Goal: Task Accomplishment & Management: Use online tool/utility

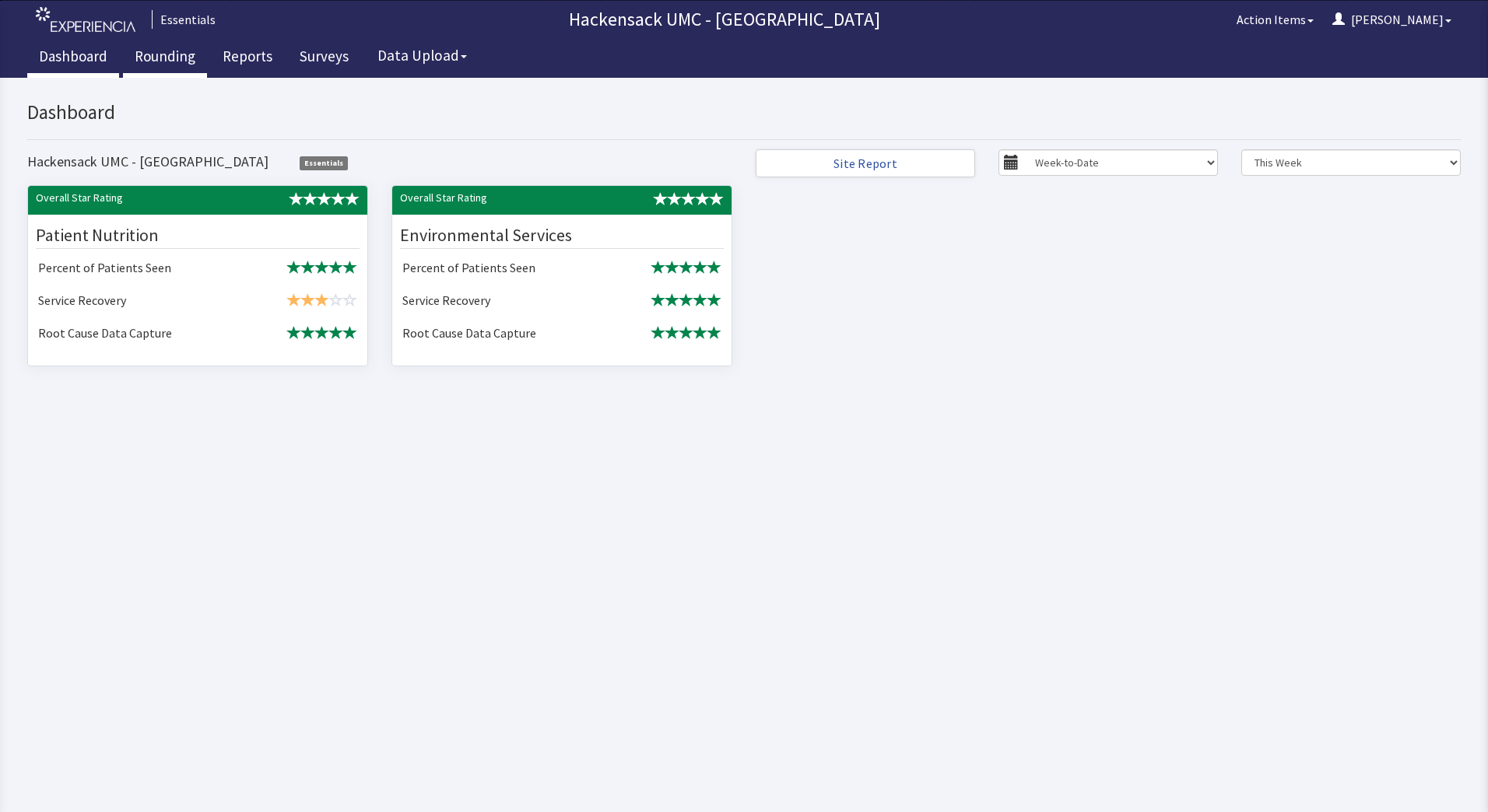
click at [158, 51] on link "Rounding" at bounding box center [164, 58] width 84 height 39
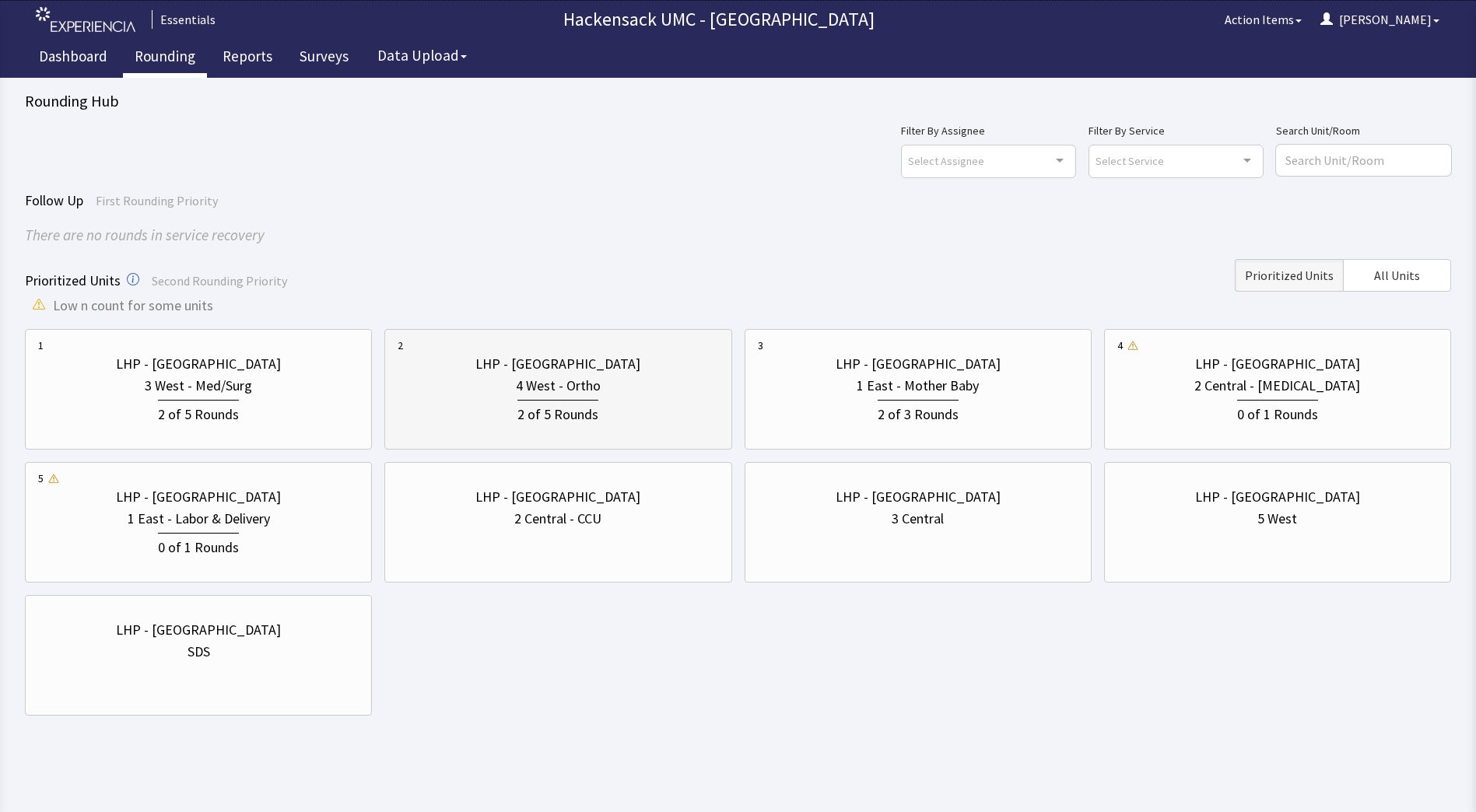
click at [587, 383] on div "4 West - Ortho" at bounding box center [558, 386] width 85 height 22
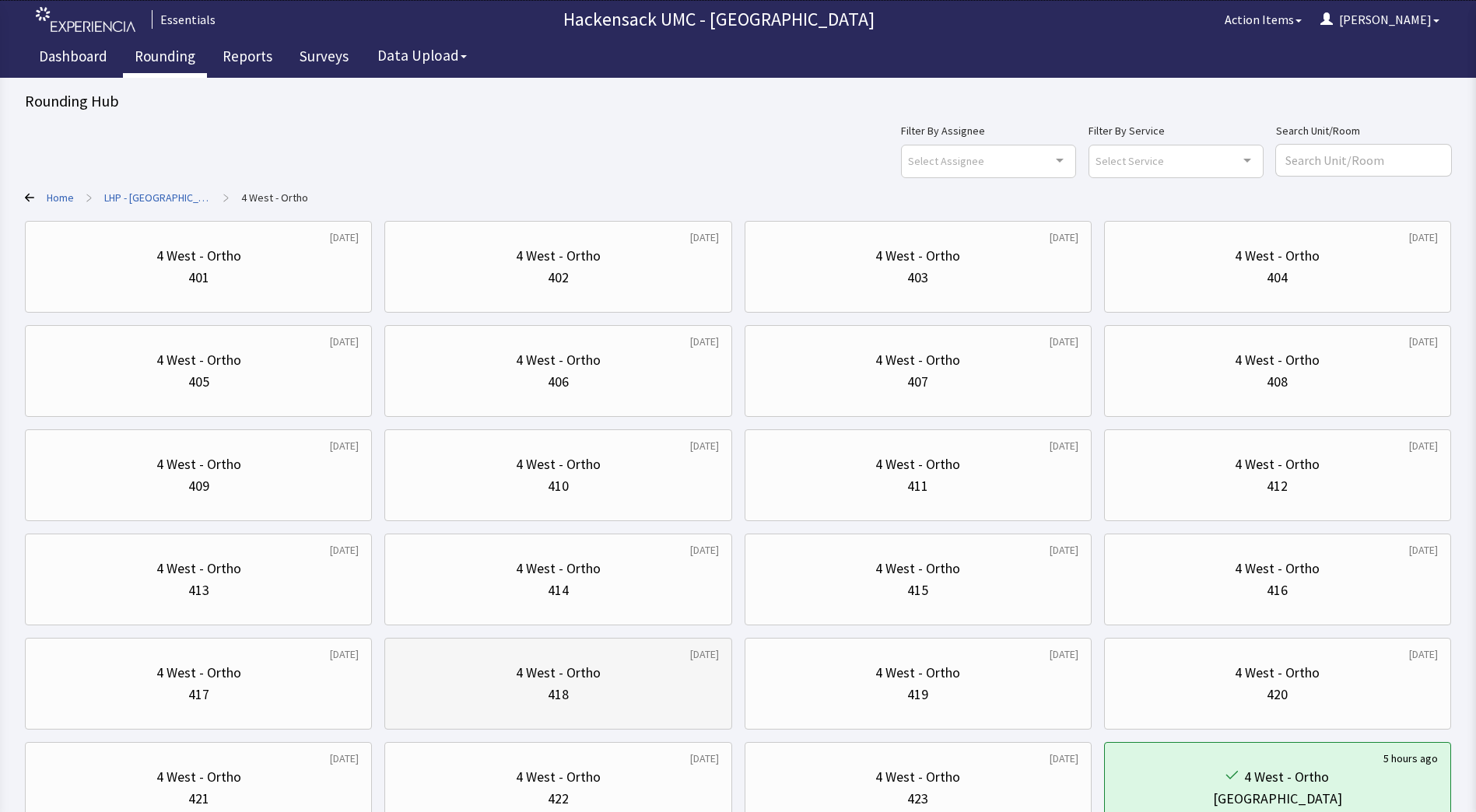
click at [553, 678] on div "4 West - Ortho" at bounding box center [558, 672] width 85 height 22
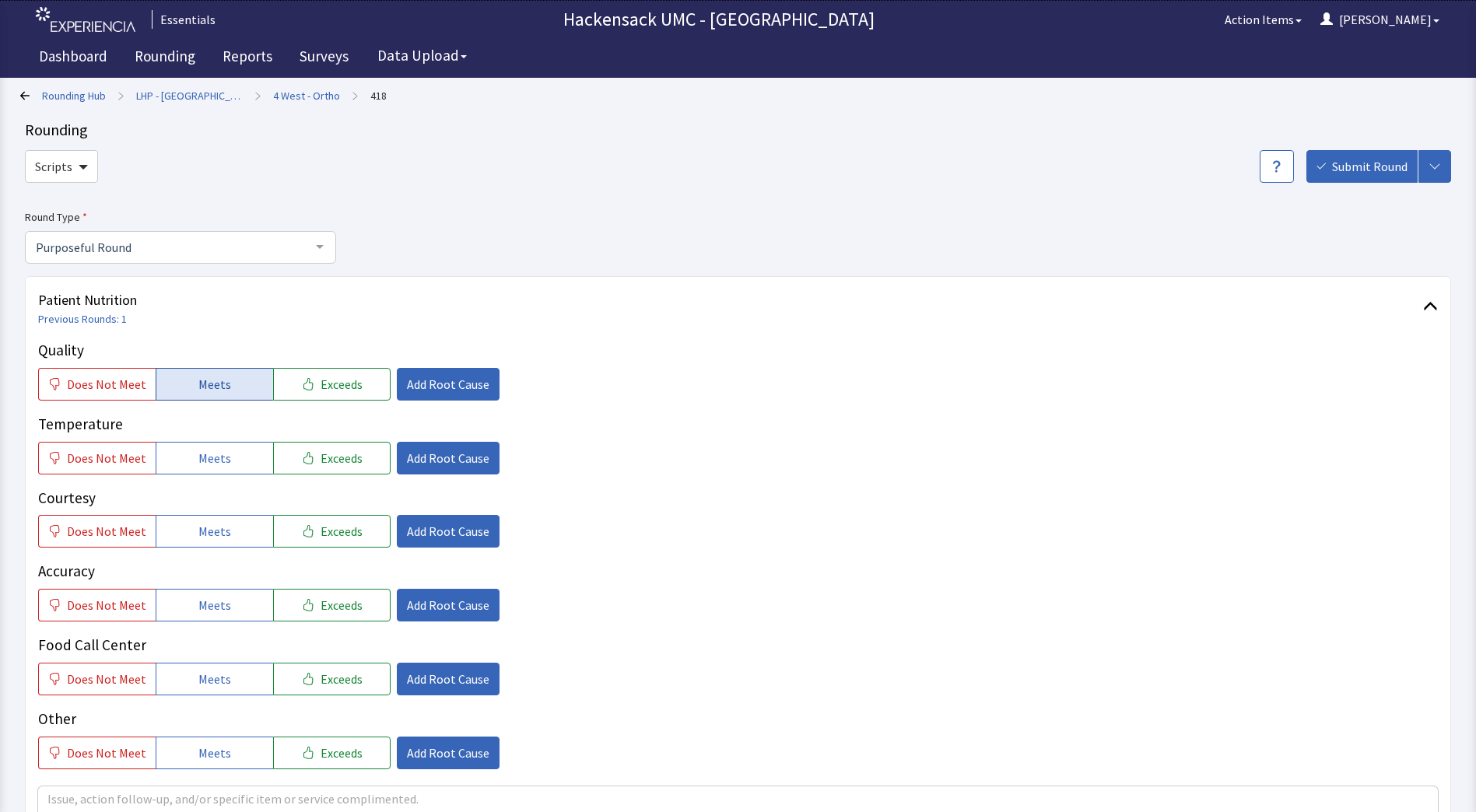
click at [234, 391] on button "Meets" at bounding box center [214, 384] width 118 height 33
click at [211, 459] on span "Meets" at bounding box center [214, 458] width 33 height 19
click at [208, 529] on span "Meets" at bounding box center [214, 531] width 33 height 19
click at [212, 600] on span "Meets" at bounding box center [214, 605] width 33 height 19
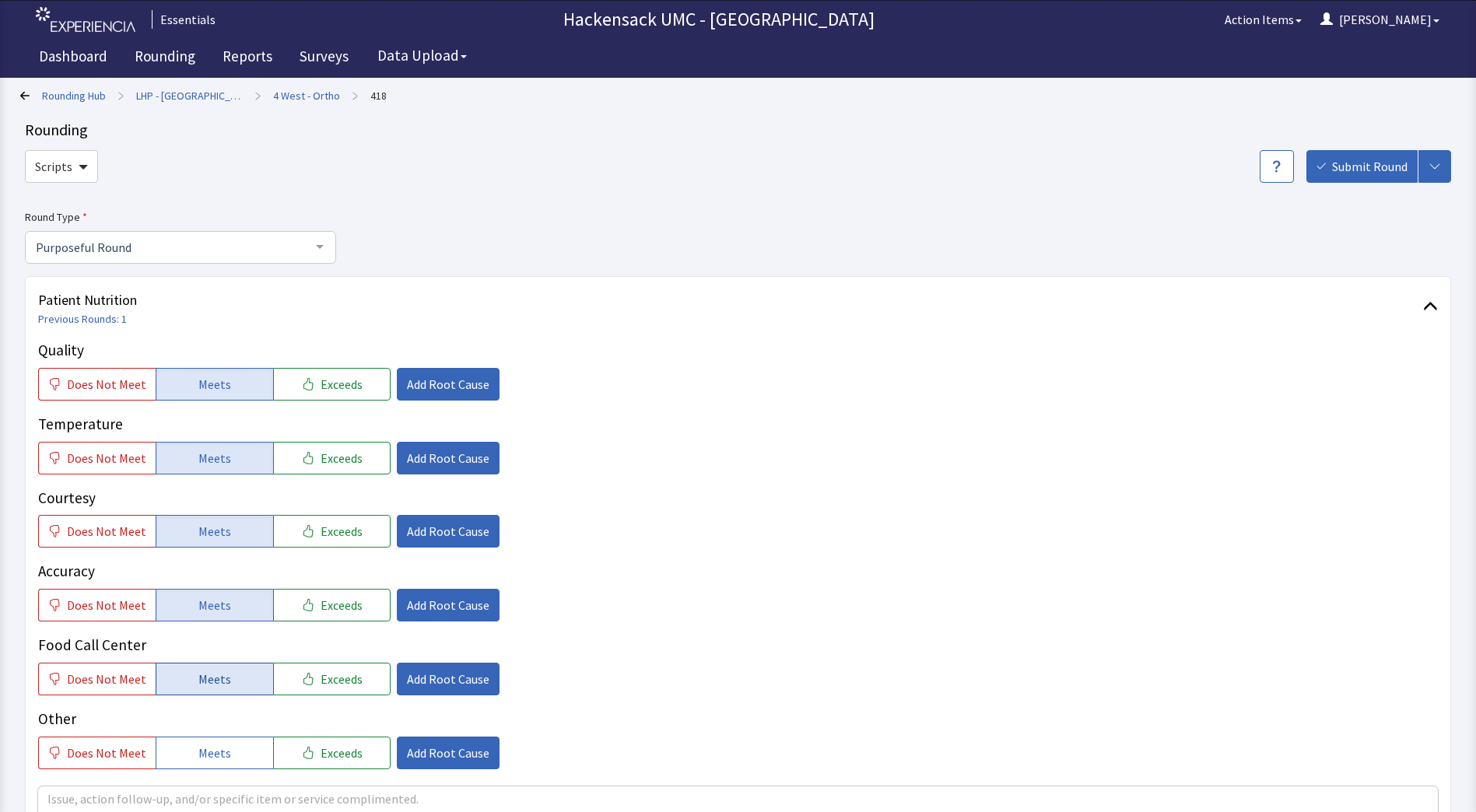
click at [219, 692] on button "Meets" at bounding box center [214, 679] width 118 height 33
click at [220, 766] on button "Meets" at bounding box center [214, 753] width 118 height 33
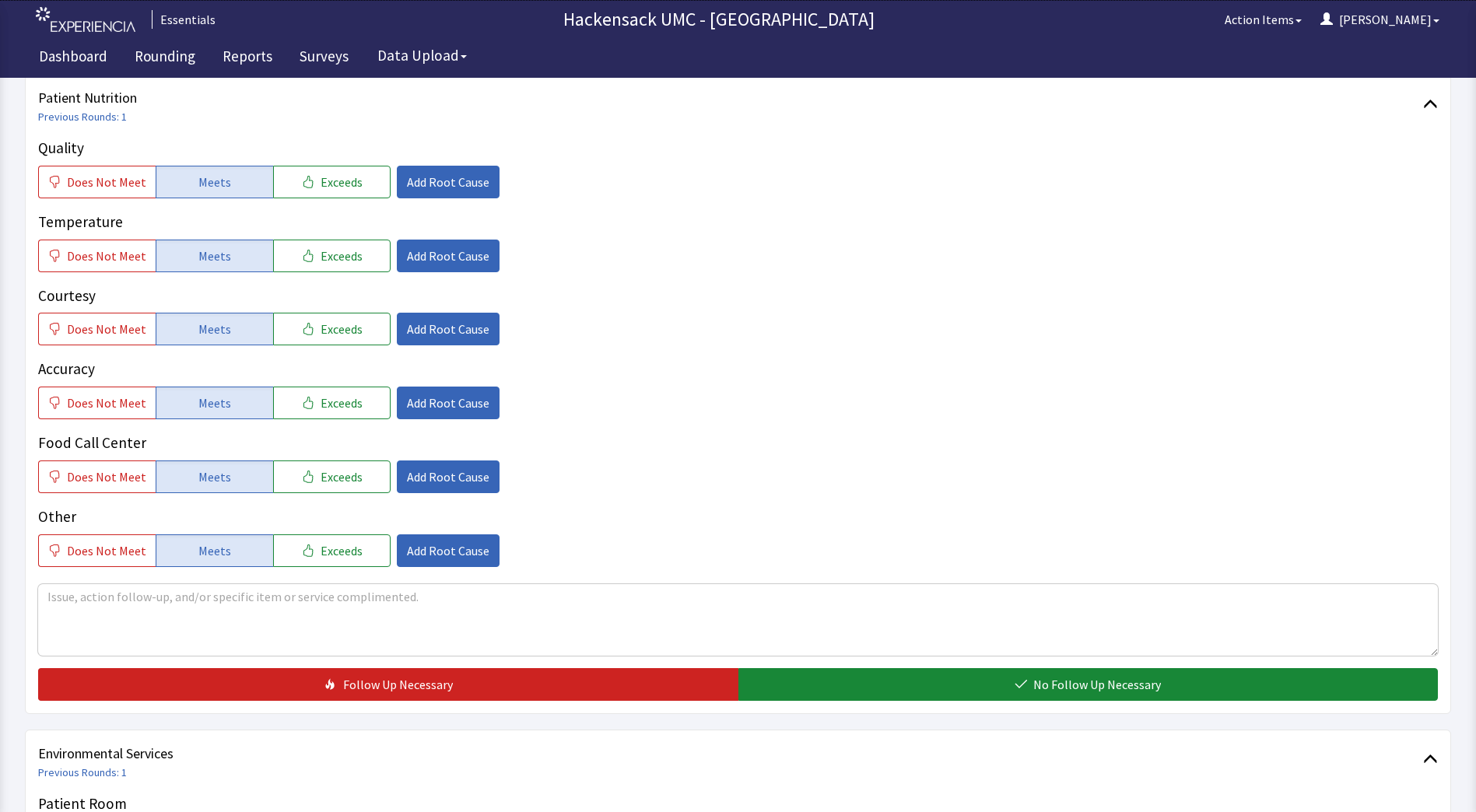
scroll to position [267, 0]
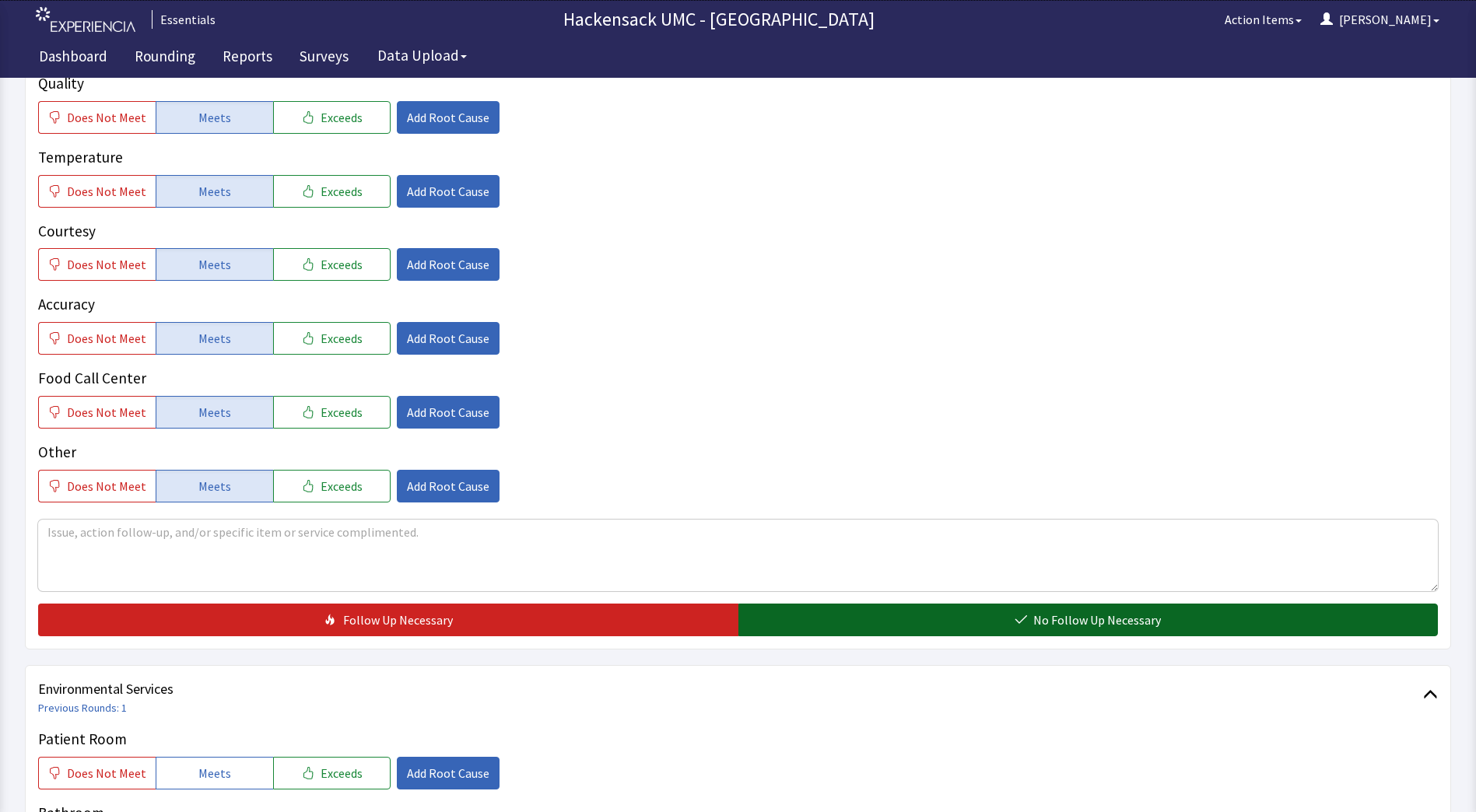
click at [954, 607] on button "No Follow Up Necessary" at bounding box center [1088, 620] width 700 height 33
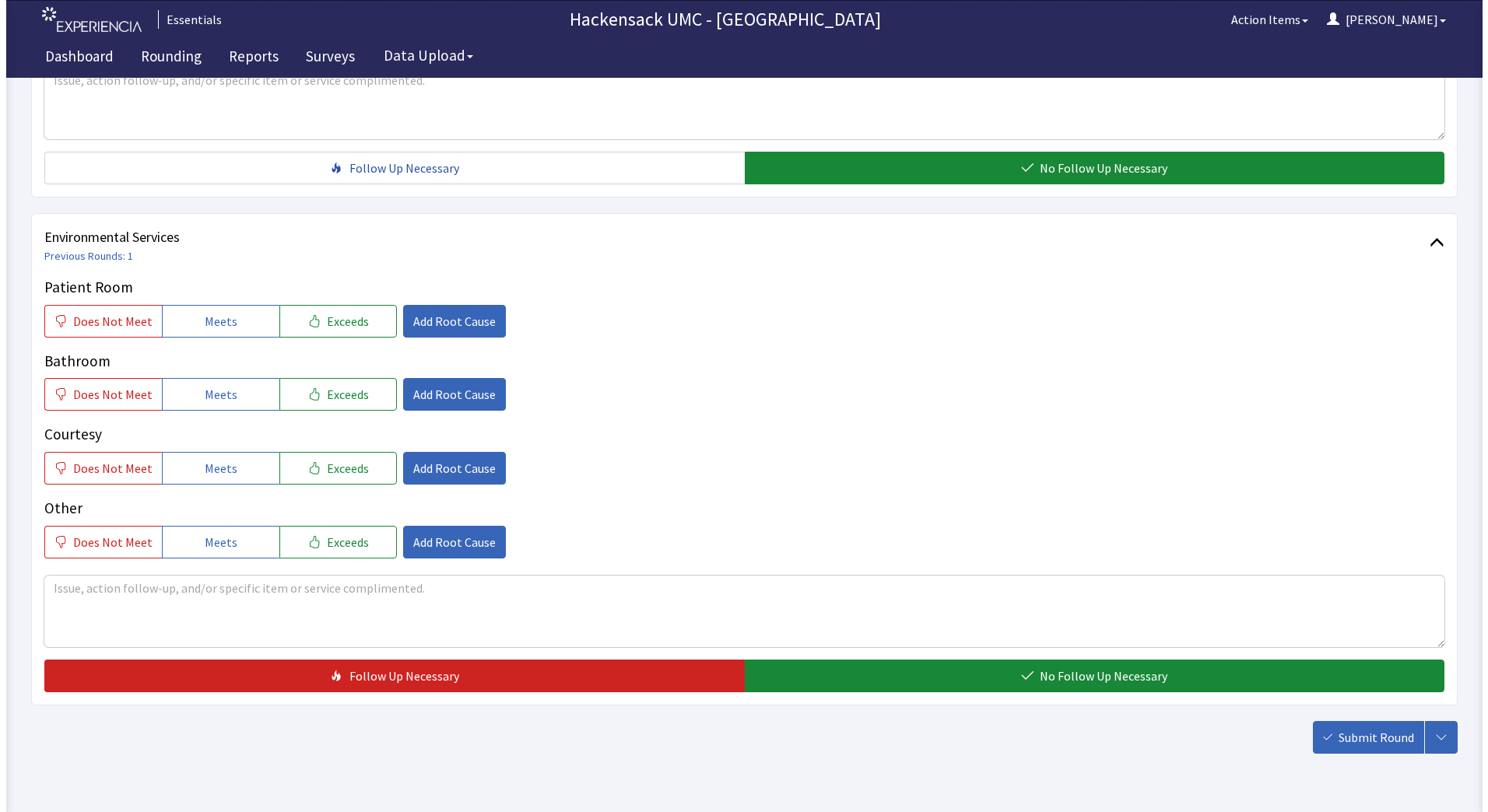
scroll to position [721, 0]
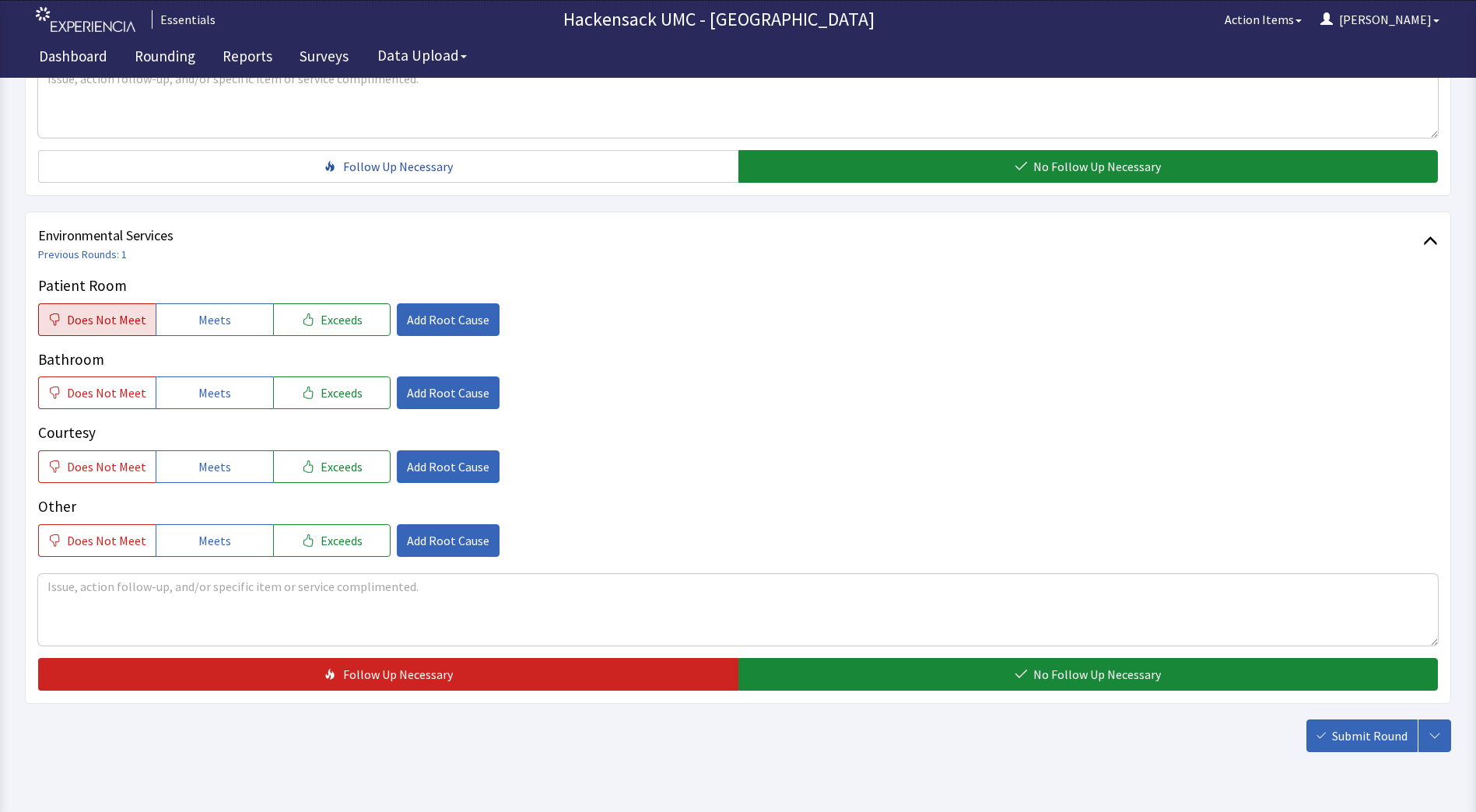
click at [85, 320] on span "Does Not Meet" at bounding box center [107, 320] width 79 height 19
click at [462, 320] on span "Add Root Cause" at bounding box center [447, 320] width 82 height 19
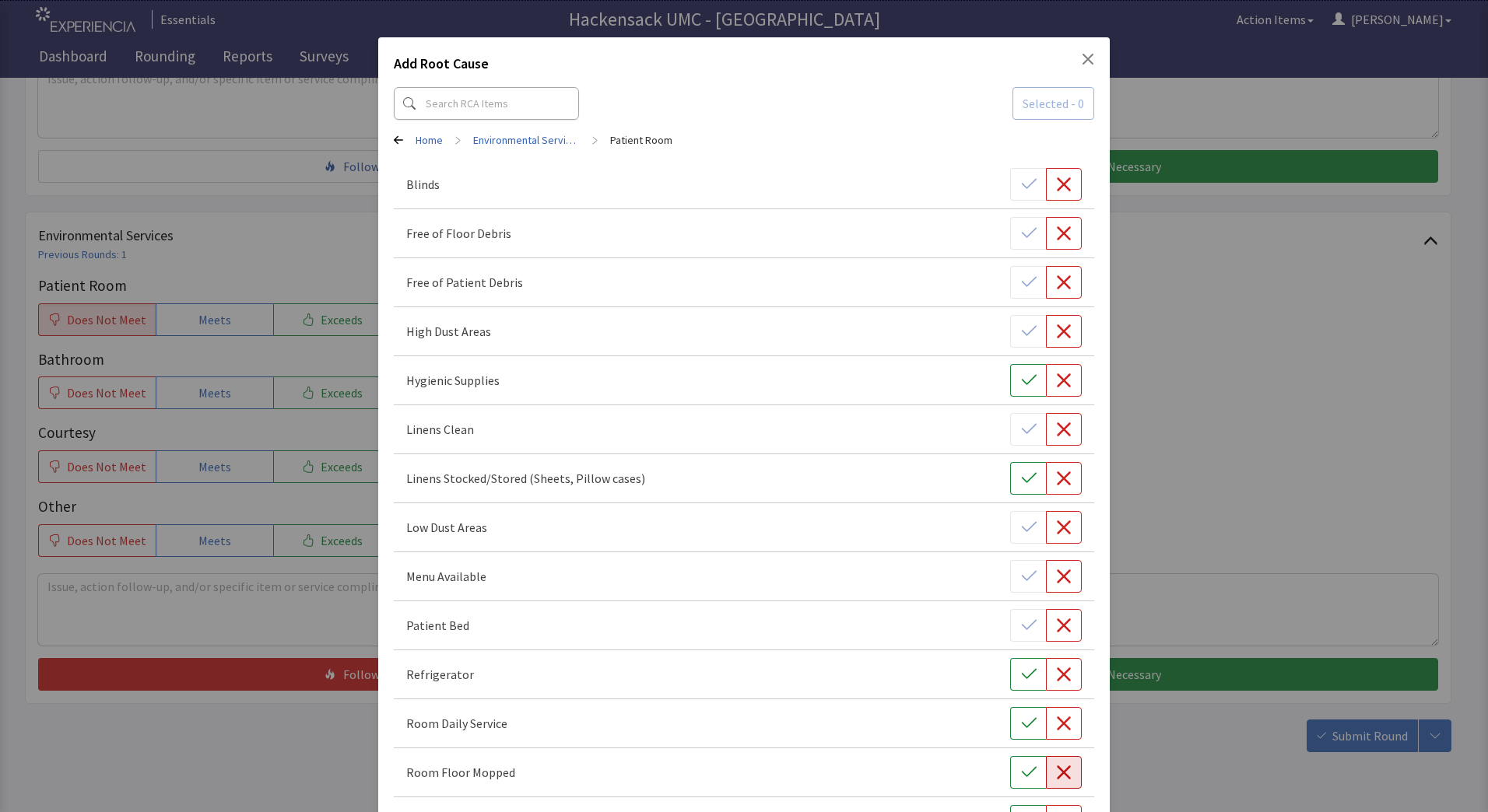
click at [1058, 768] on icon "button" at bounding box center [1063, 772] width 15 height 15
click at [1021, 718] on icon "button" at bounding box center [1028, 723] width 15 height 15
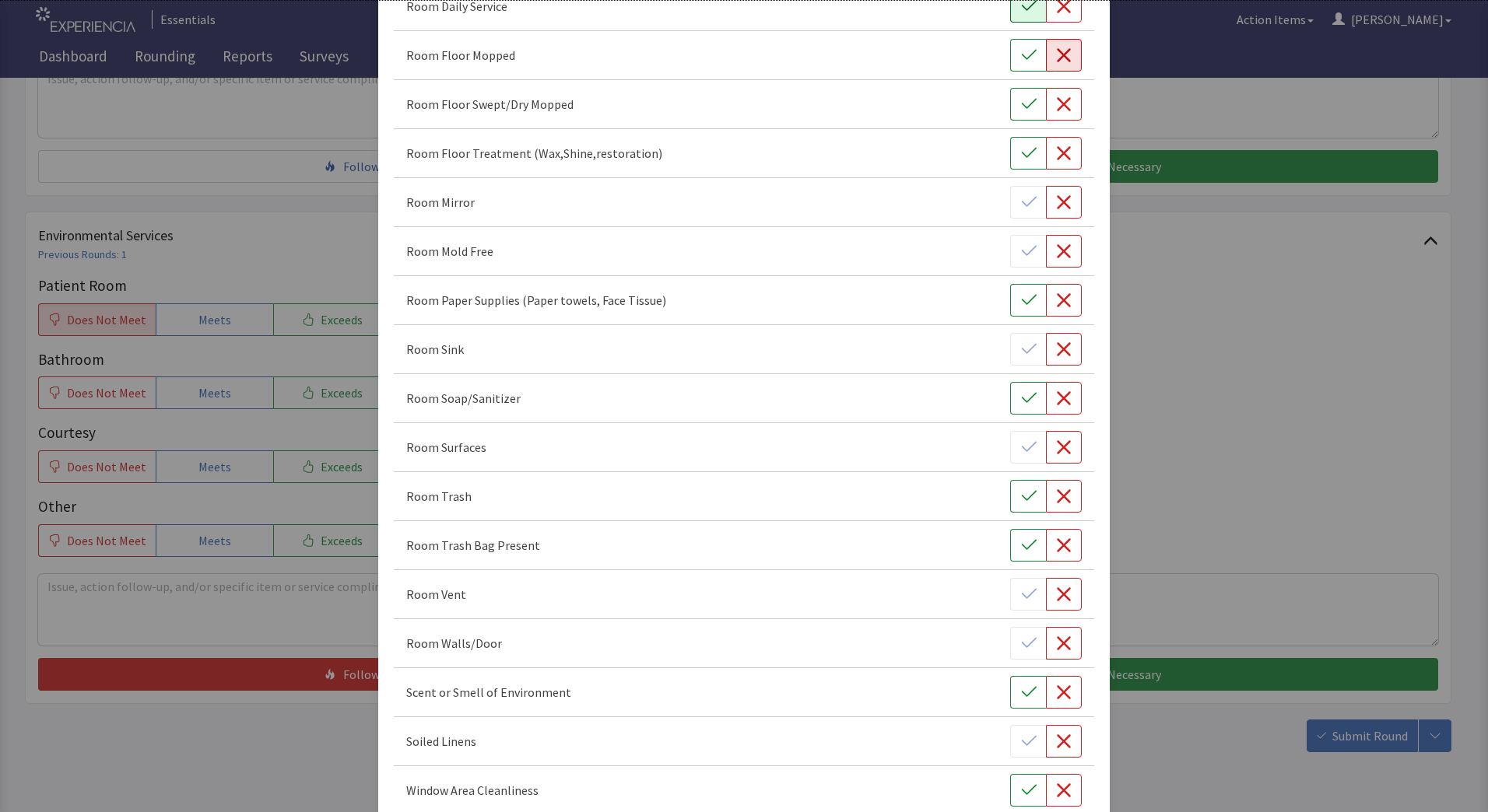
scroll to position [800, 0]
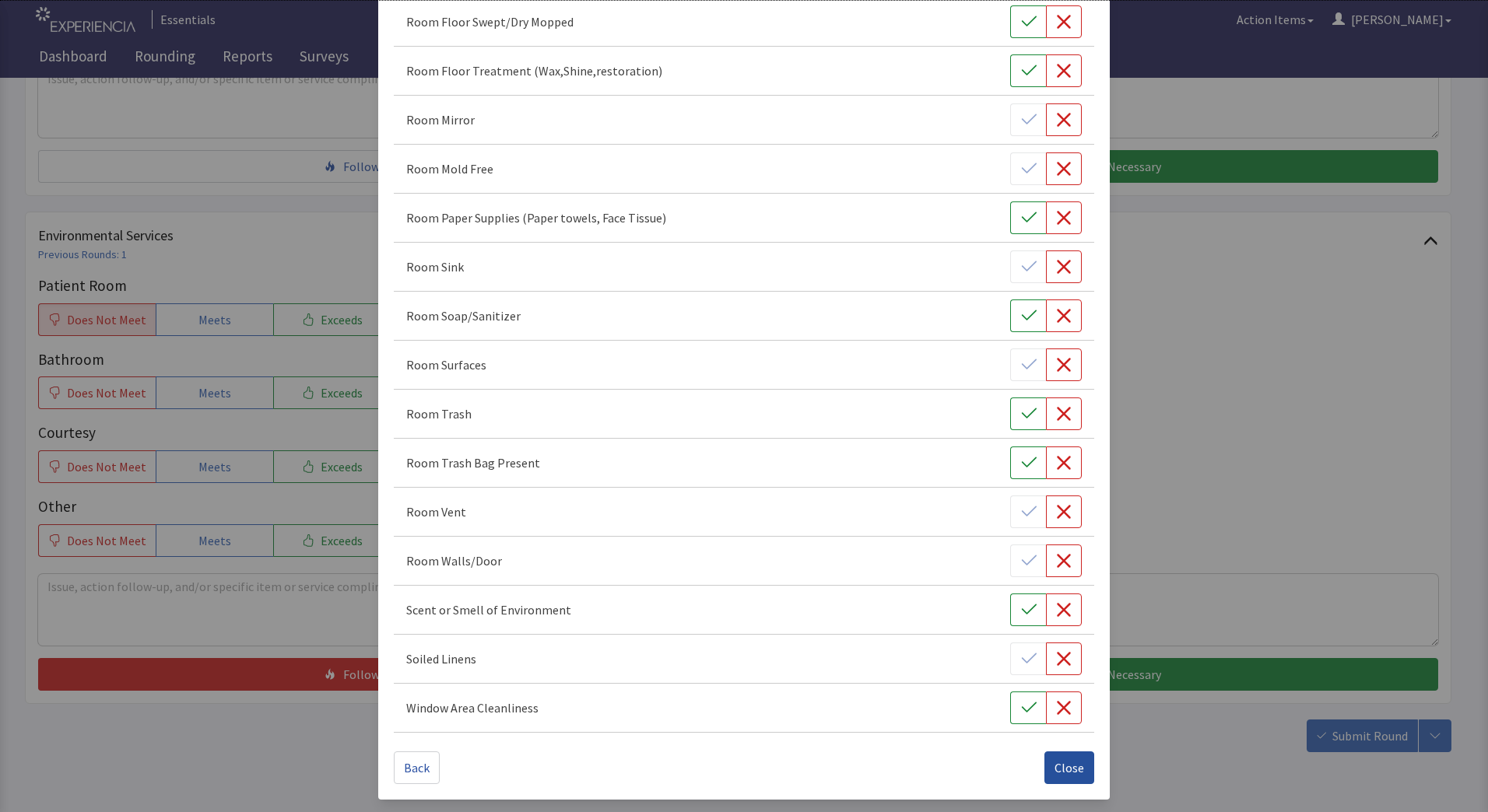
click at [1062, 775] on span "Close" at bounding box center [1069, 768] width 29 height 19
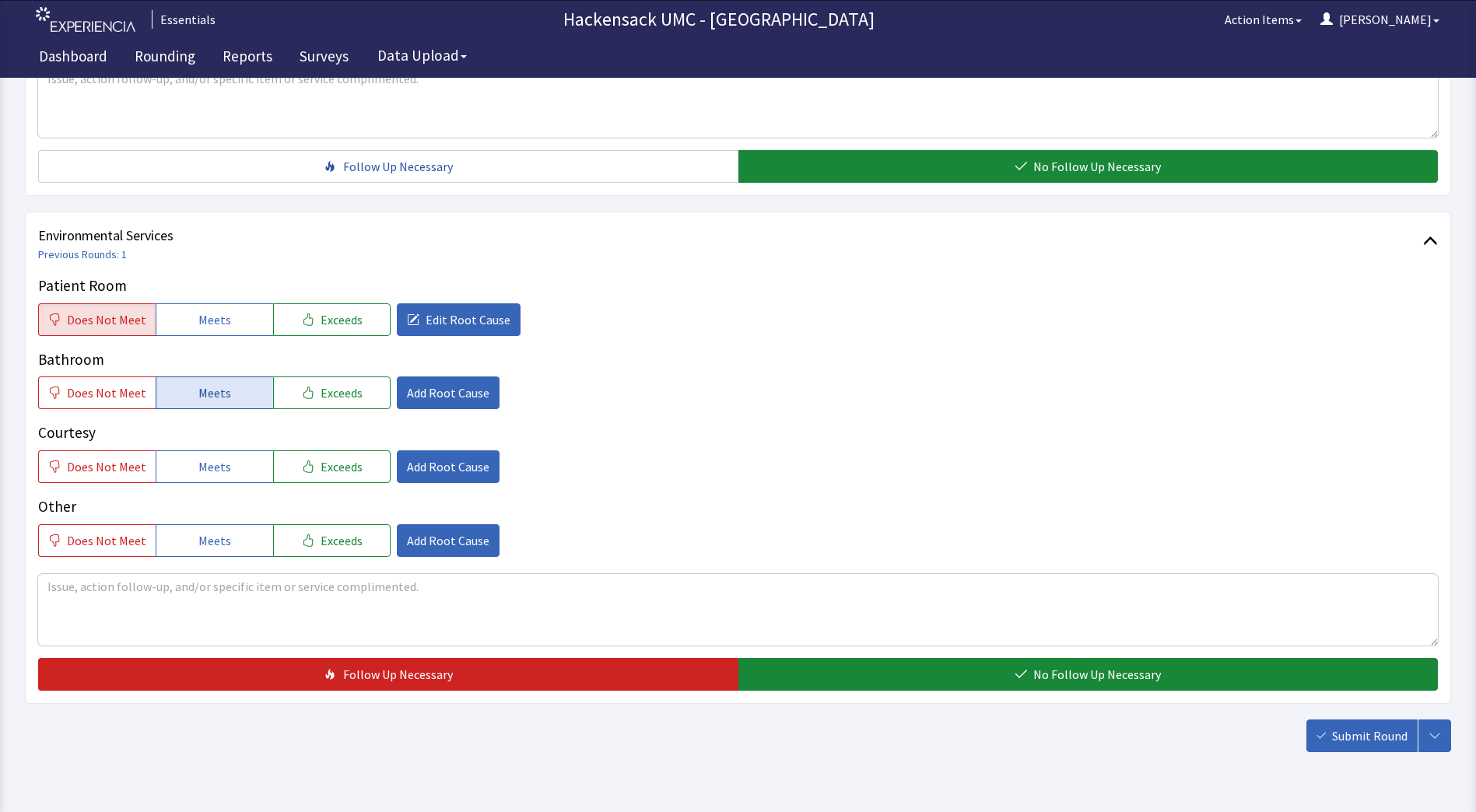
click at [202, 393] on span "Meets" at bounding box center [214, 393] width 33 height 19
click at [458, 399] on span "Add Root Cause" at bounding box center [447, 393] width 82 height 19
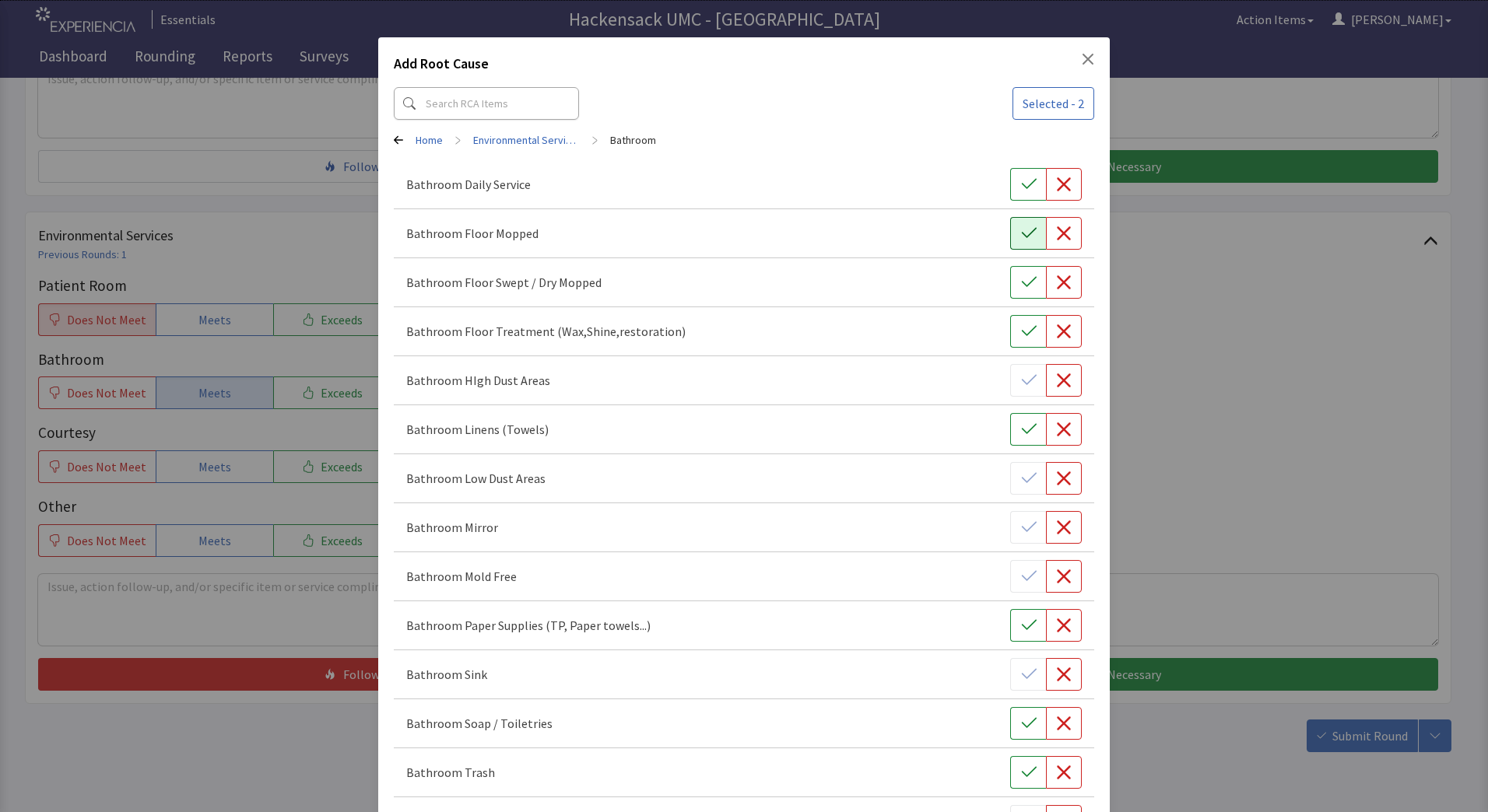
click at [1018, 246] on button "button" at bounding box center [1028, 233] width 36 height 33
click at [1018, 244] on button "button" at bounding box center [1028, 233] width 36 height 33
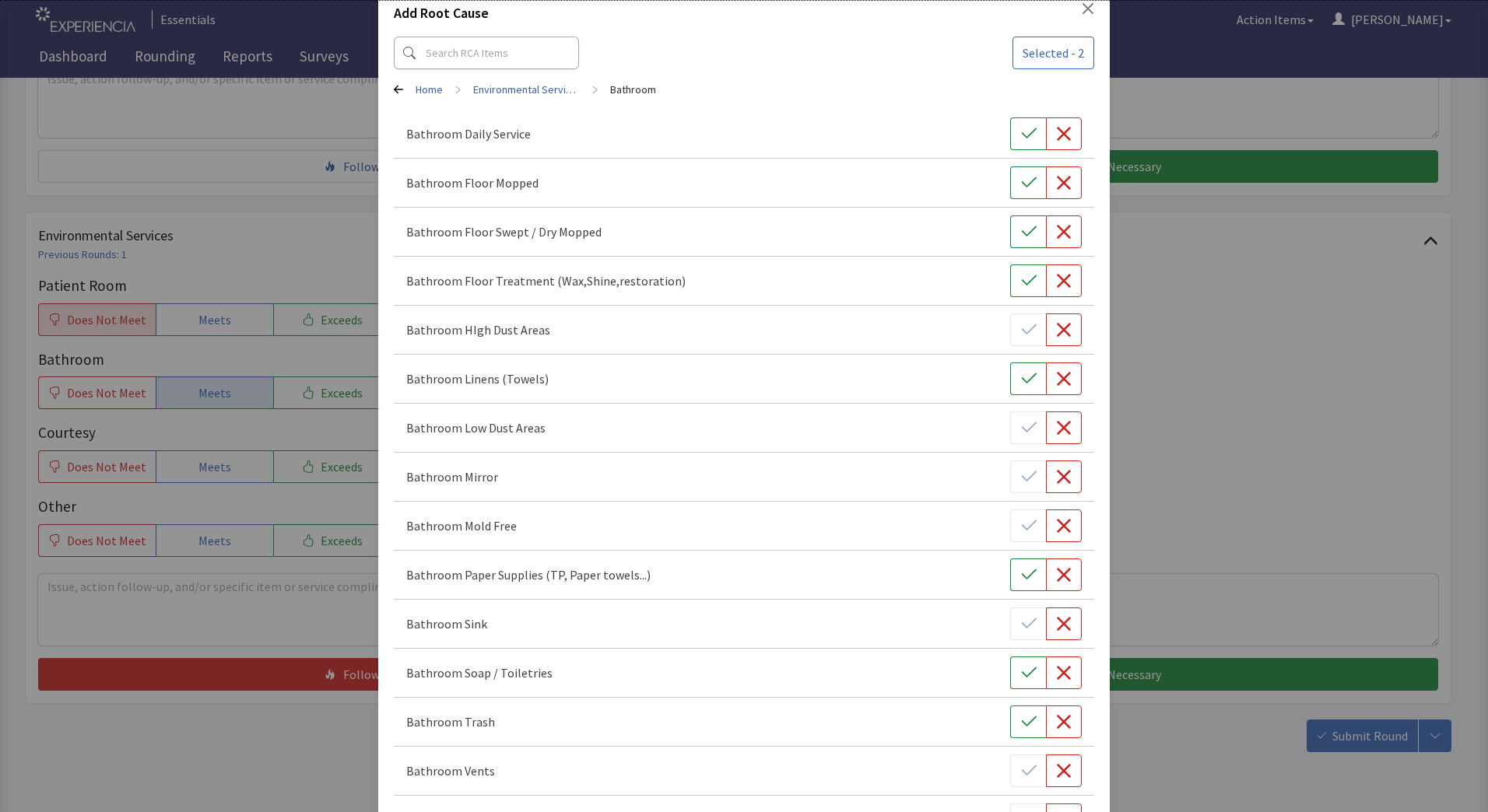
scroll to position [0, 0]
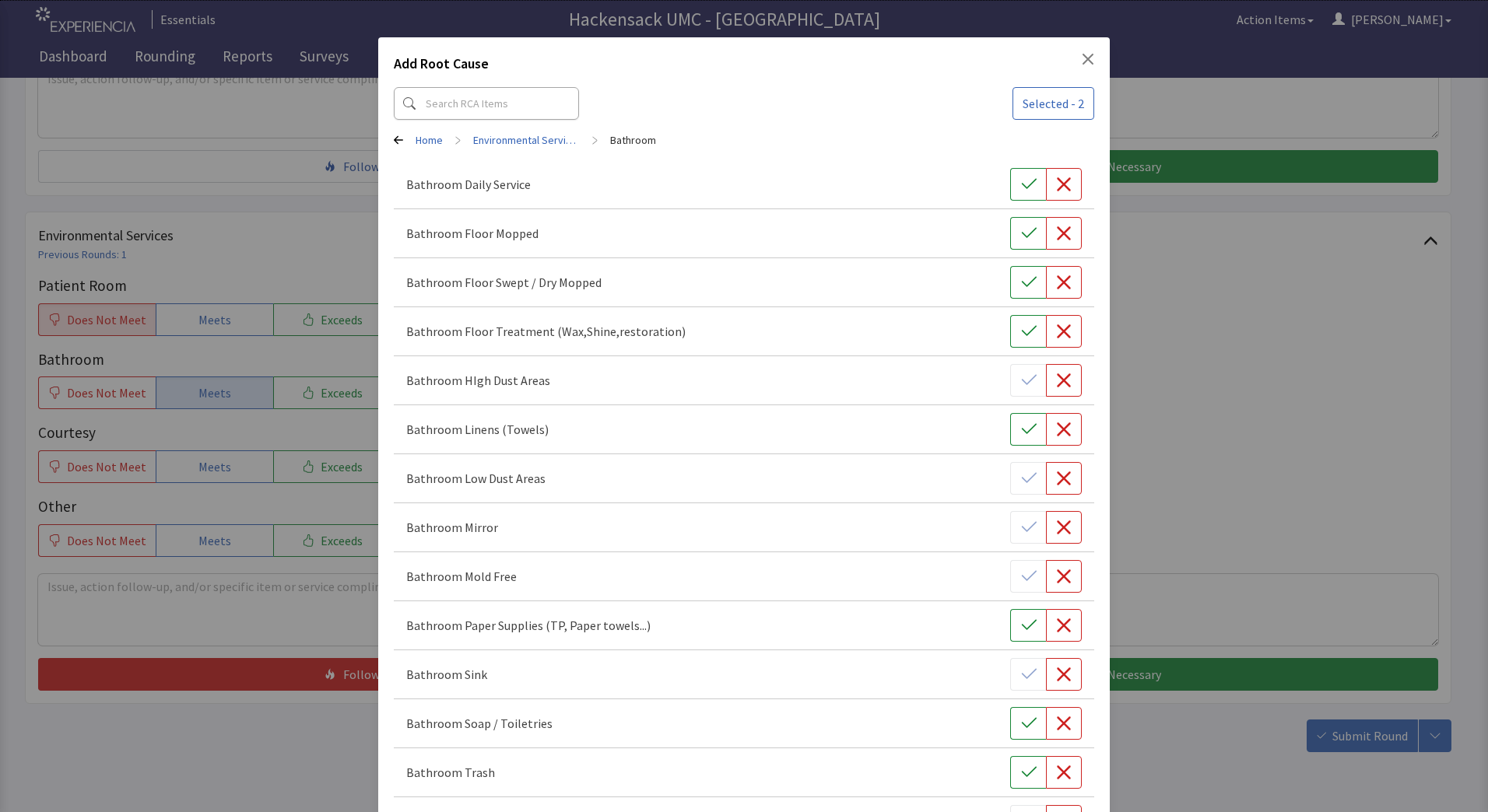
click at [388, 140] on div "Add Root Cause Selected - 2 Home > Environmental Services > Bathroom Bathroom D…" at bounding box center [744, 647] width 731 height 1219
click at [399, 140] on icon at bounding box center [398, 141] width 9 height 9
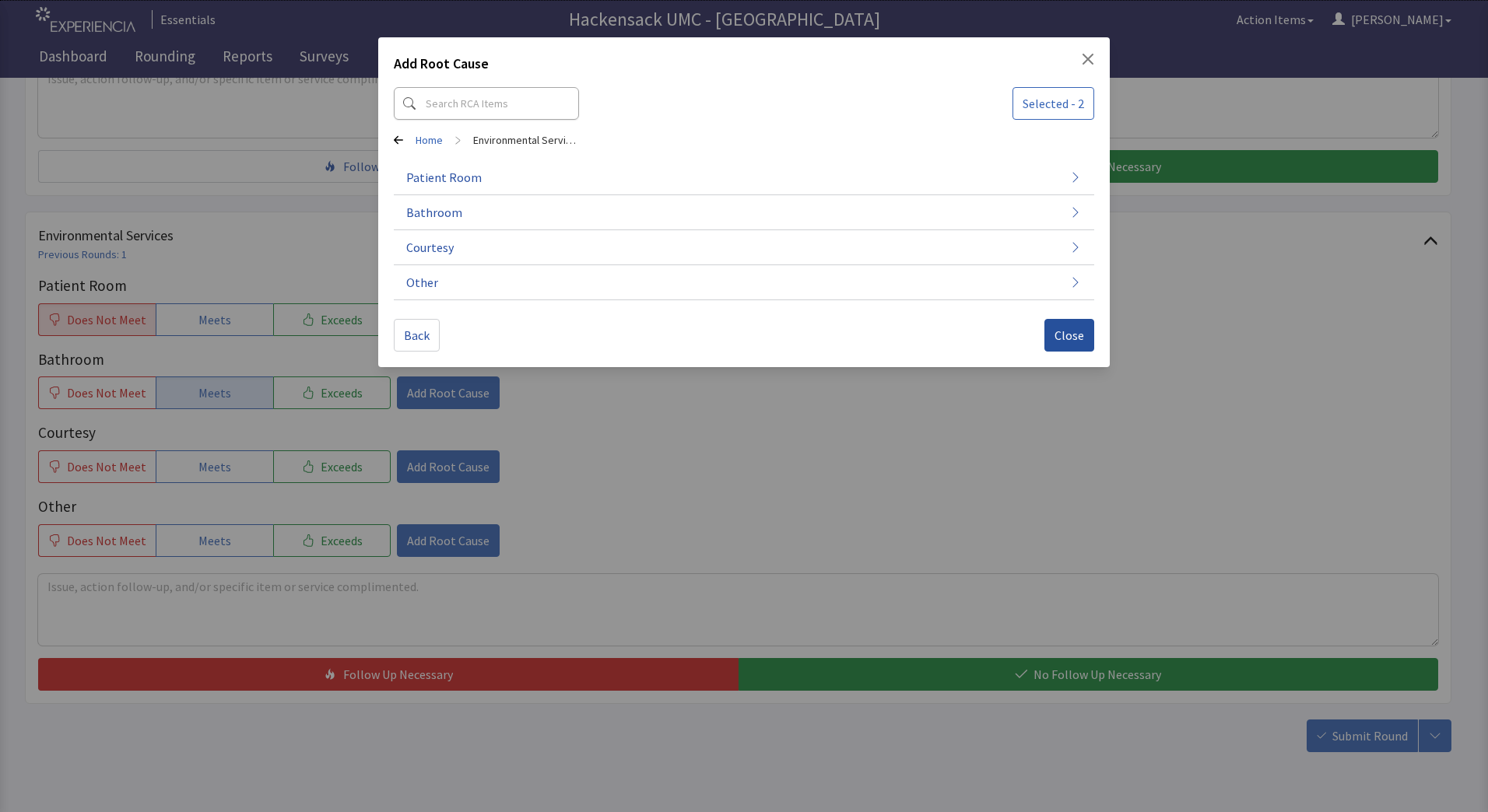
click at [1067, 340] on span "Close" at bounding box center [1069, 336] width 29 height 19
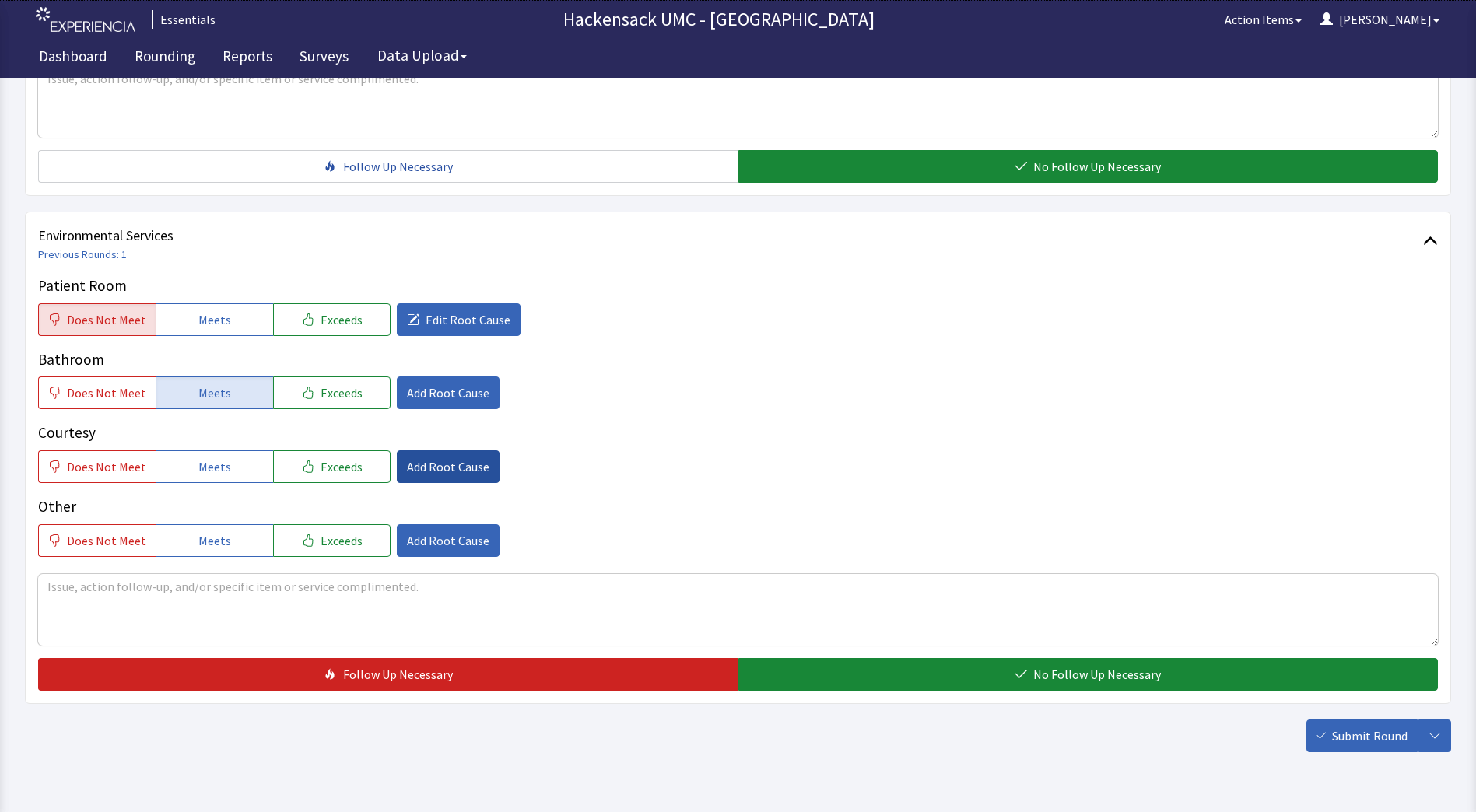
click at [424, 457] on span "Add Root Cause" at bounding box center [447, 467] width 82 height 19
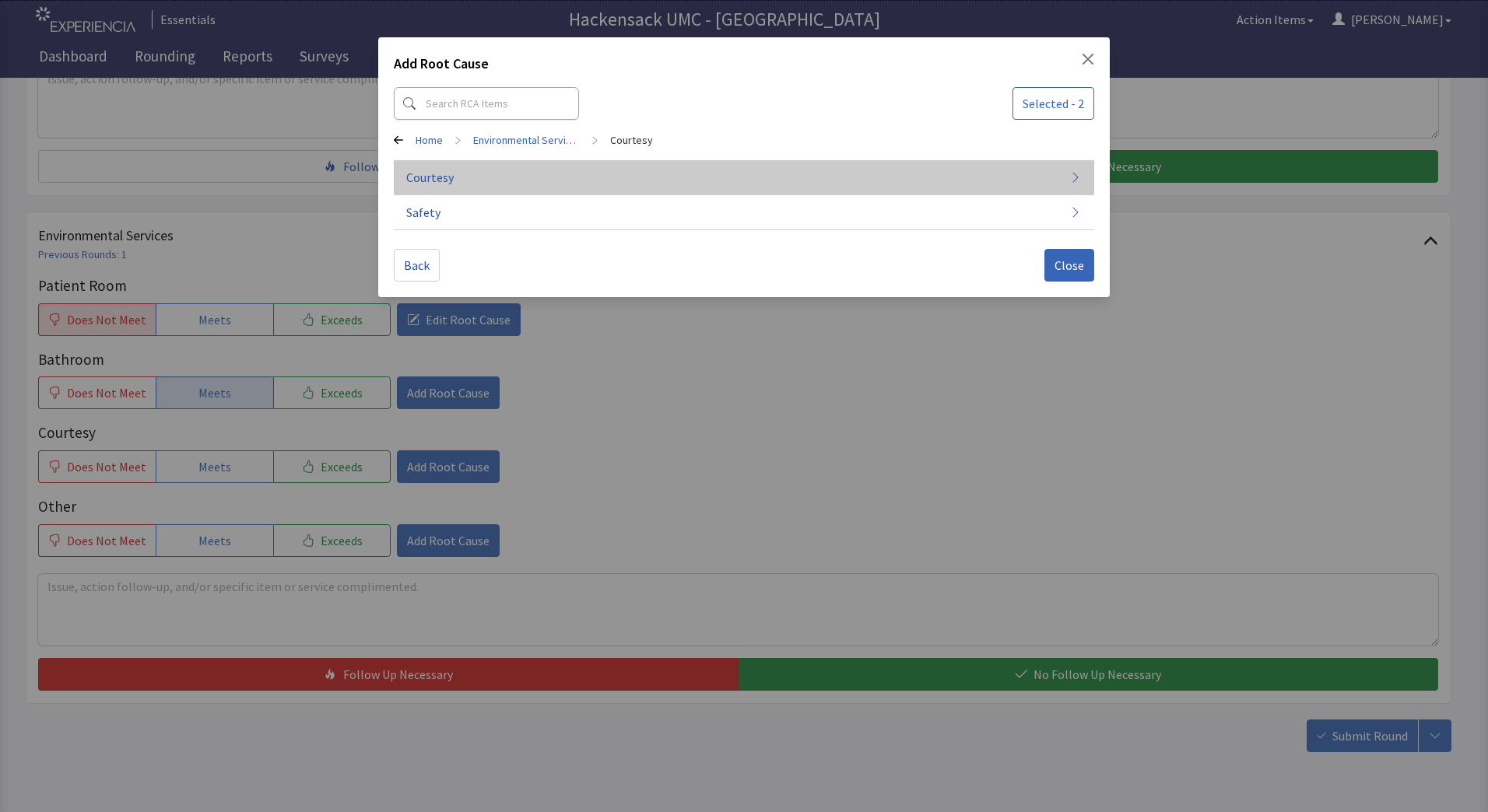
click at [459, 183] on button "Courtesy" at bounding box center [744, 177] width 700 height 35
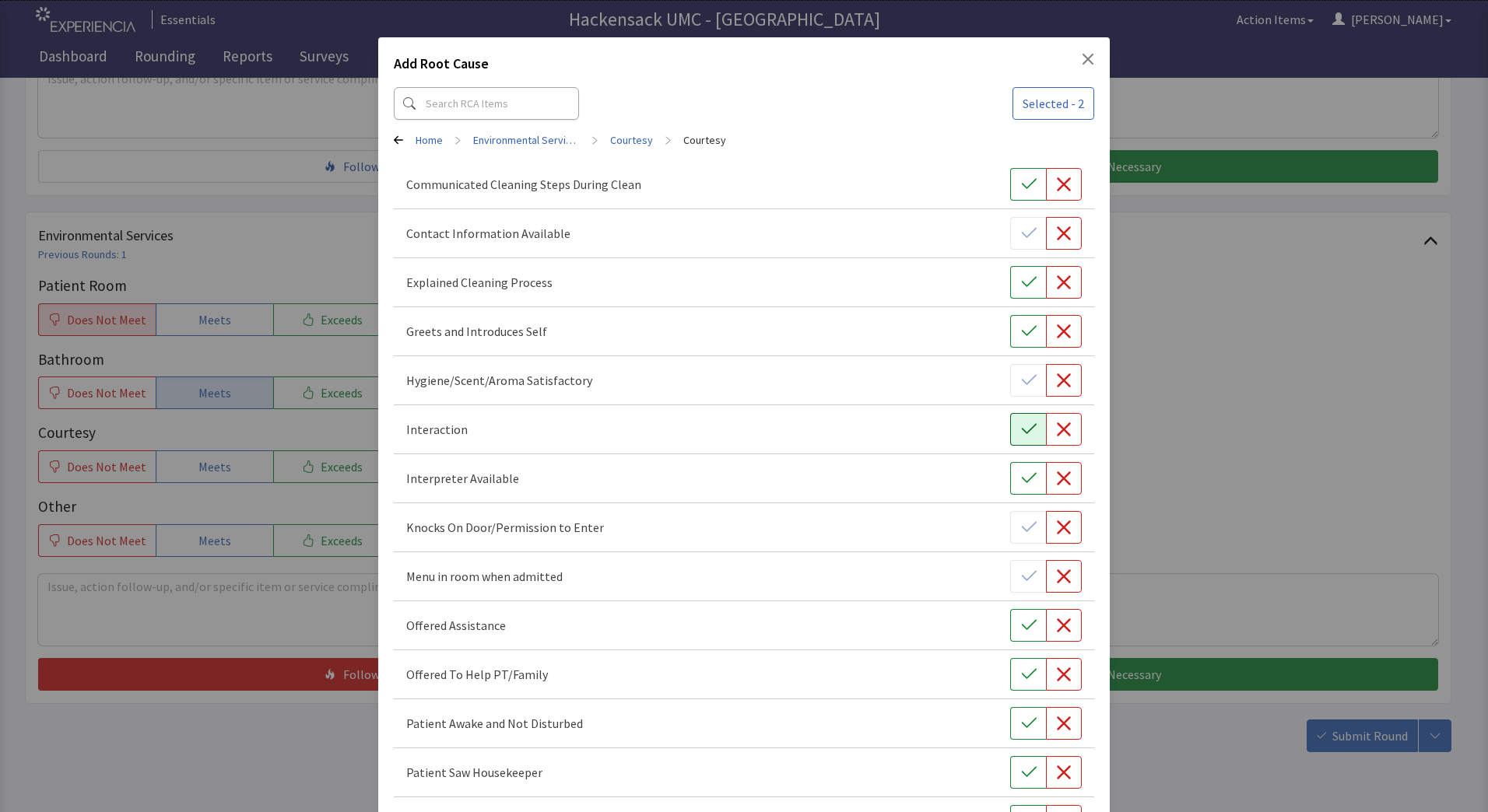
click at [1028, 431] on icon "button" at bounding box center [1028, 429] width 15 height 15
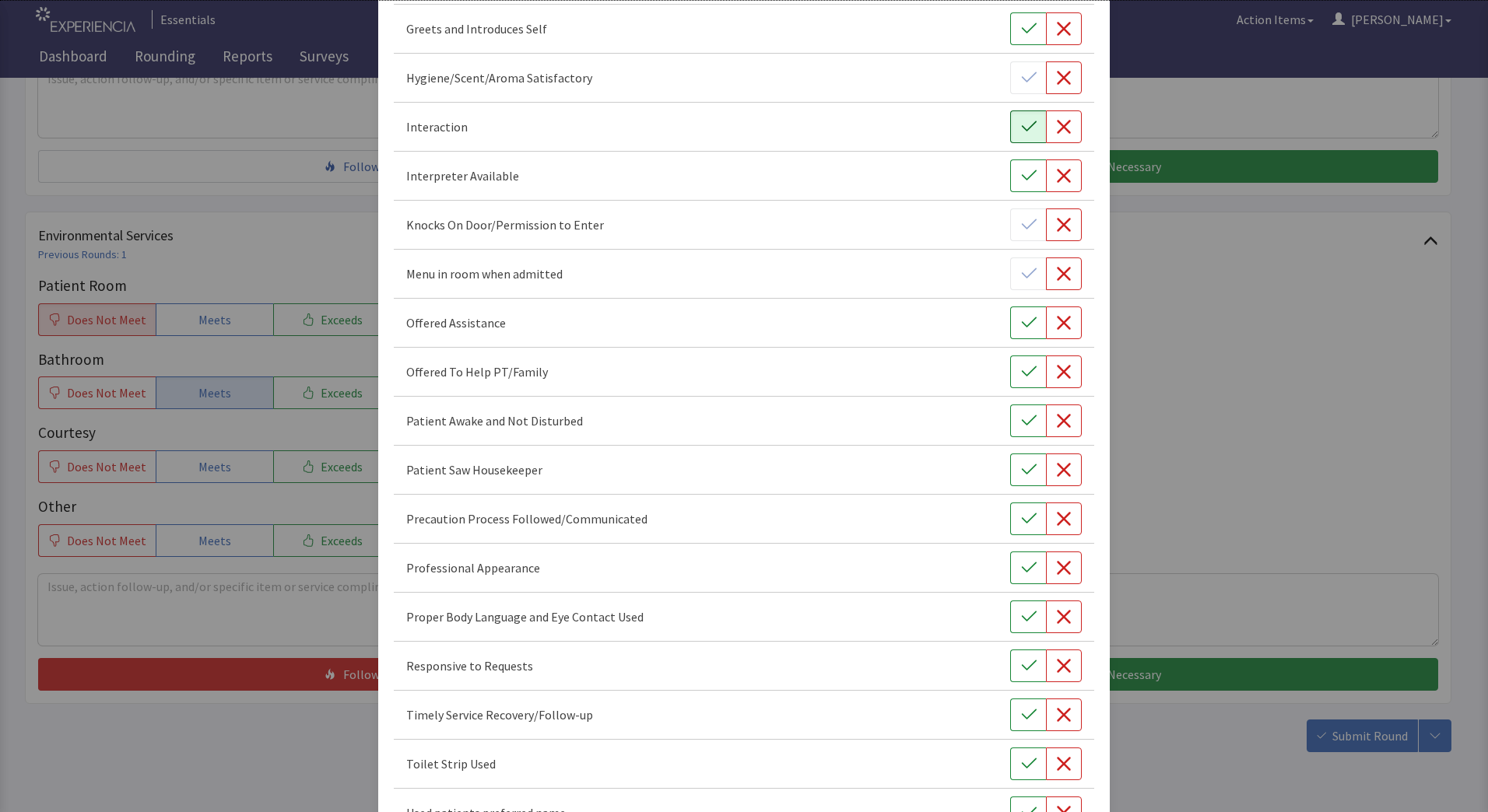
scroll to position [310, 0]
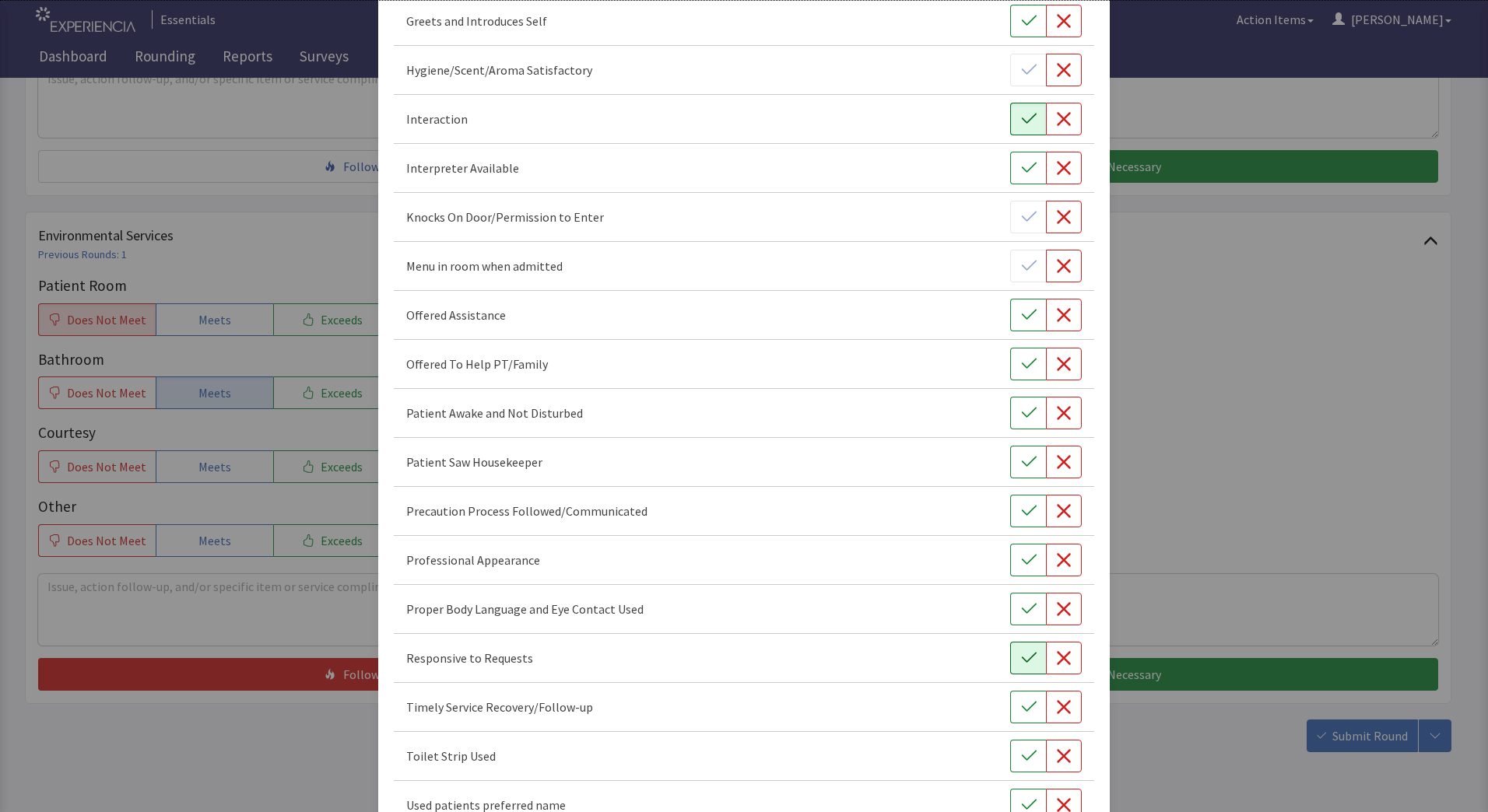
click at [1025, 658] on icon "button" at bounding box center [1028, 658] width 15 height 15
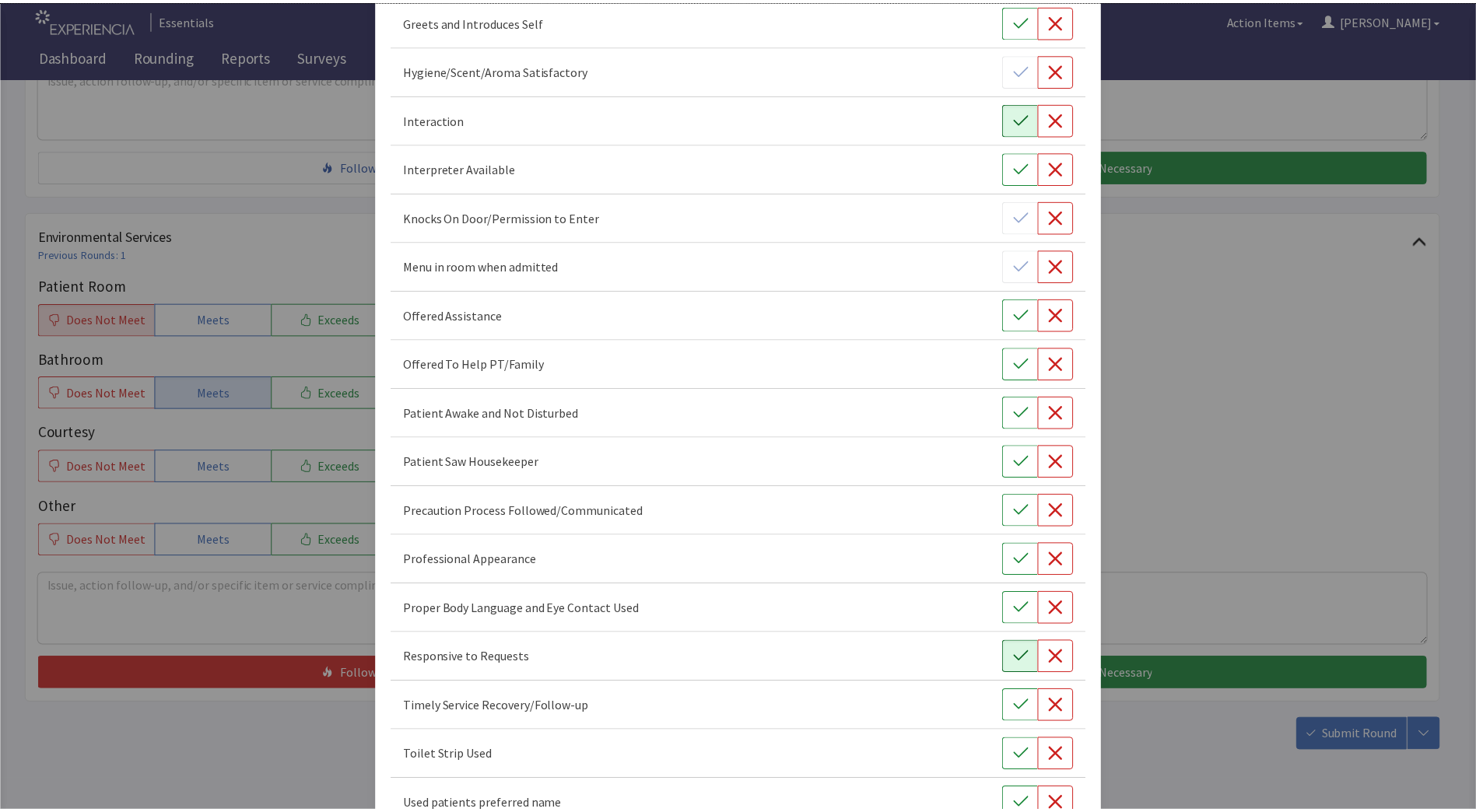
scroll to position [505, 0]
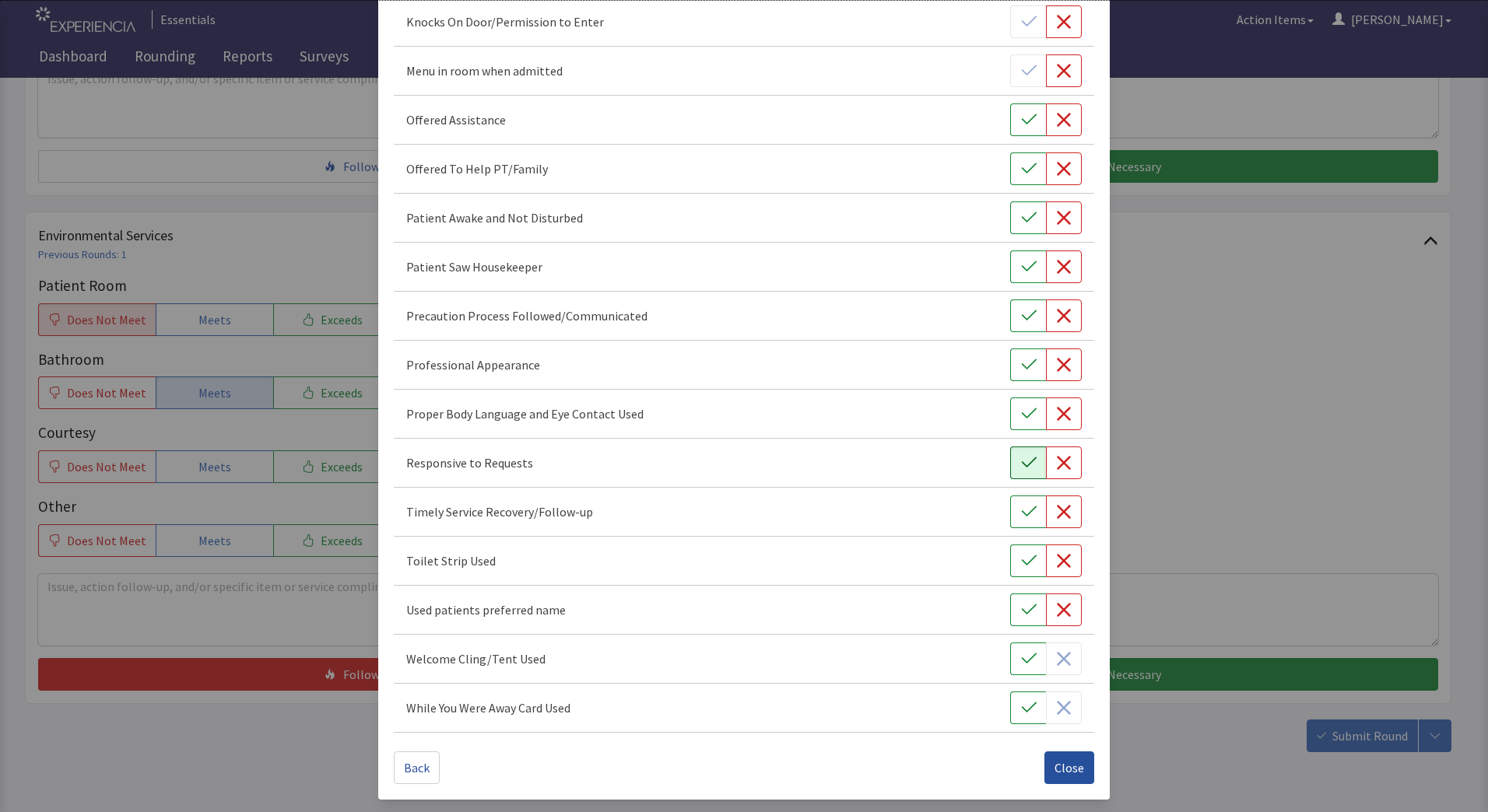
click at [1062, 762] on span "Close" at bounding box center [1069, 768] width 29 height 19
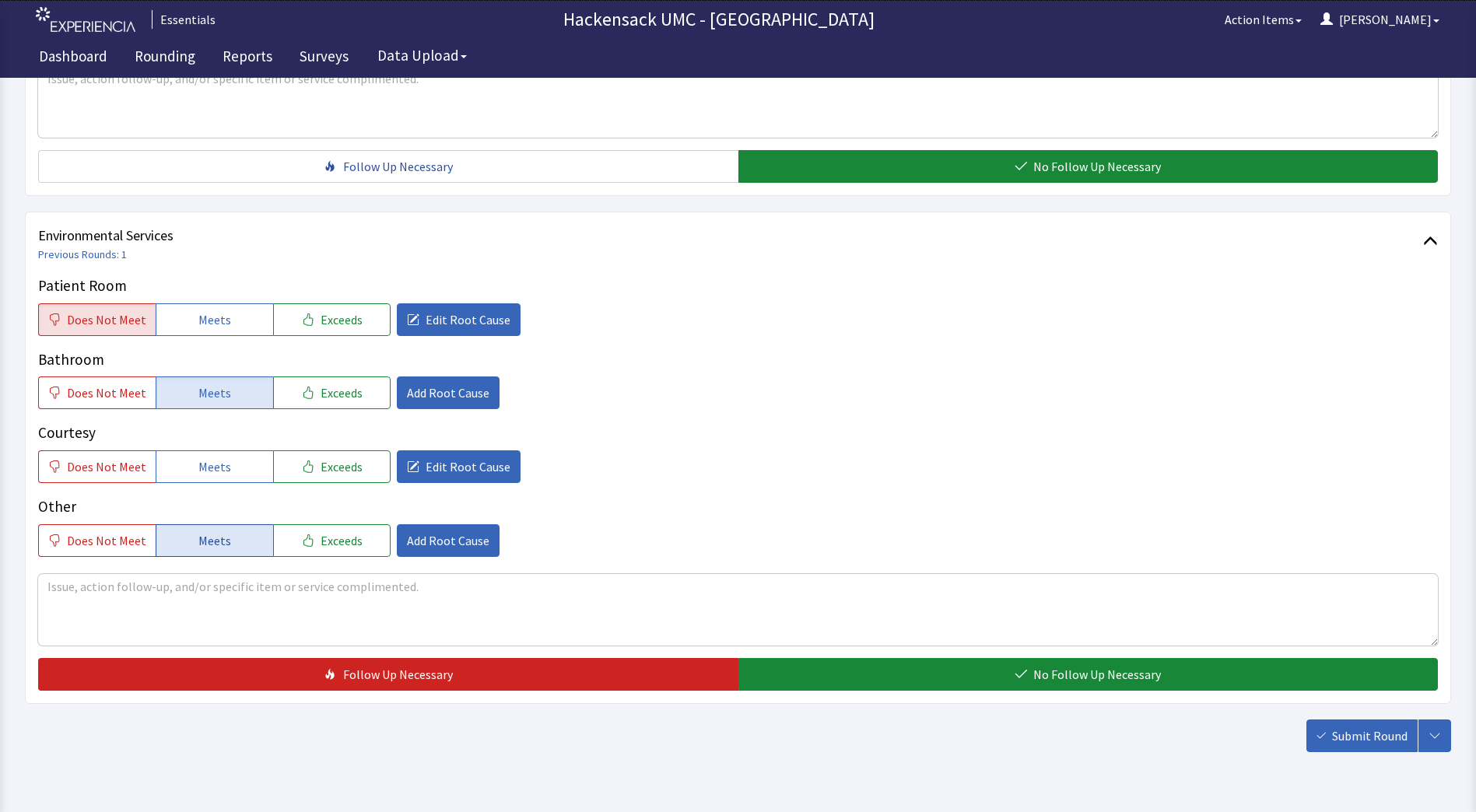
click at [212, 545] on span "Meets" at bounding box center [214, 540] width 33 height 19
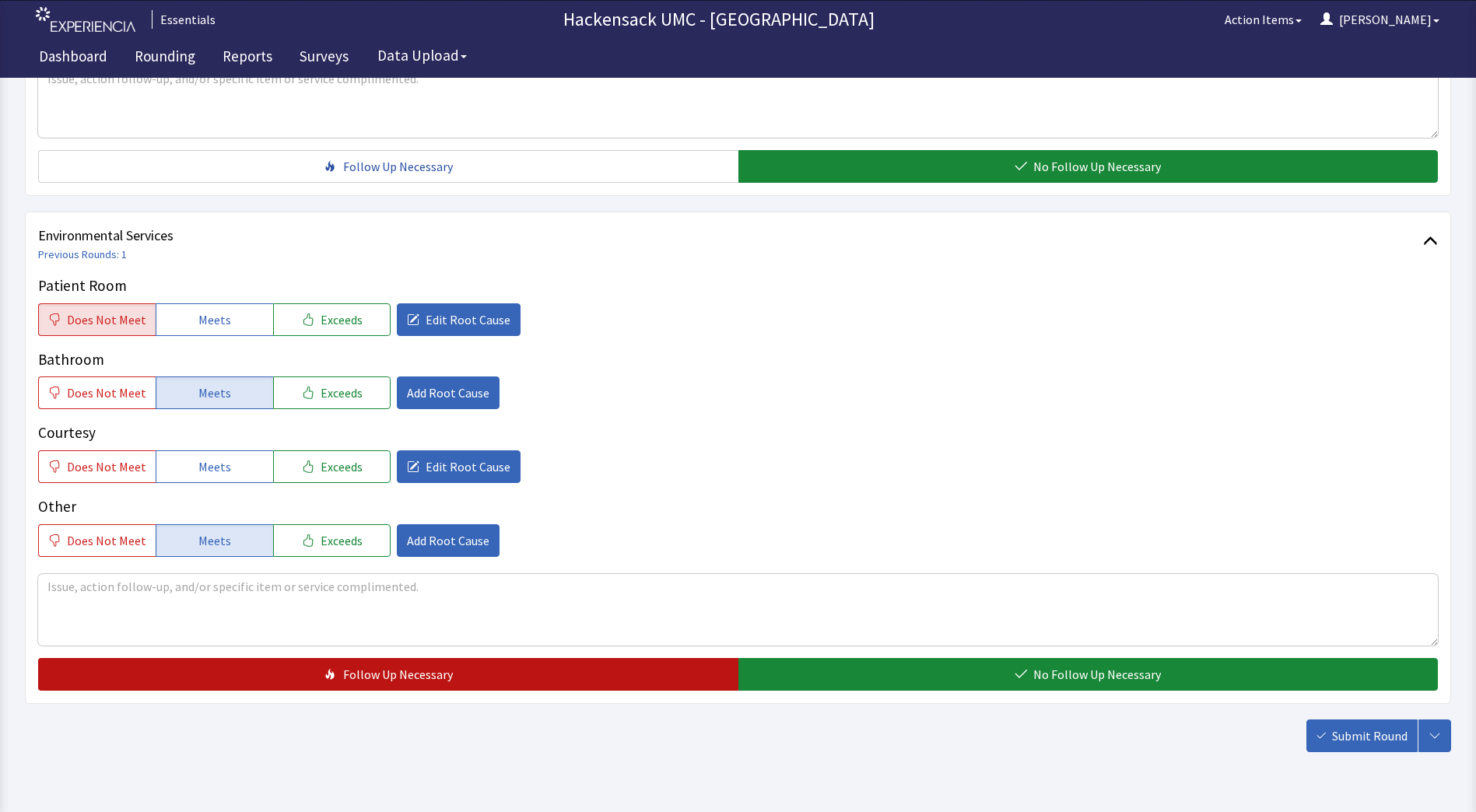
click at [198, 677] on button "Follow Up Necessary" at bounding box center [388, 674] width 700 height 33
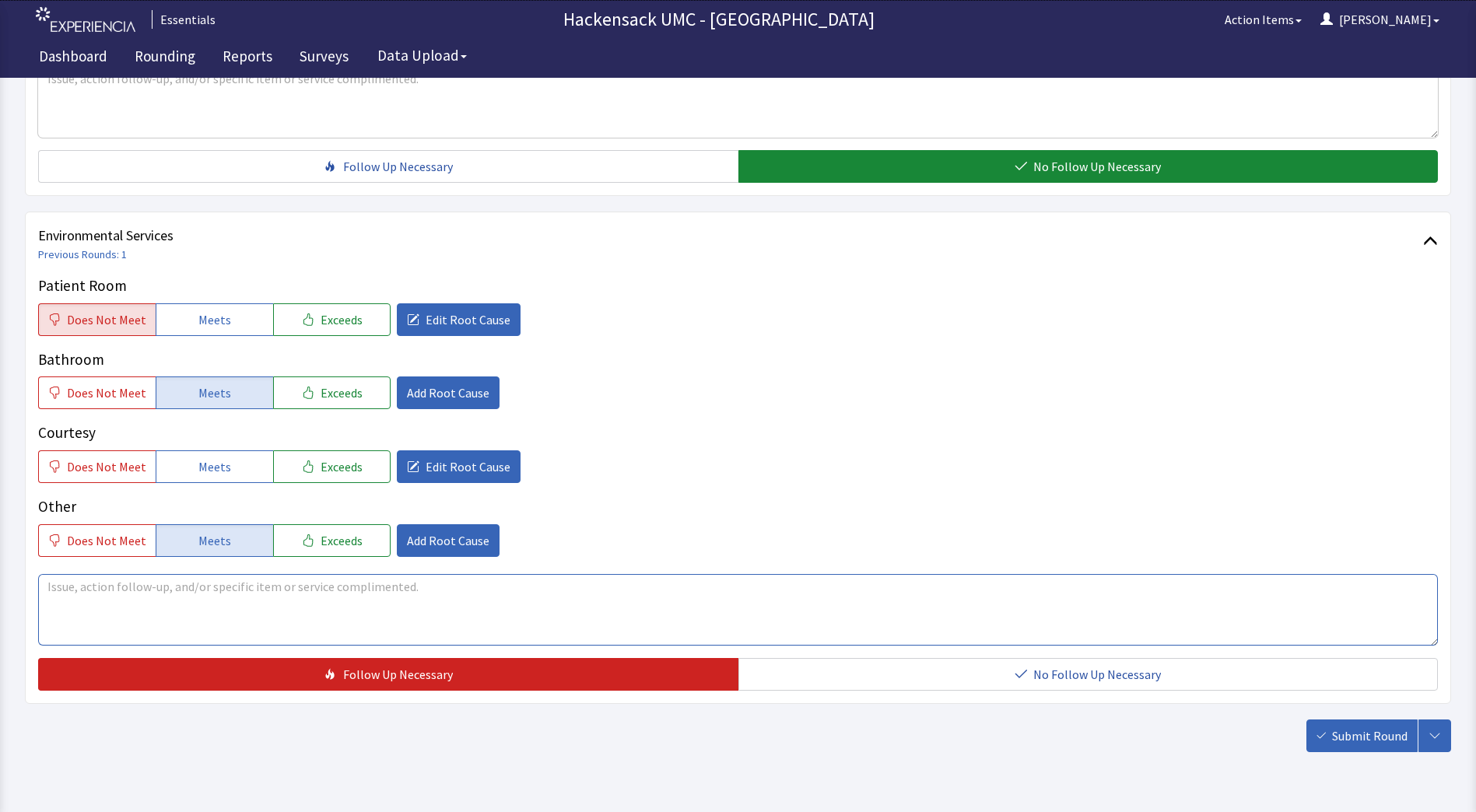
click at [134, 604] on textarea at bounding box center [738, 610] width 1400 height 72
type textarea "R"
type textarea "Larry cleaned room this morning but the floor still appears to be sticky. (coff…"
click at [310, 477] on button "Exceeds" at bounding box center [332, 467] width 118 height 33
click at [1349, 722] on button "Submit Round" at bounding box center [1362, 736] width 111 height 33
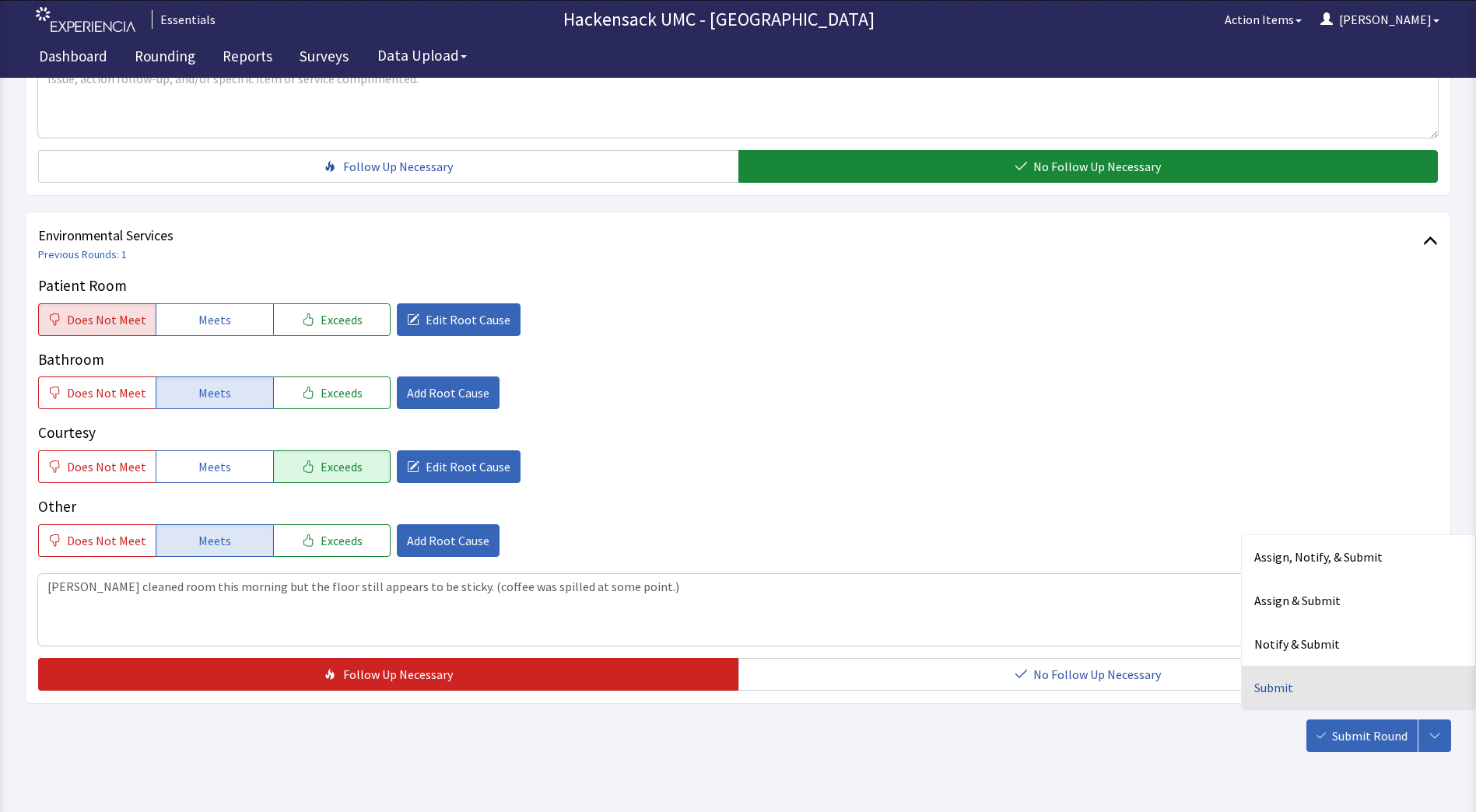
click at [1288, 684] on div "Submit" at bounding box center [1357, 688] width 233 height 43
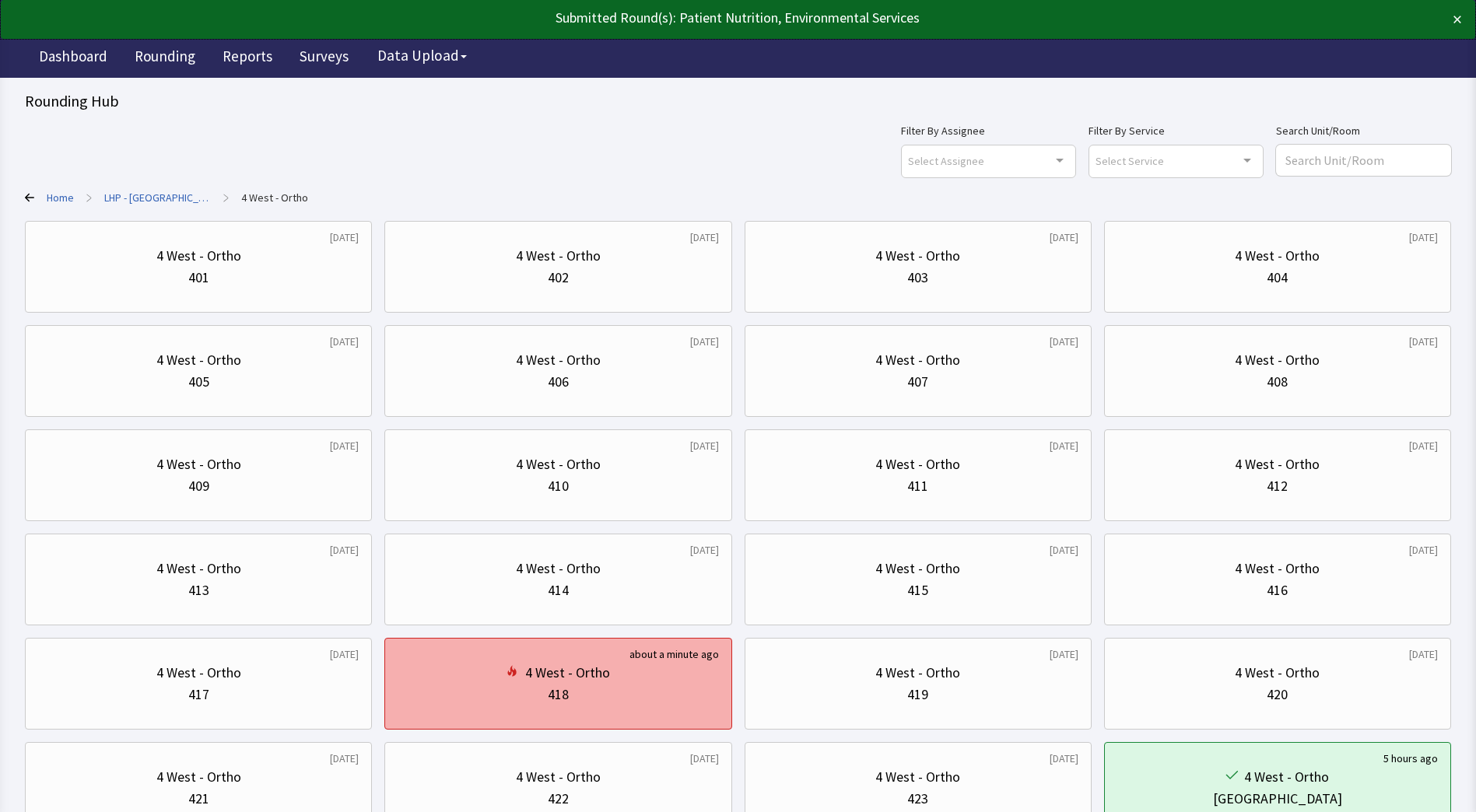
click at [619, 676] on div "4 West - Ortho" at bounding box center [557, 672] width 321 height 22
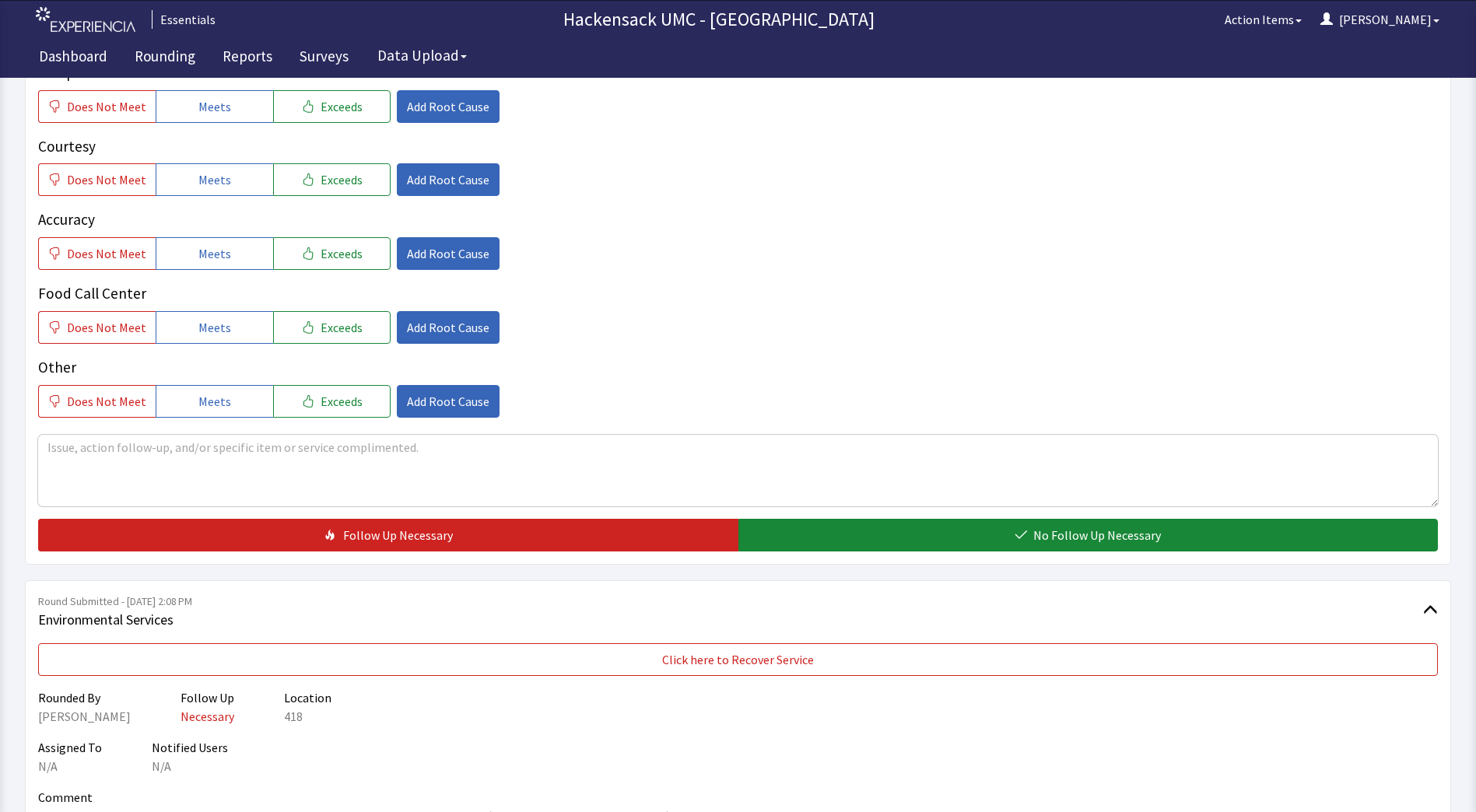
scroll to position [468, 0]
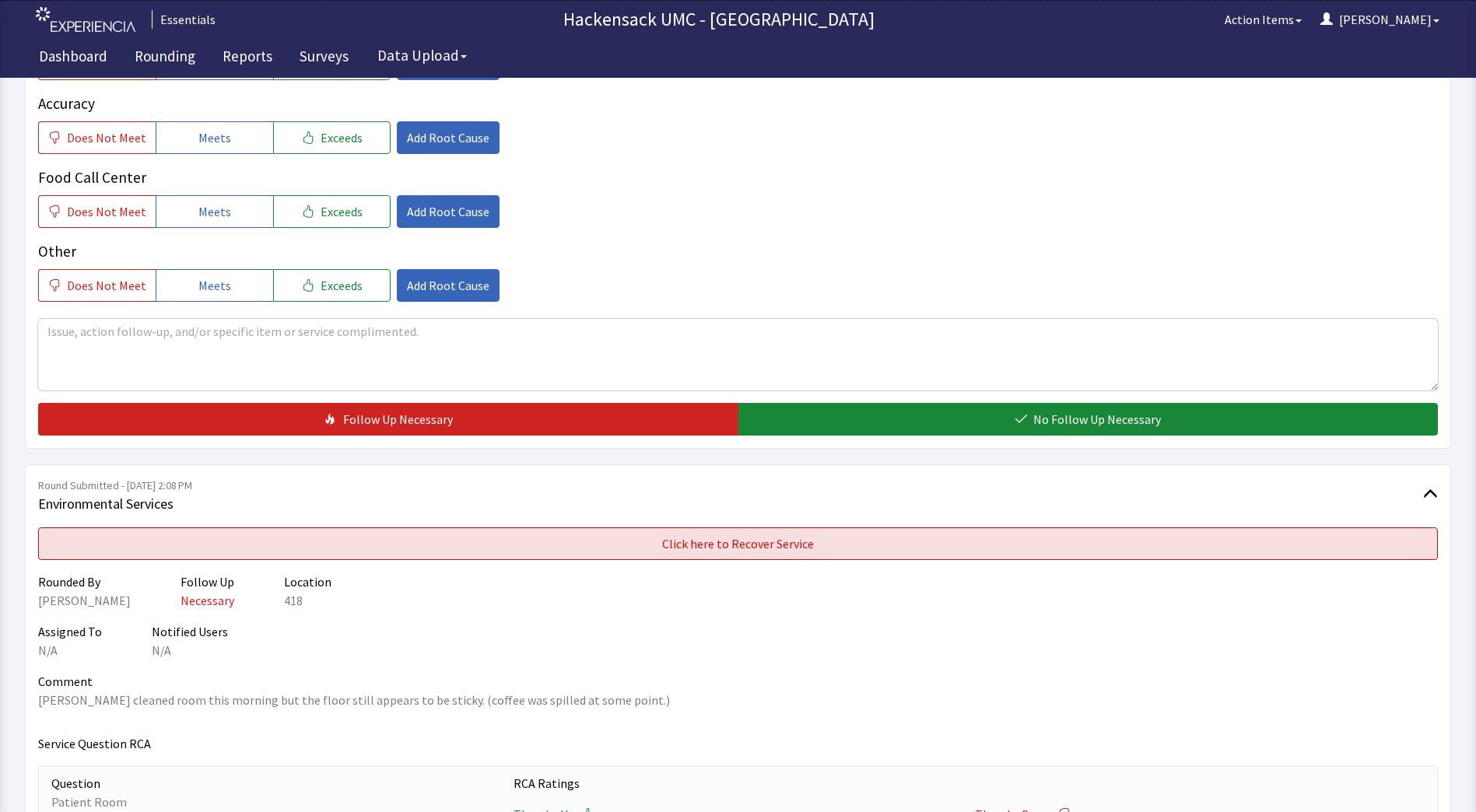
click at [1148, 539] on button "Click here to Recover Service" at bounding box center [738, 543] width 1400 height 33
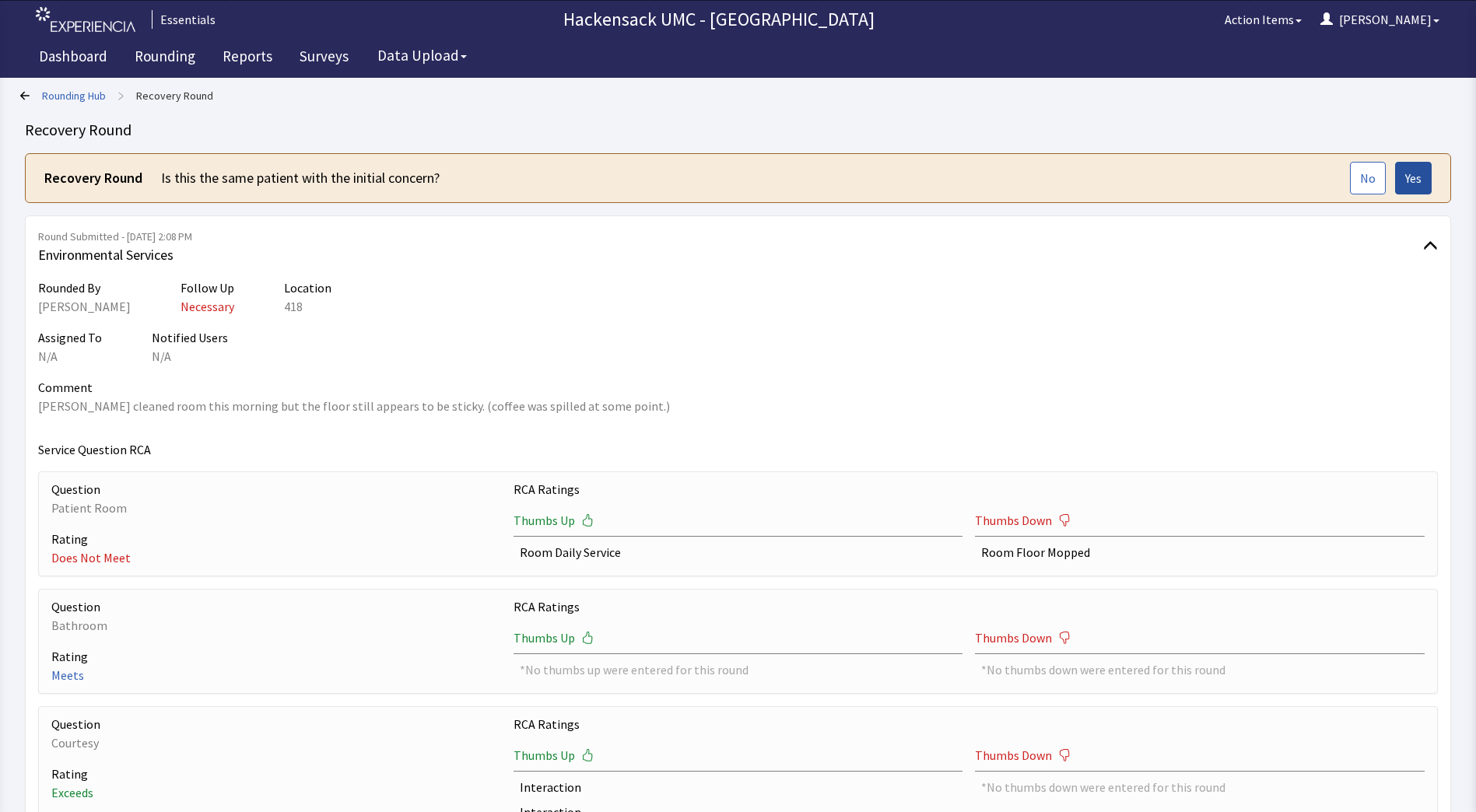
click at [1415, 178] on span "Yes" at bounding box center [1413, 178] width 16 height 19
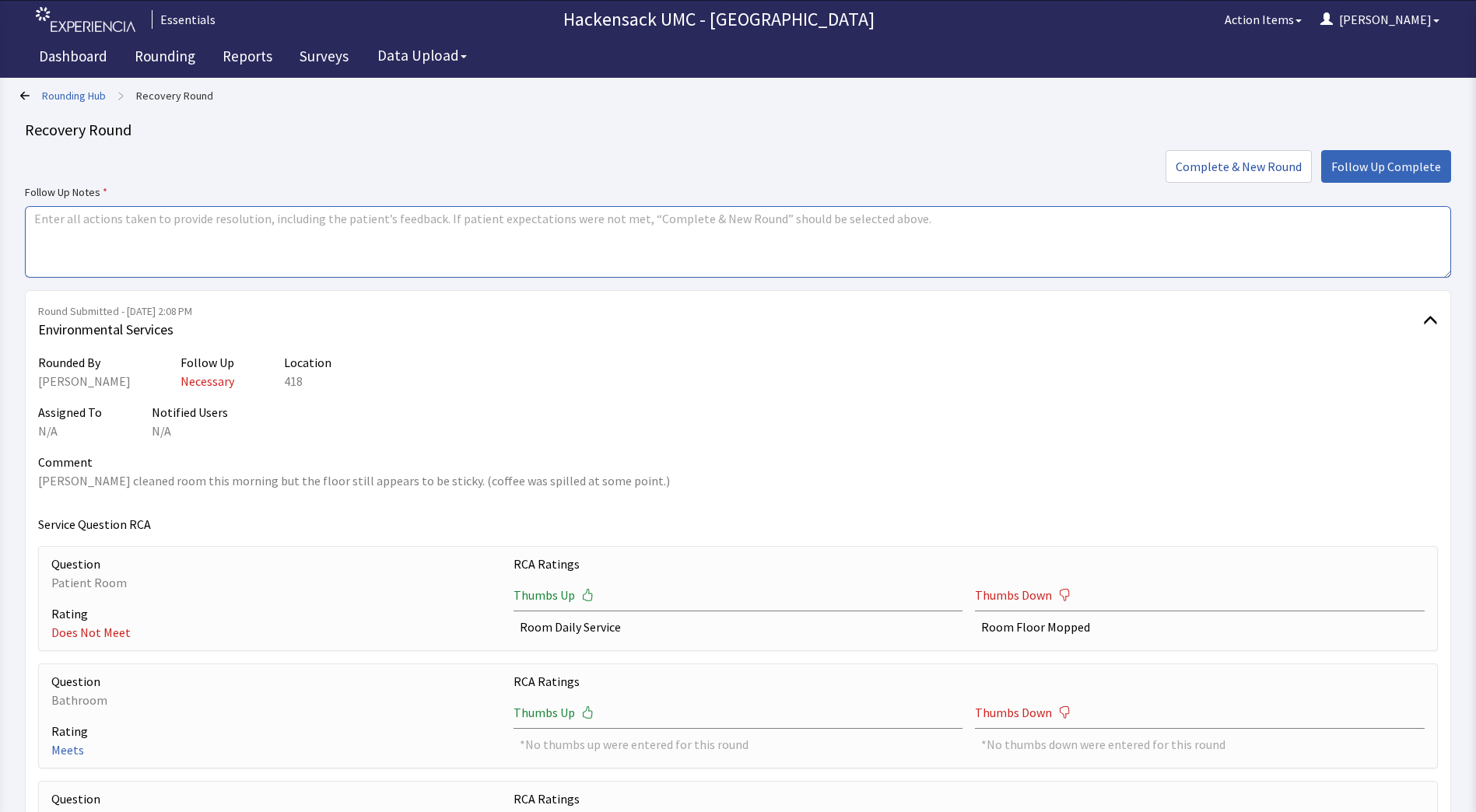
click at [478, 240] on textarea at bounding box center [738, 242] width 1426 height 72
type textarea "L"
type textarea "I gave Larry the Delta to mop the floor over again. Patient and family happy wi…"
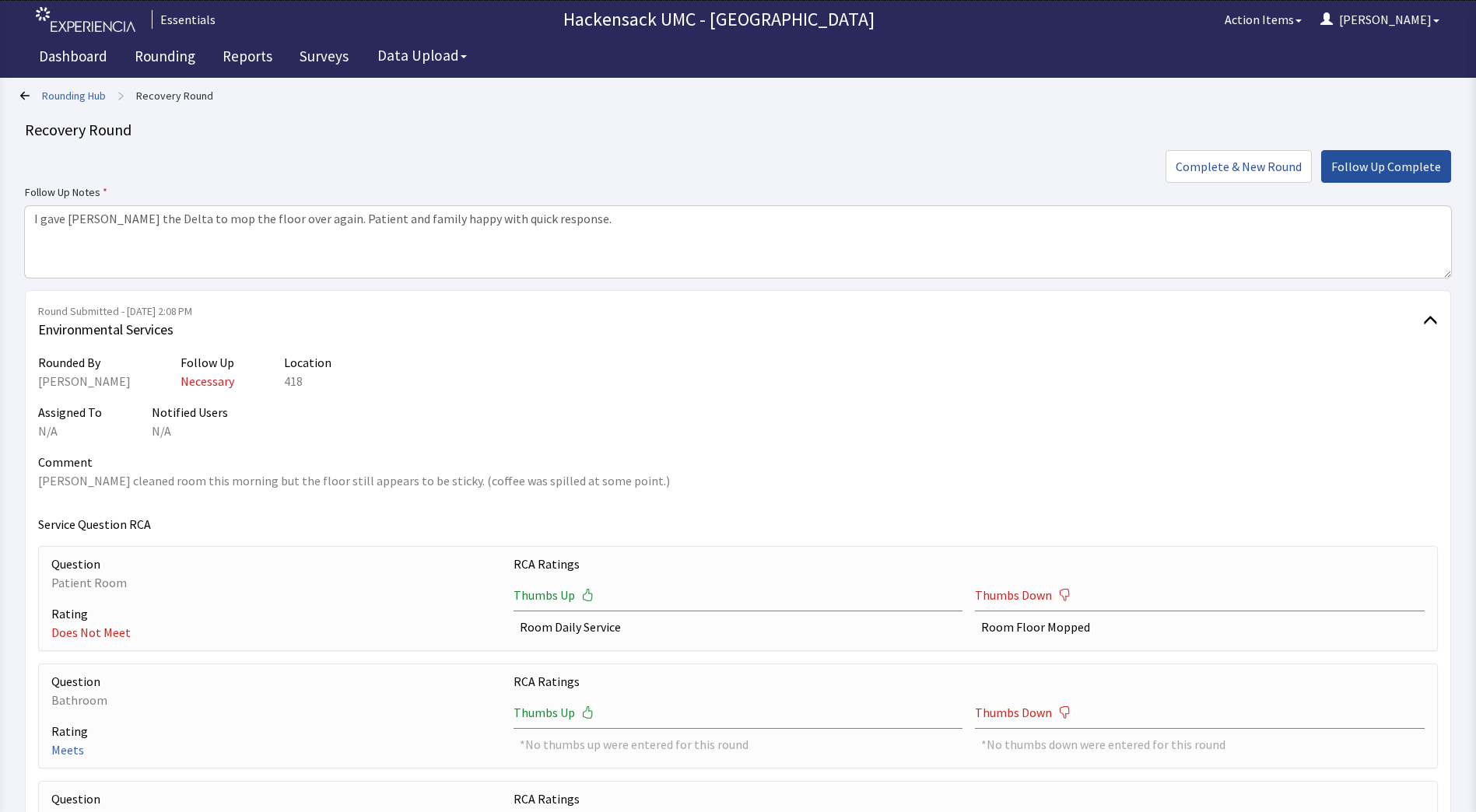
click at [1418, 171] on span "Follow Up Complete" at bounding box center [1385, 167] width 109 height 19
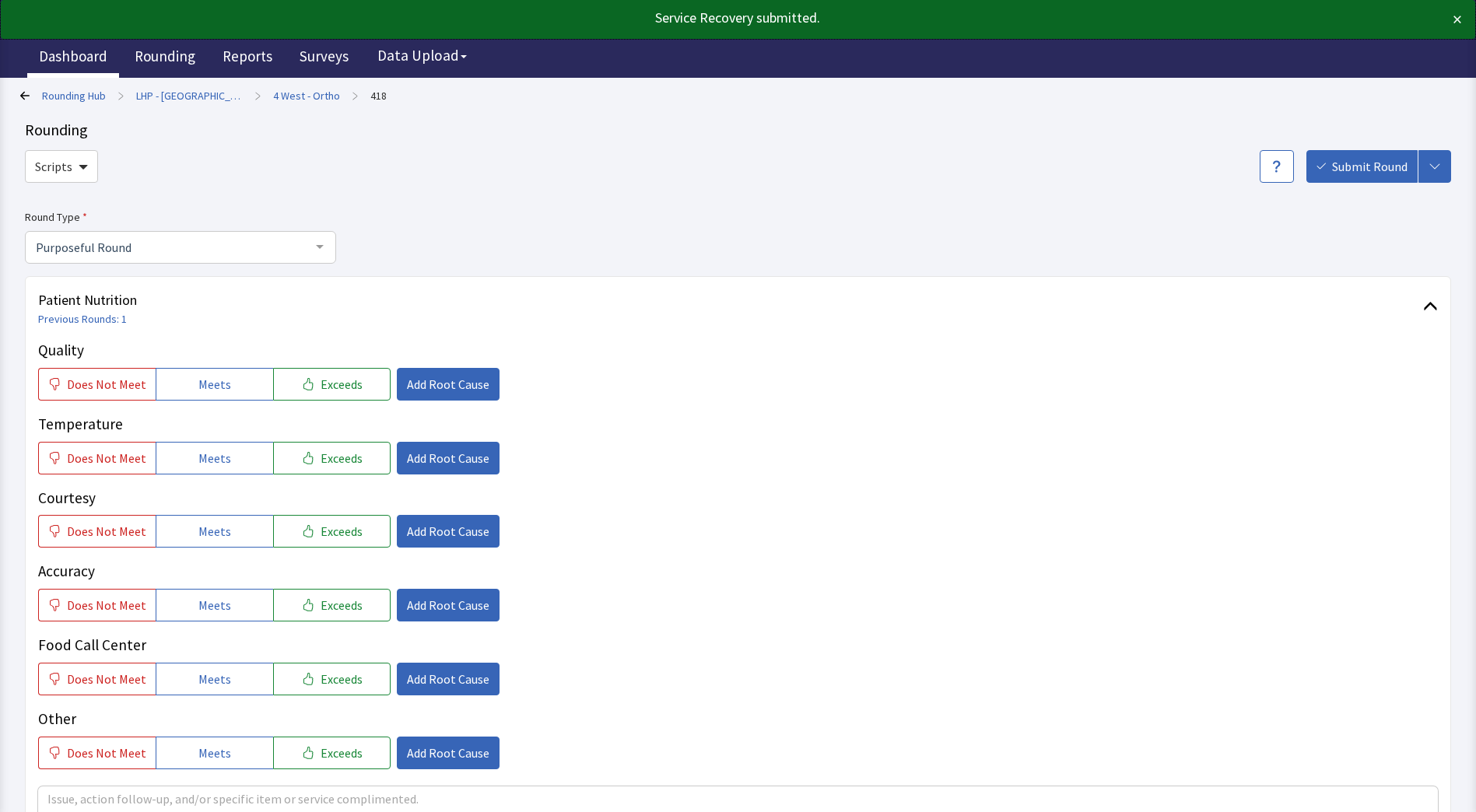
click at [82, 60] on link "Dashboard" at bounding box center [73, 58] width 91 height 39
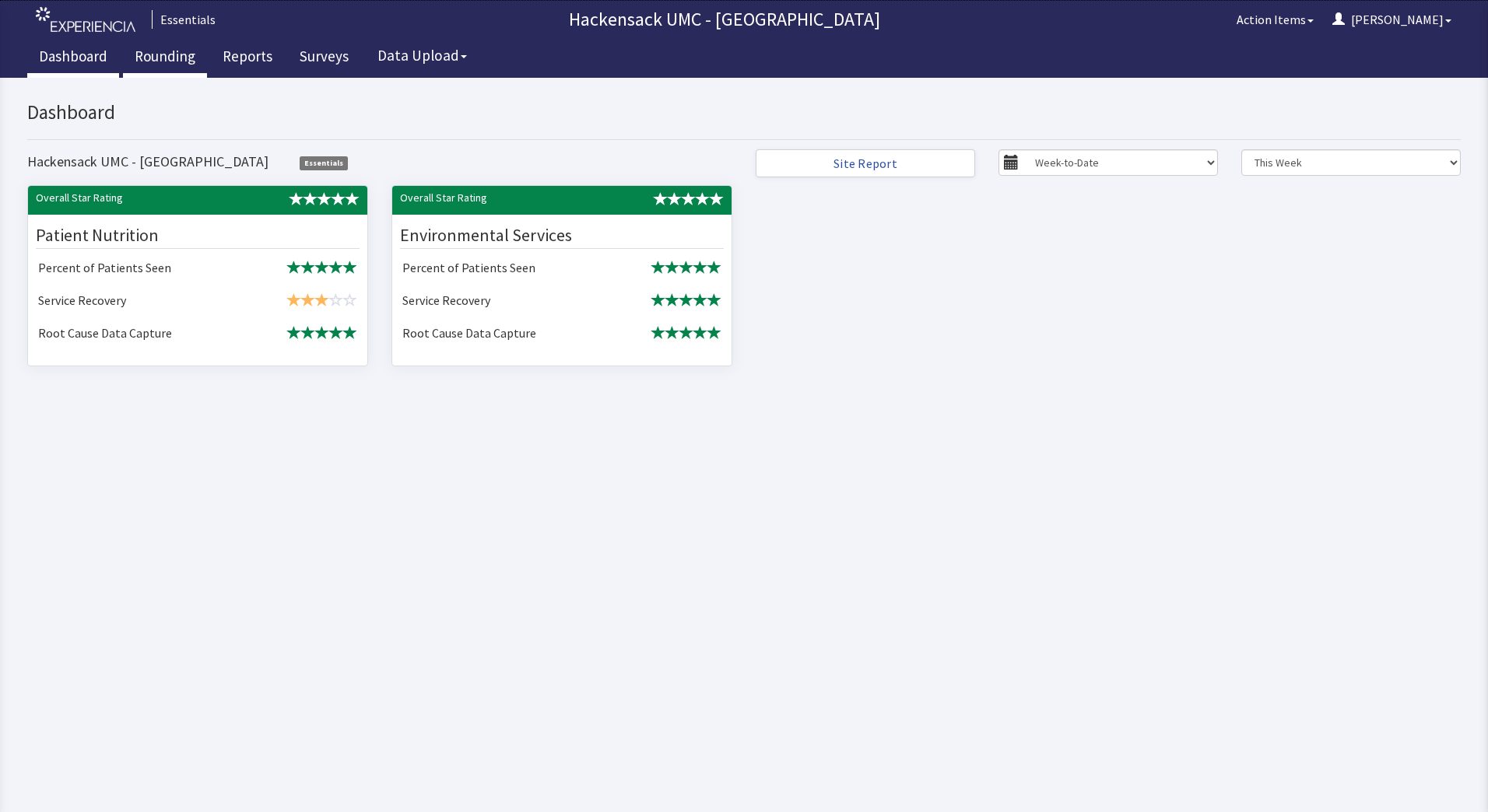
click at [185, 51] on link "Rounding" at bounding box center [164, 58] width 84 height 39
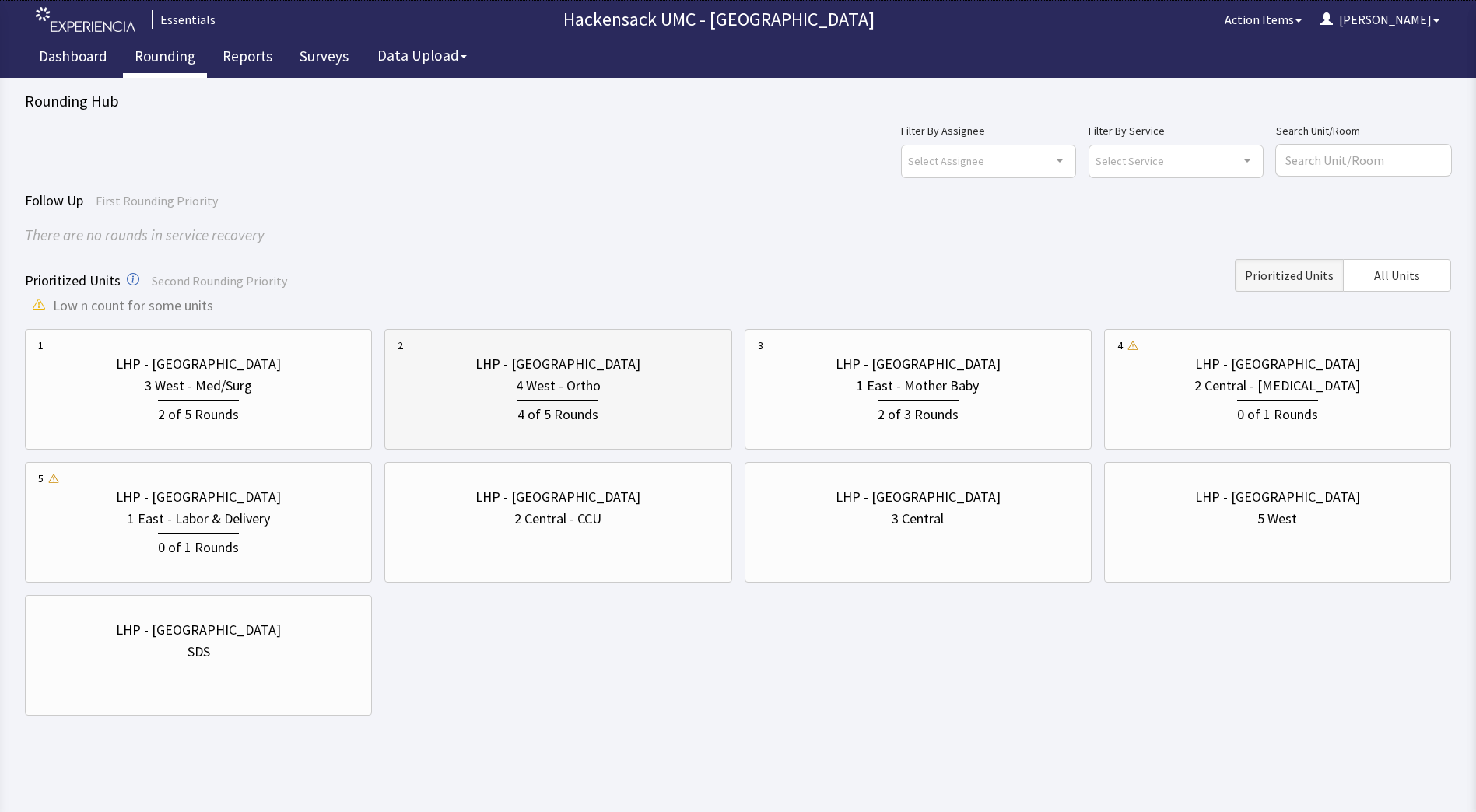
click at [556, 346] on div "LHP - Pascack Valley 4 West - Ortho 4 of 5 Rounds" at bounding box center [557, 389] width 321 height 104
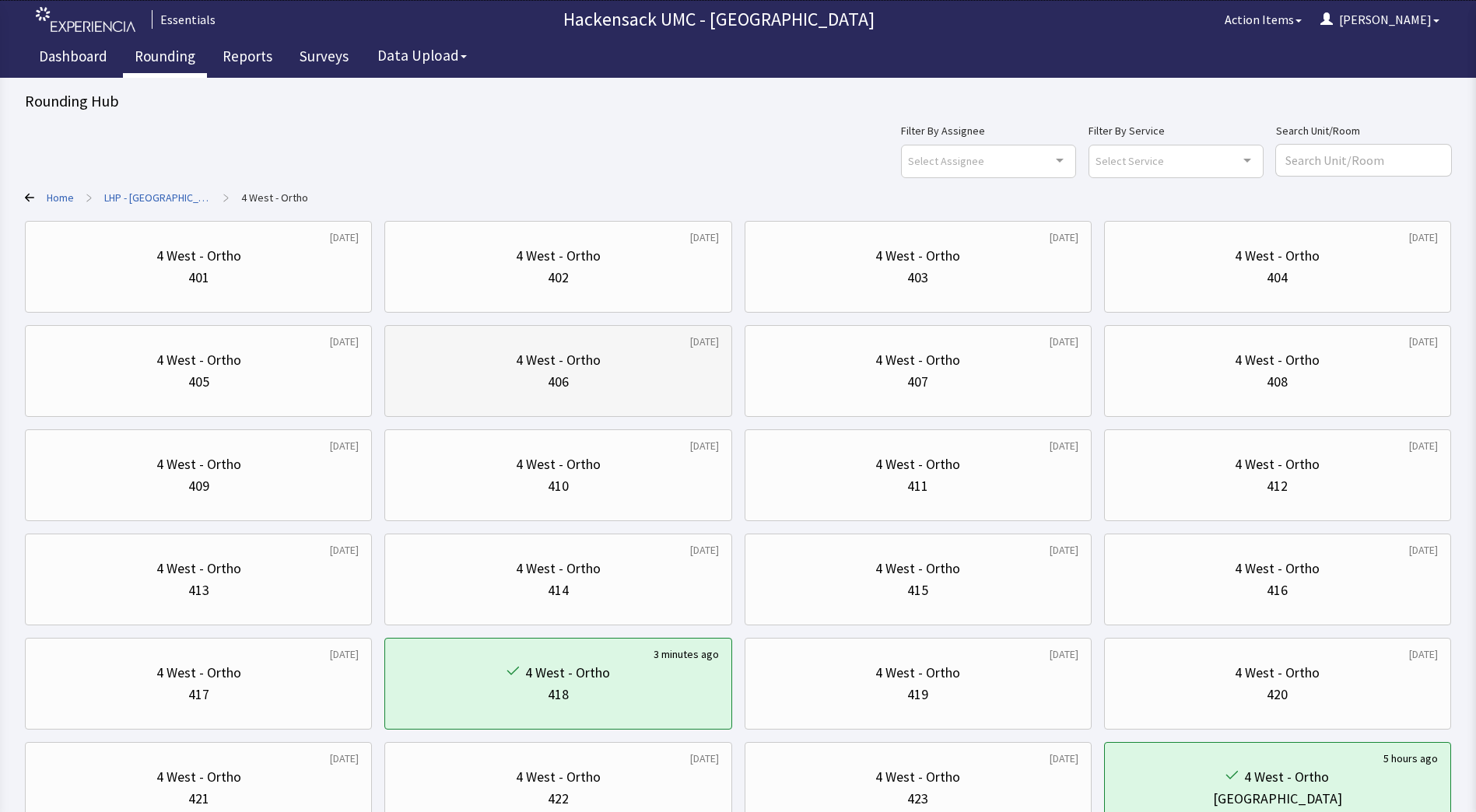
click at [568, 389] on div "406" at bounding box center [558, 381] width 21 height 22
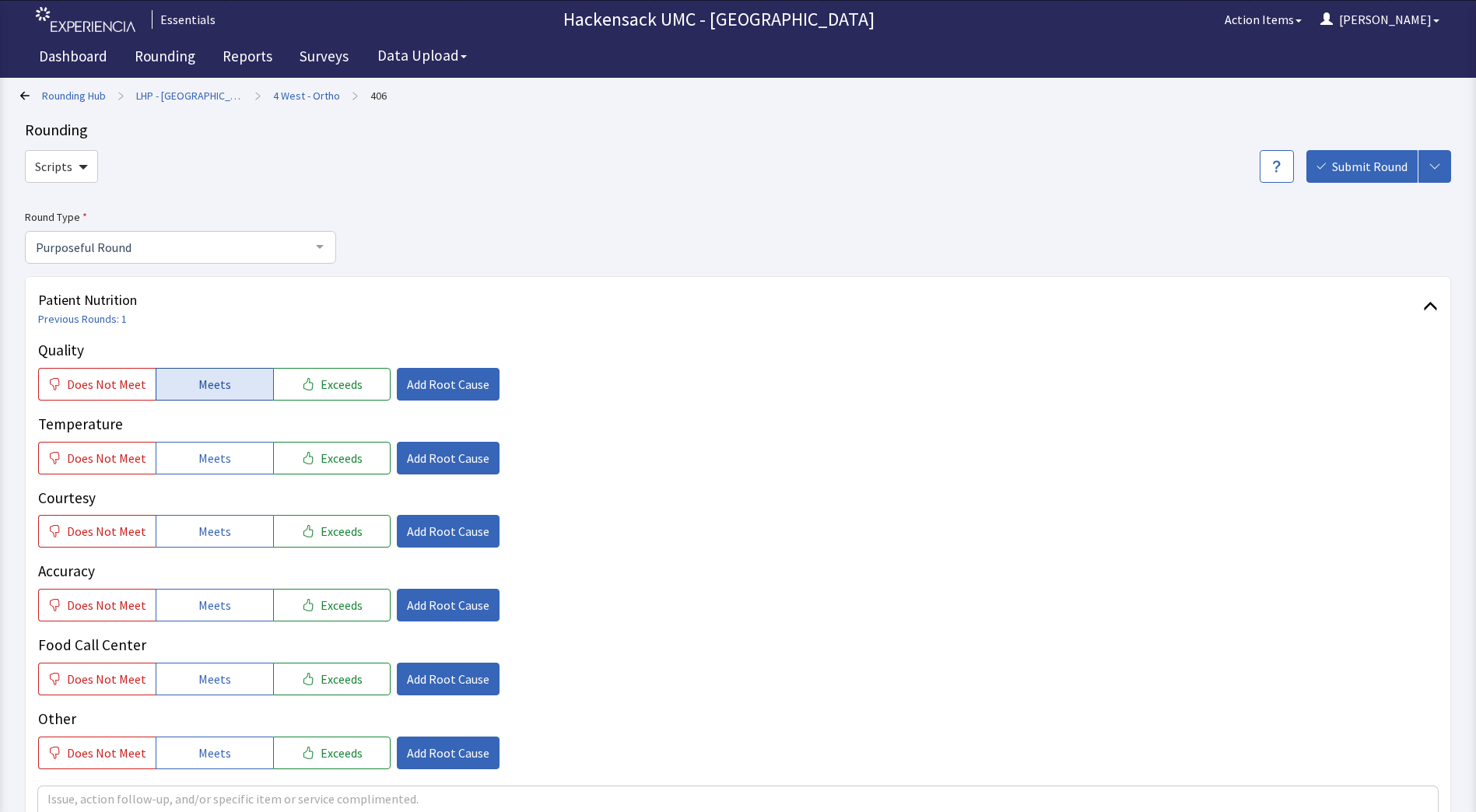
click at [209, 378] on span "Meets" at bounding box center [214, 385] width 33 height 19
click at [221, 470] on button "Meets" at bounding box center [214, 458] width 118 height 33
click at [220, 534] on span "Meets" at bounding box center [214, 531] width 33 height 19
click at [217, 621] on button "Meets" at bounding box center [214, 605] width 118 height 33
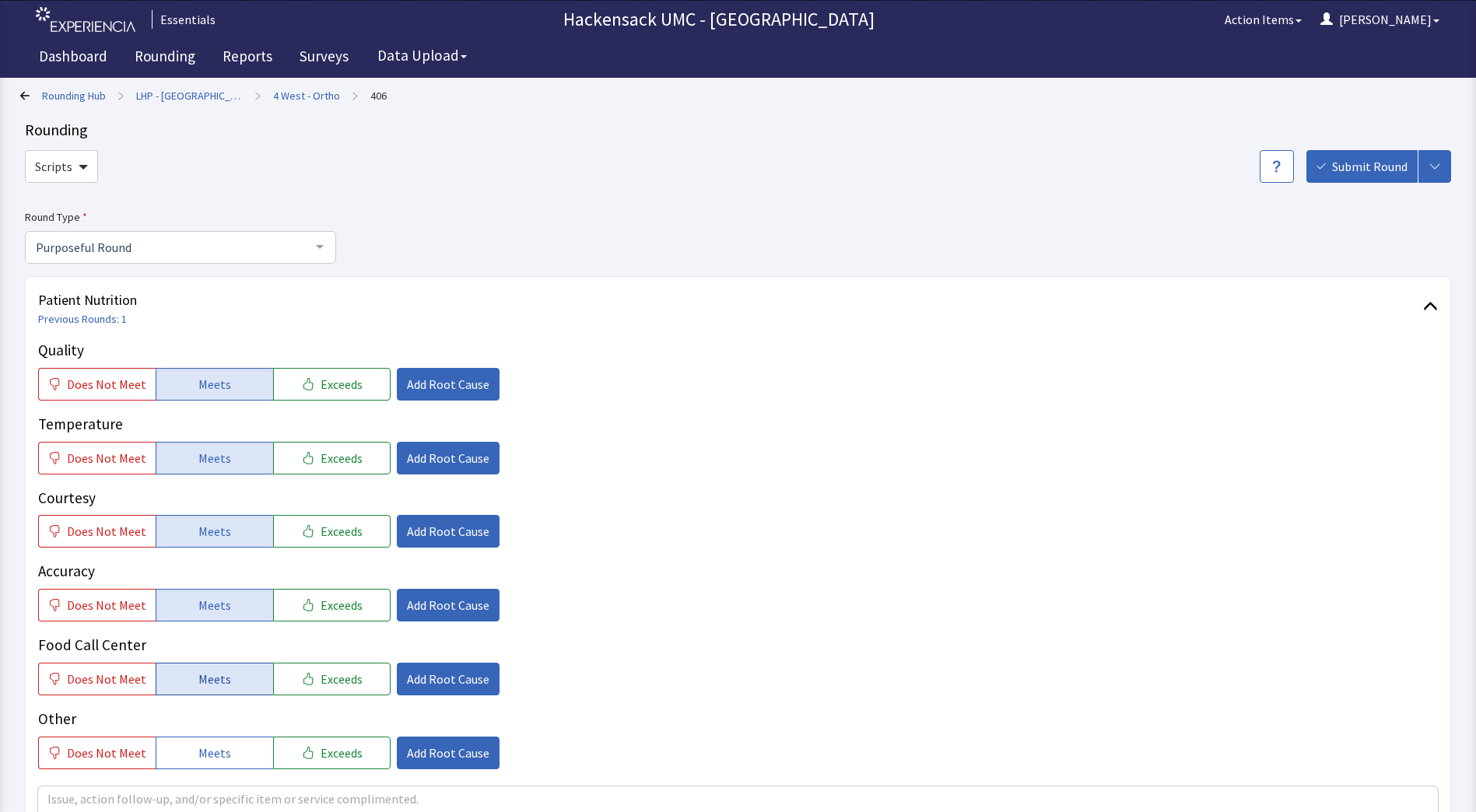
click at [220, 680] on span "Meets" at bounding box center [214, 679] width 33 height 19
click at [219, 753] on span "Meets" at bounding box center [214, 754] width 33 height 19
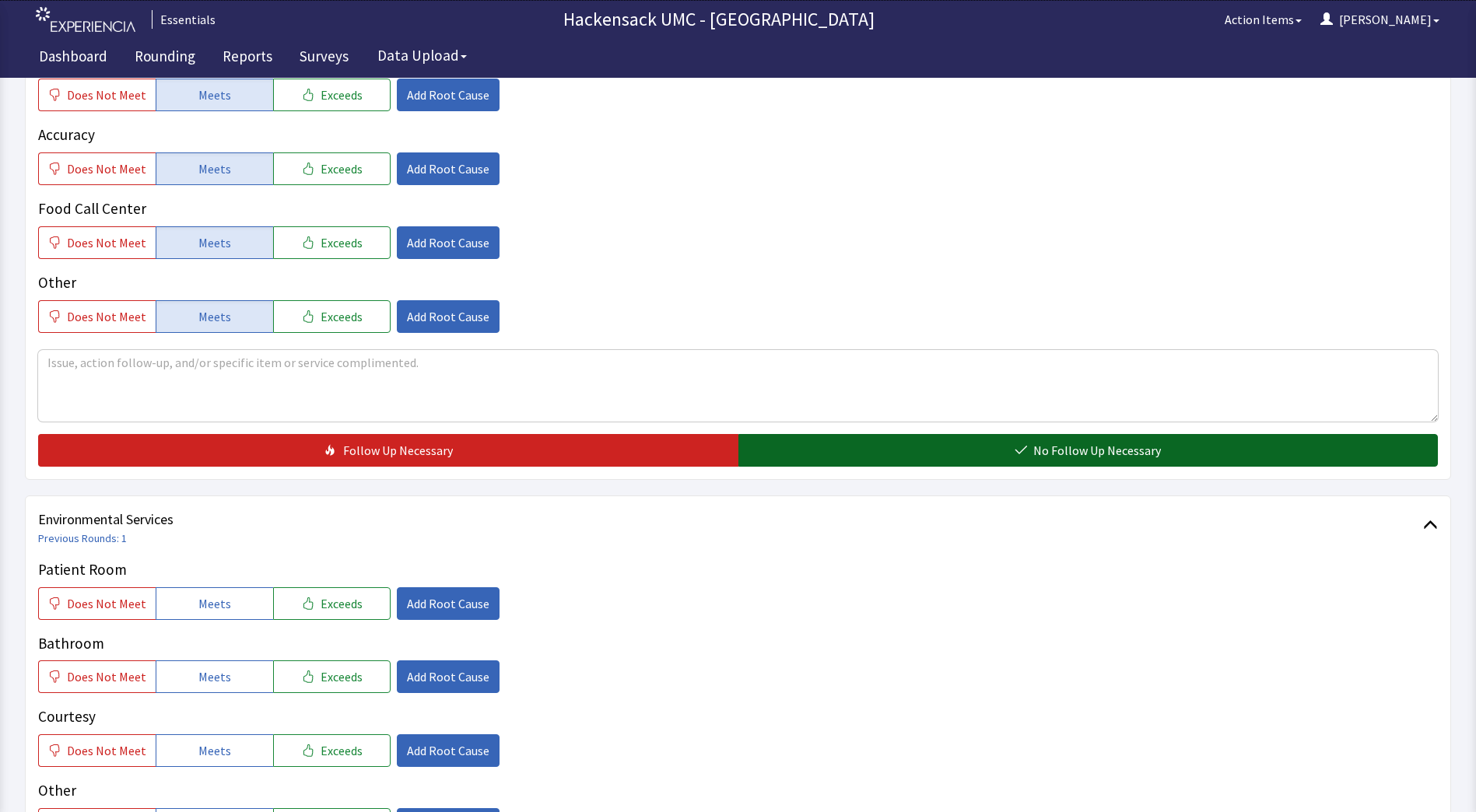
click at [935, 466] on button "No Follow Up Necessary" at bounding box center [1088, 450] width 700 height 33
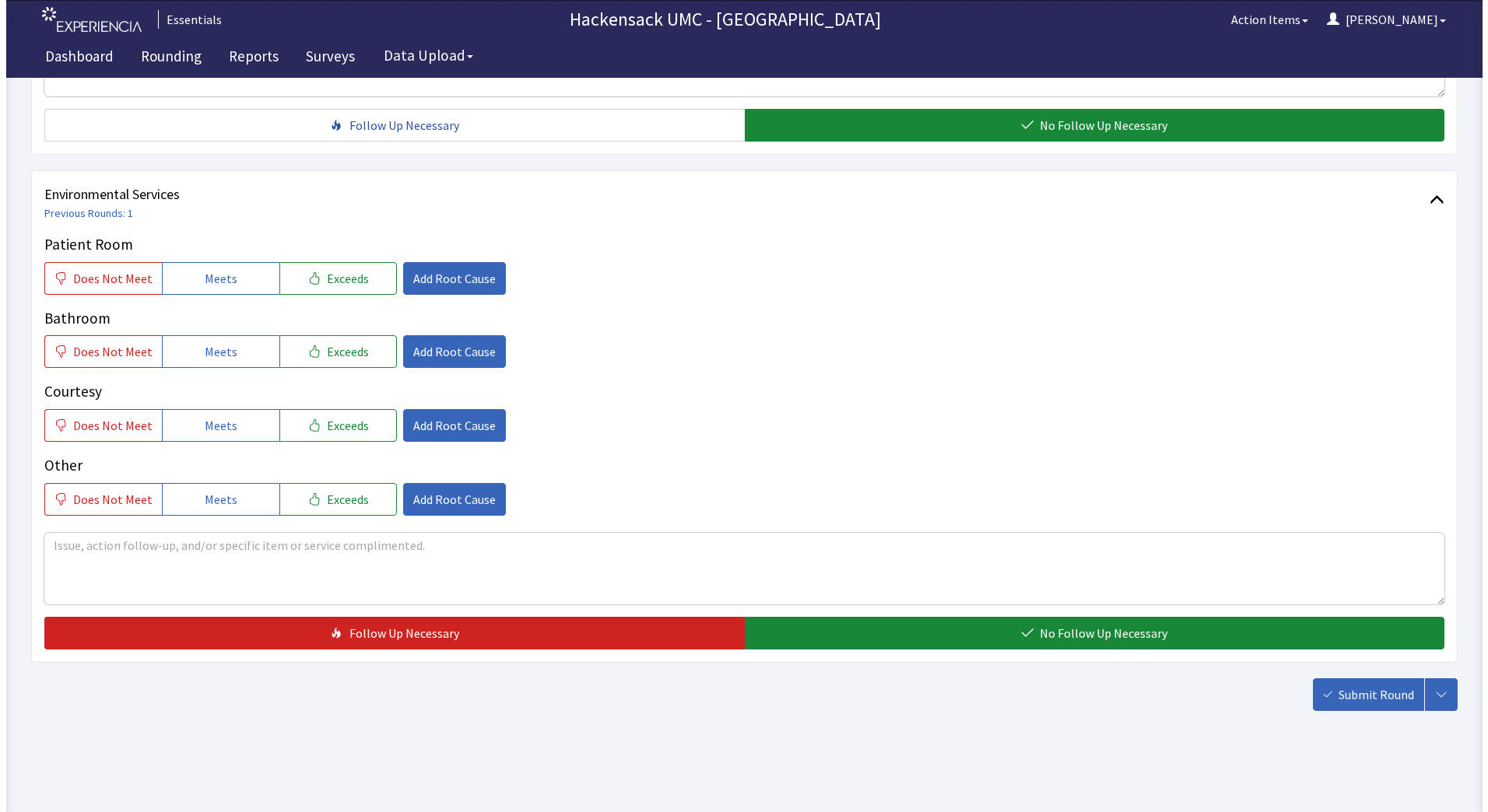
scroll to position [763, 0]
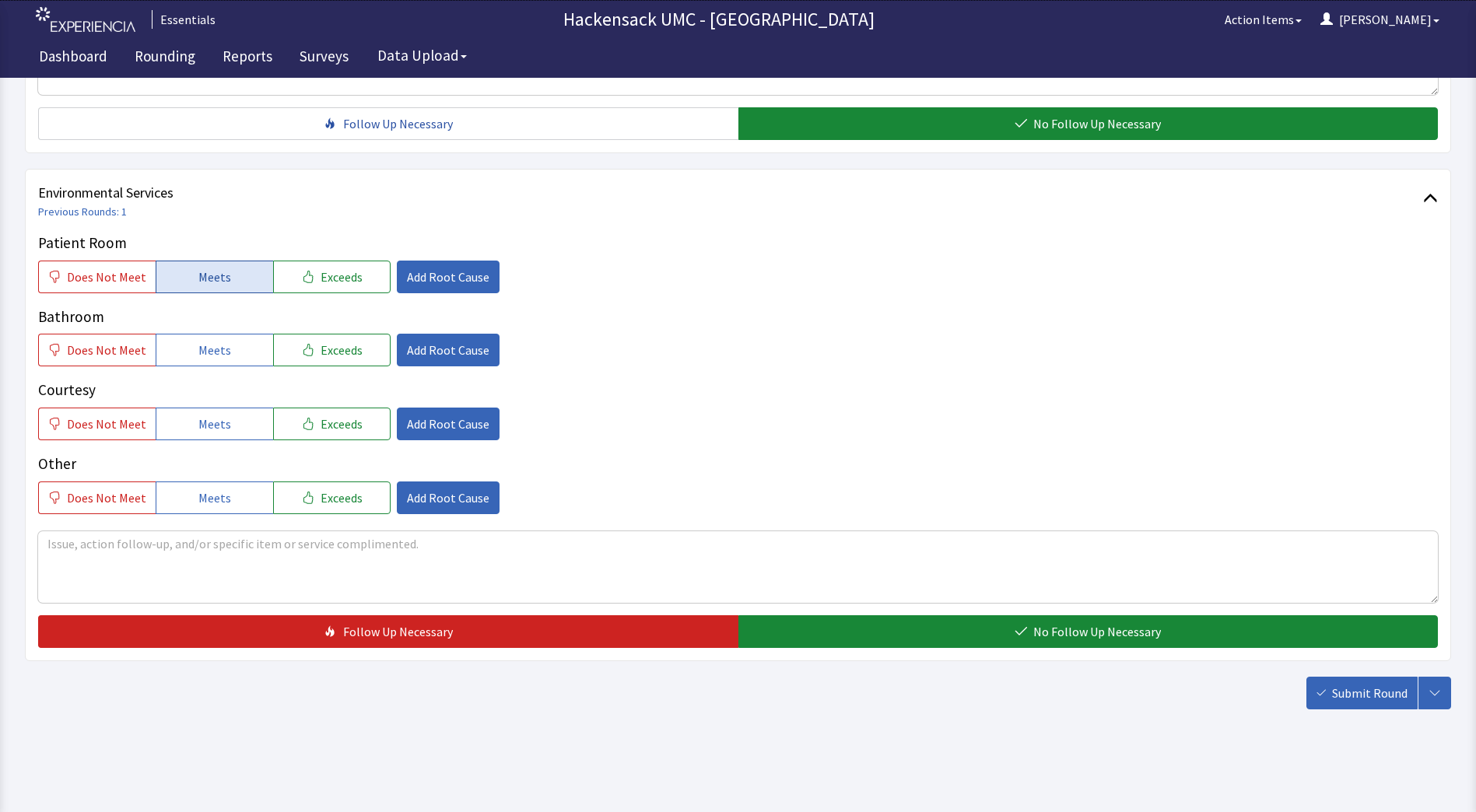
click at [233, 286] on button "Meets" at bounding box center [214, 276] width 118 height 33
click at [216, 341] on span "Meets" at bounding box center [214, 350] width 33 height 19
click at [207, 418] on span "Meets" at bounding box center [214, 424] width 33 height 19
click at [208, 502] on span "Meets" at bounding box center [214, 498] width 33 height 19
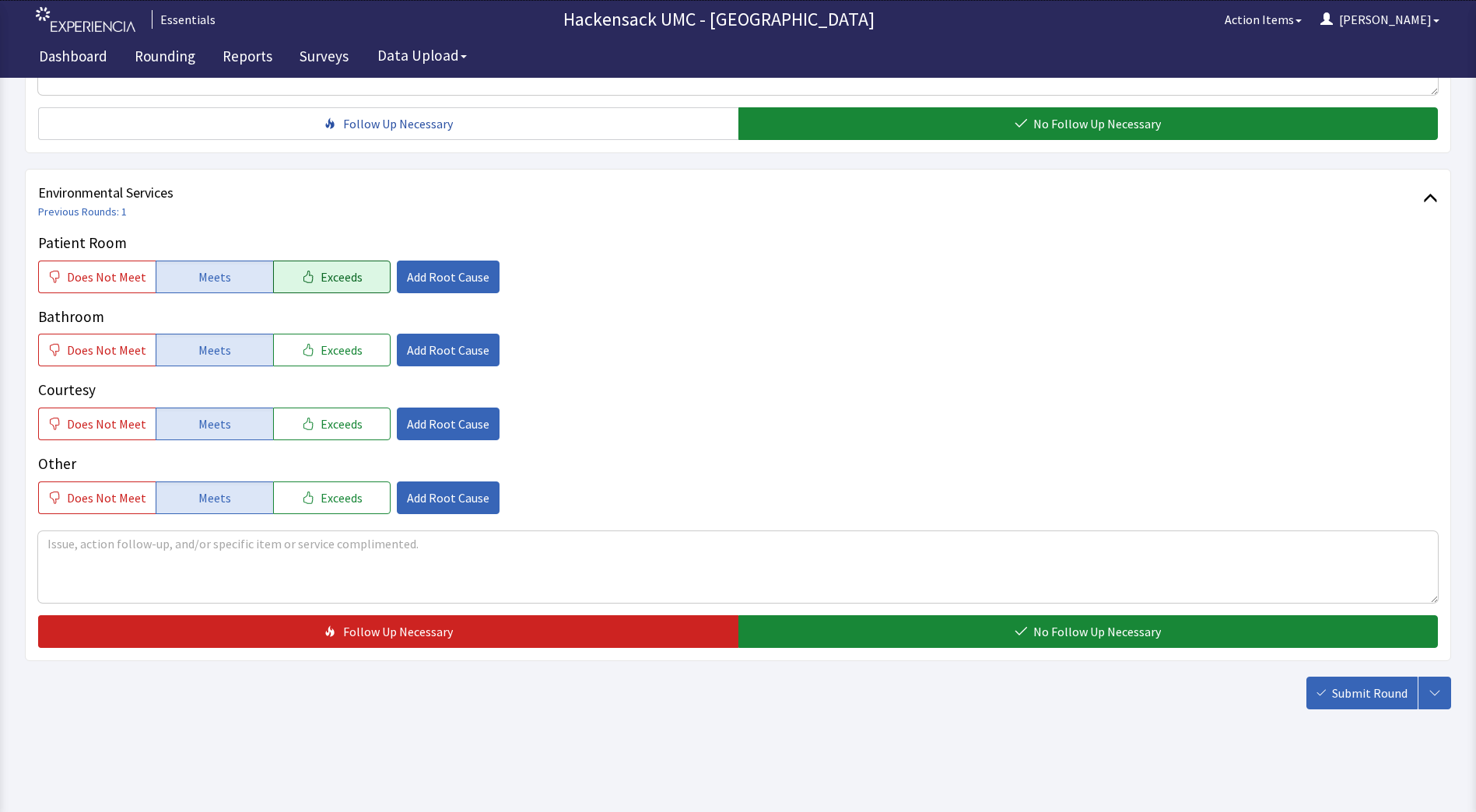
click at [325, 287] on button "Exceeds" at bounding box center [332, 276] width 118 height 33
click at [419, 282] on span "Add Root Cause" at bounding box center [447, 277] width 82 height 19
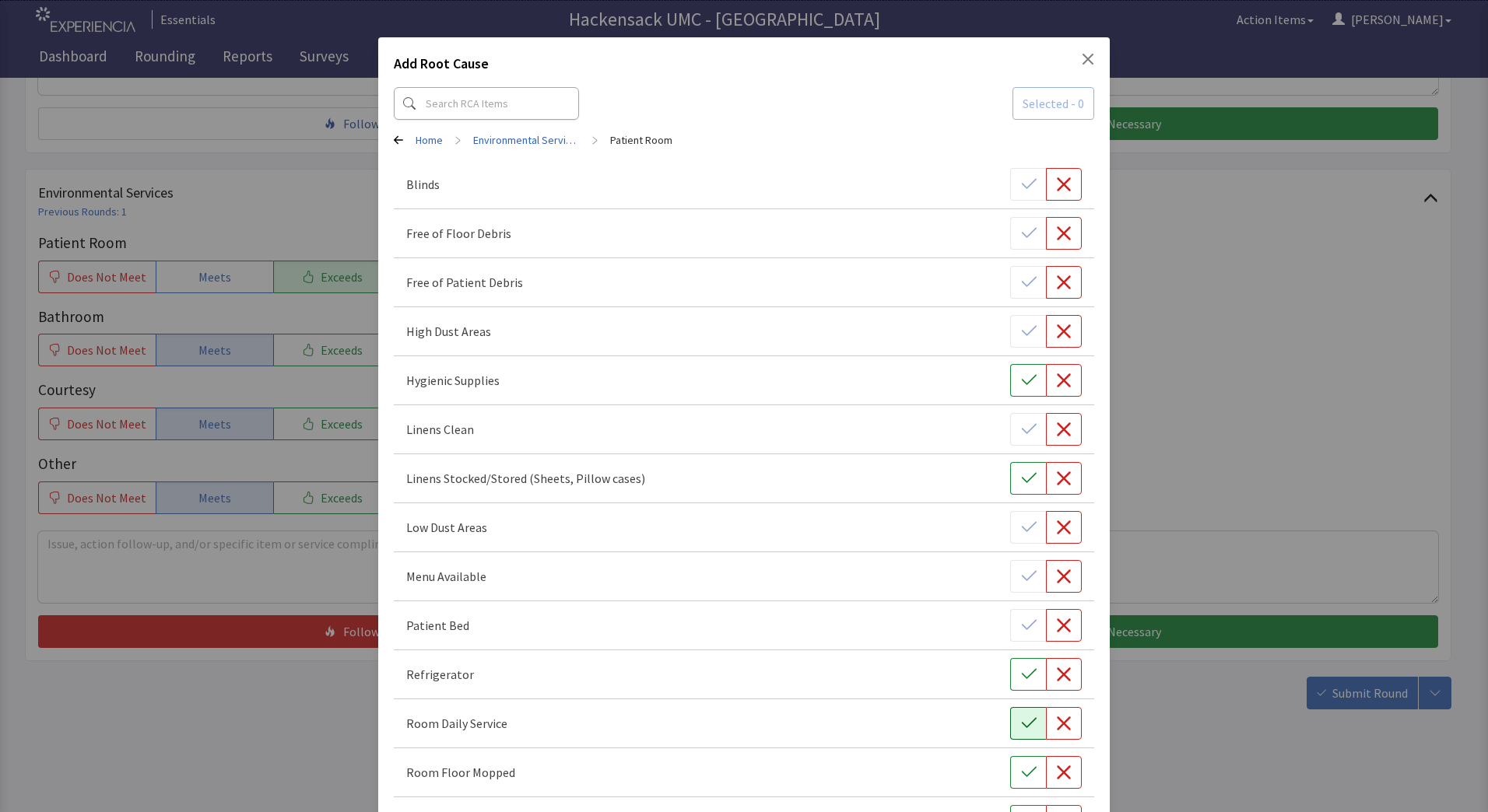
click at [1012, 715] on button "button" at bounding box center [1028, 723] width 36 height 33
click at [1335, 330] on div "Add Root Cause Selected - 1 Home > Environmental Services > Patient Room Blinds…" at bounding box center [744, 805] width 1488 height 1612
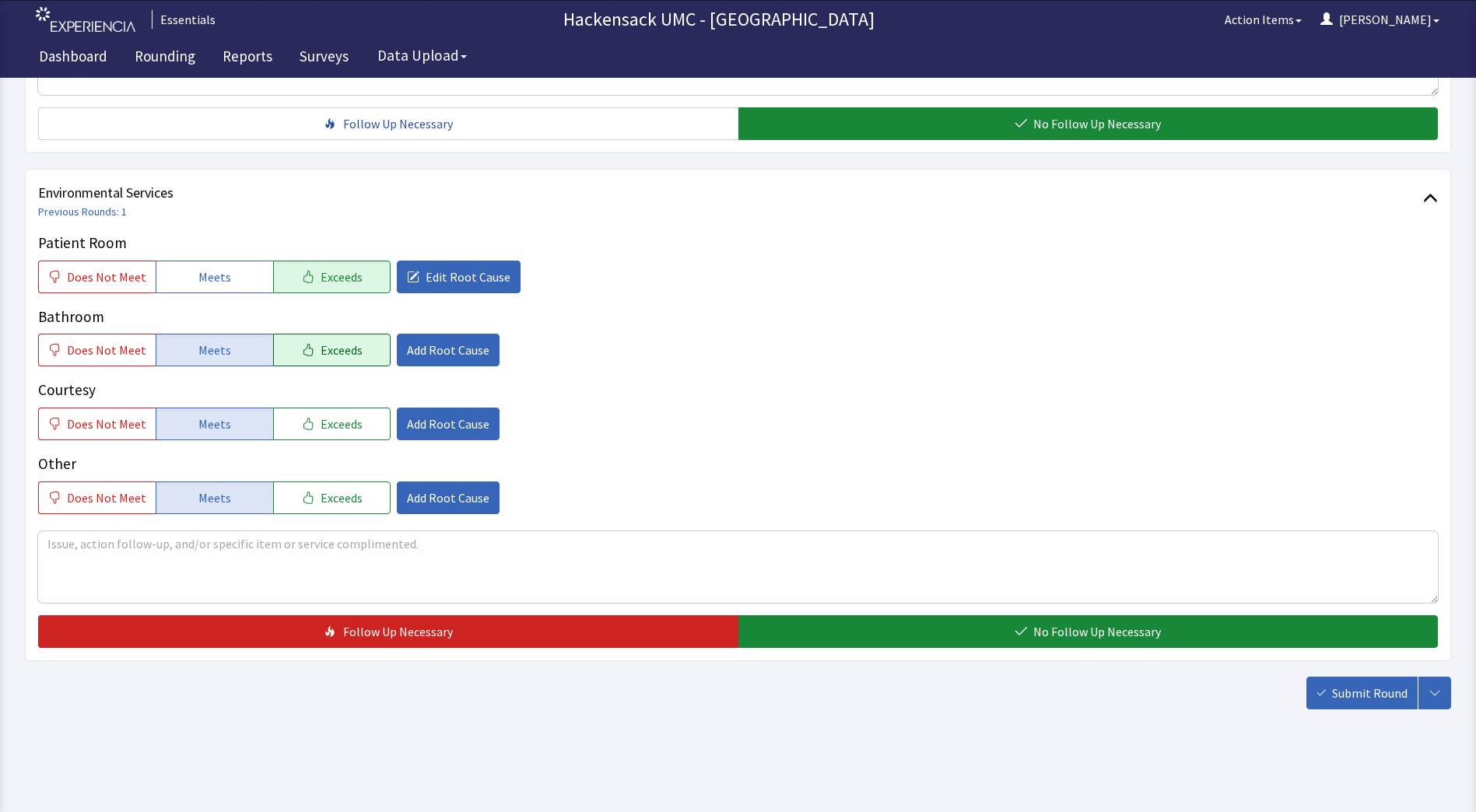
click at [362, 360] on button "Exceeds" at bounding box center [332, 350] width 118 height 33
click at [424, 363] on button "Add Root Cause" at bounding box center [448, 350] width 103 height 33
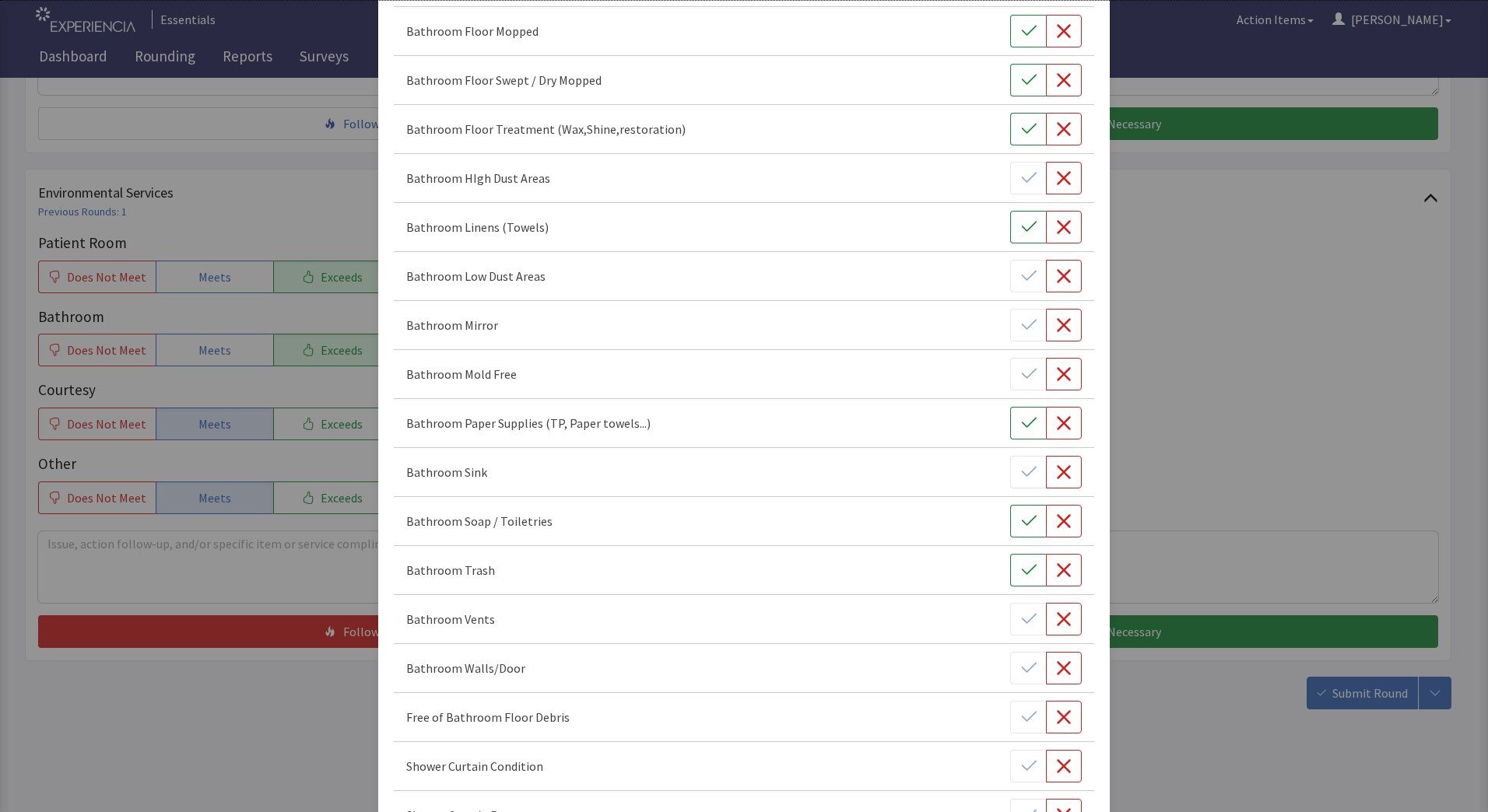
scroll to position [456, 0]
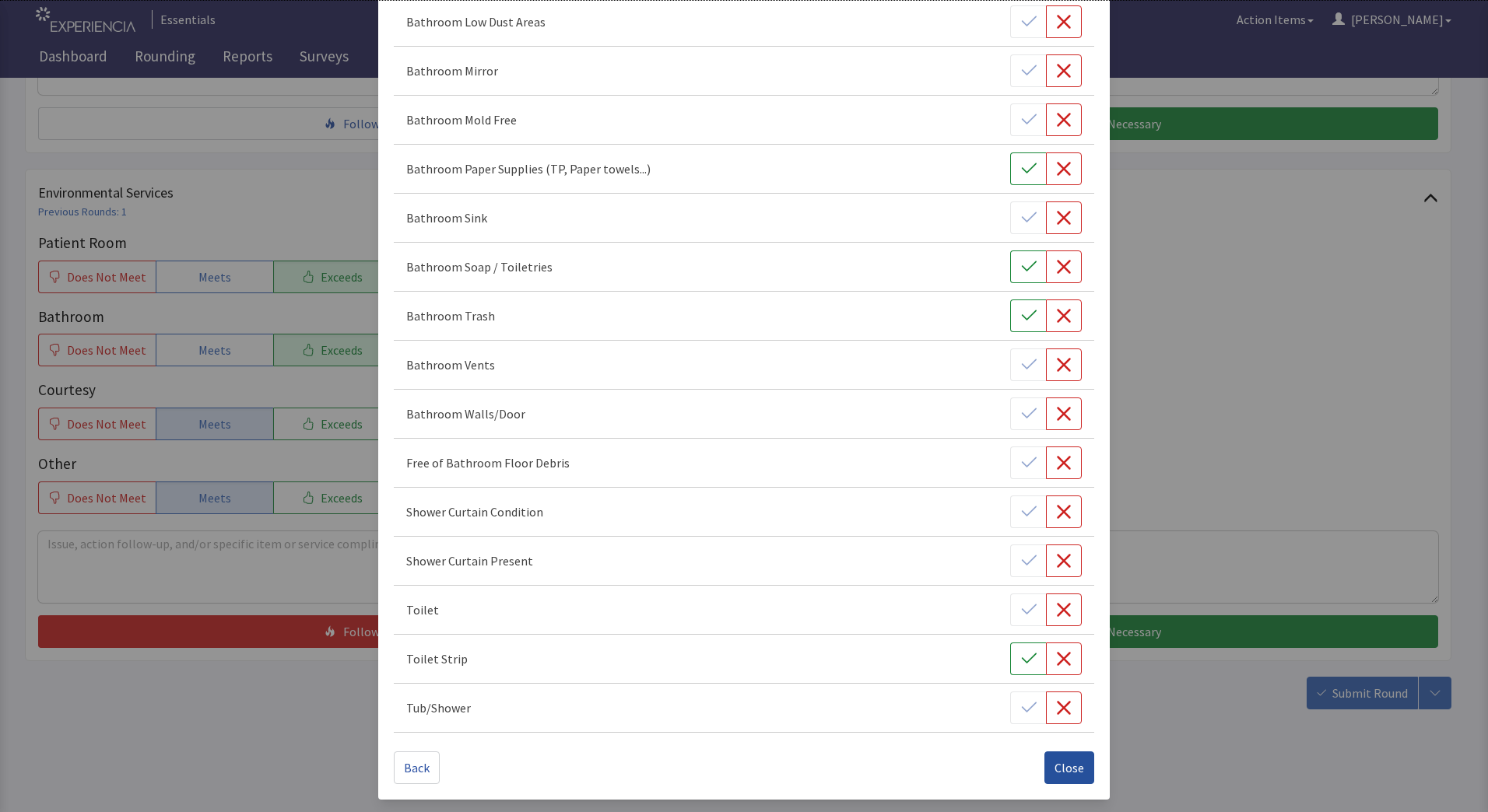
click at [1059, 764] on span "Close" at bounding box center [1069, 768] width 29 height 19
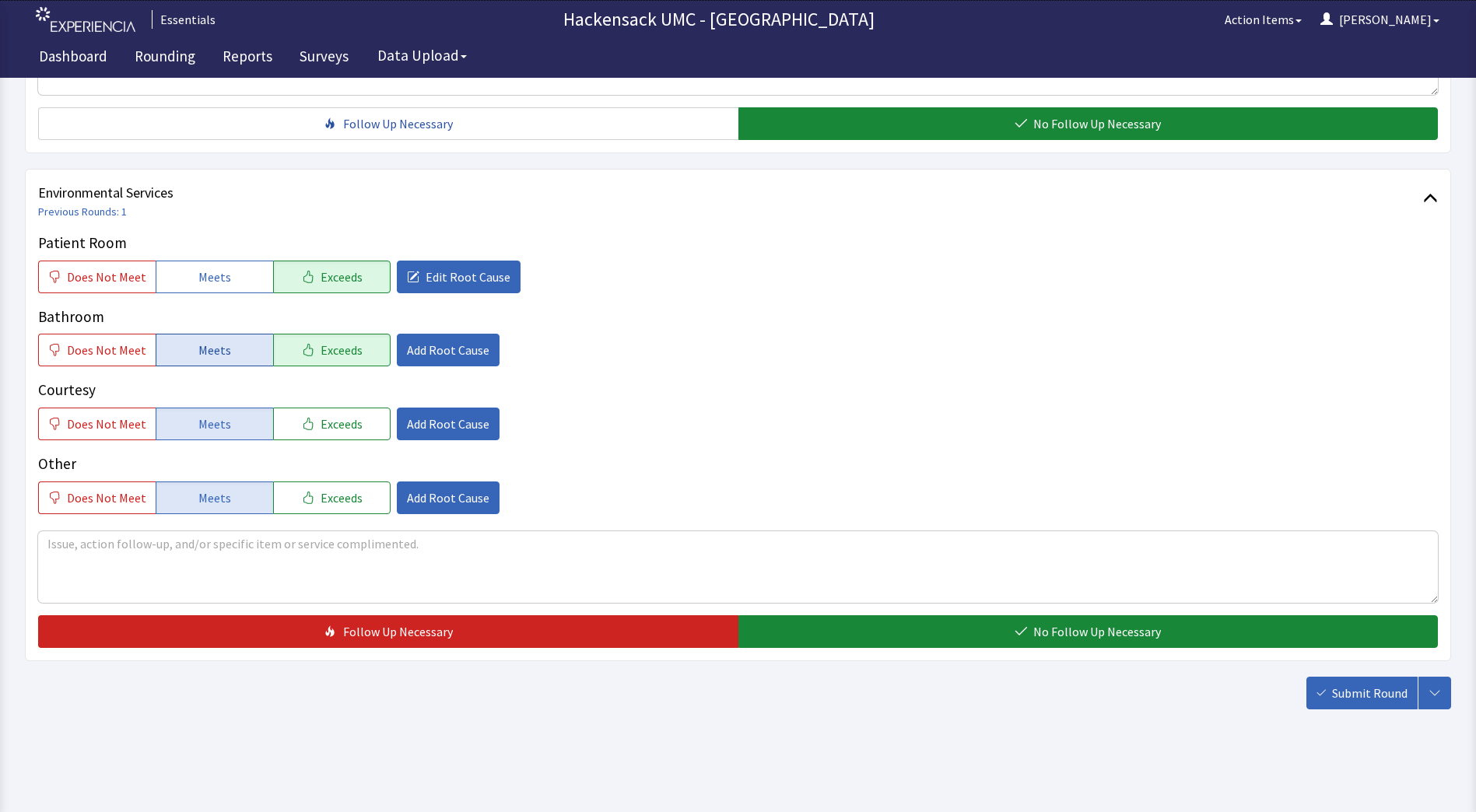
click at [232, 348] on button "Meets" at bounding box center [214, 350] width 118 height 33
click at [327, 420] on span "Exceeds" at bounding box center [341, 424] width 42 height 19
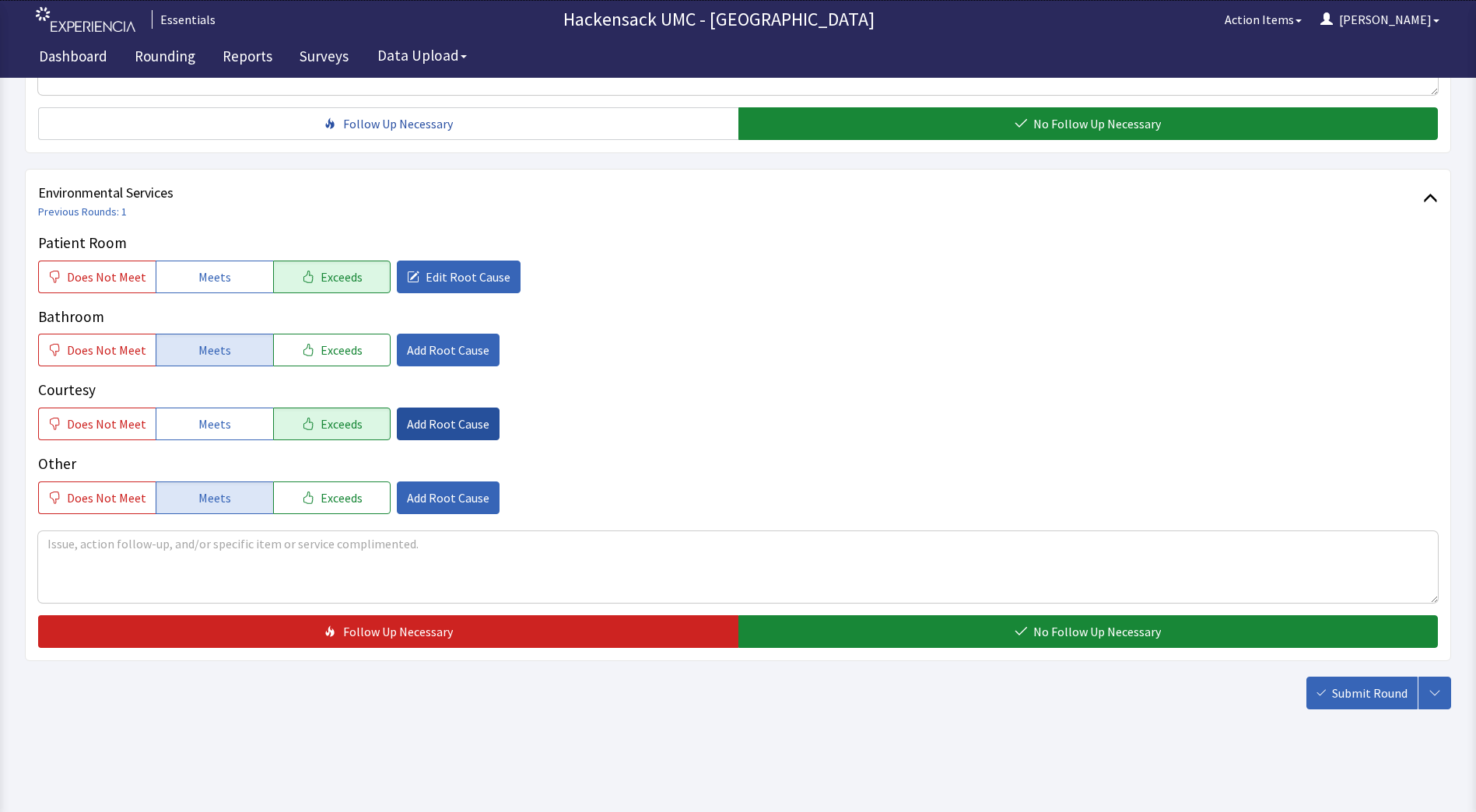
click at [457, 428] on span "Add Root Cause" at bounding box center [447, 424] width 82 height 19
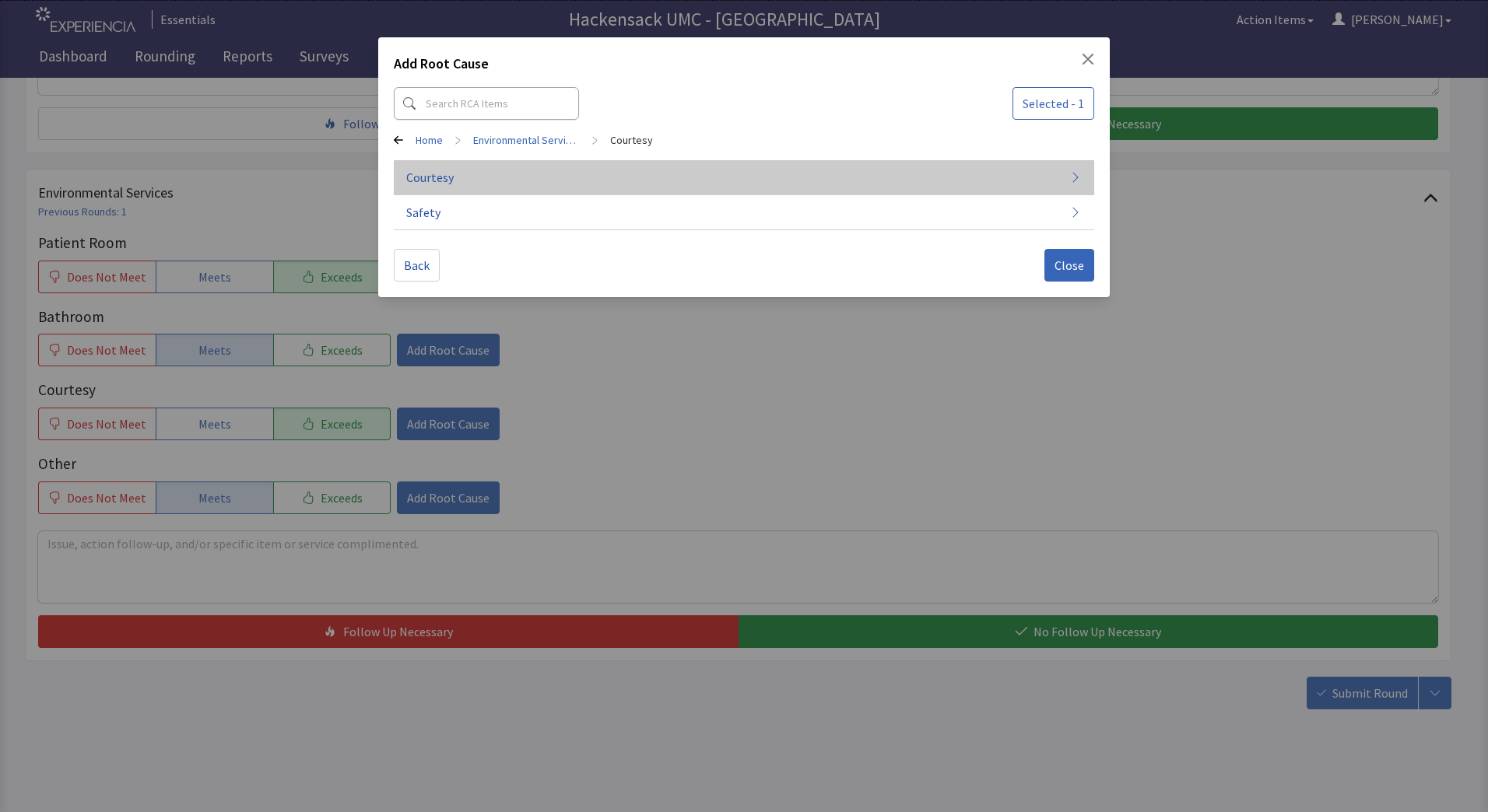
click at [460, 185] on button "Courtesy" at bounding box center [744, 177] width 700 height 35
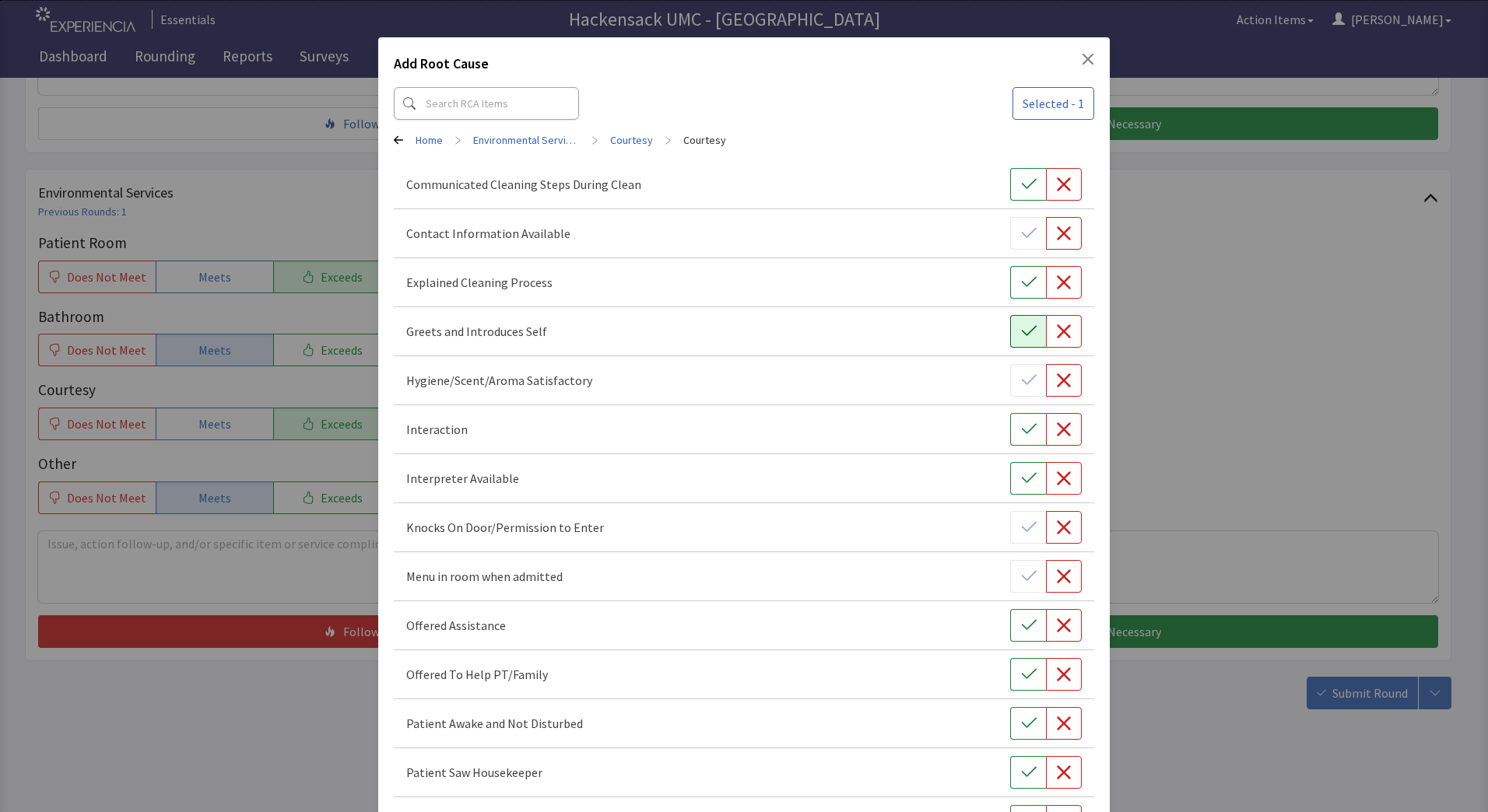
click at [1021, 325] on icon "button" at bounding box center [1028, 331] width 15 height 15
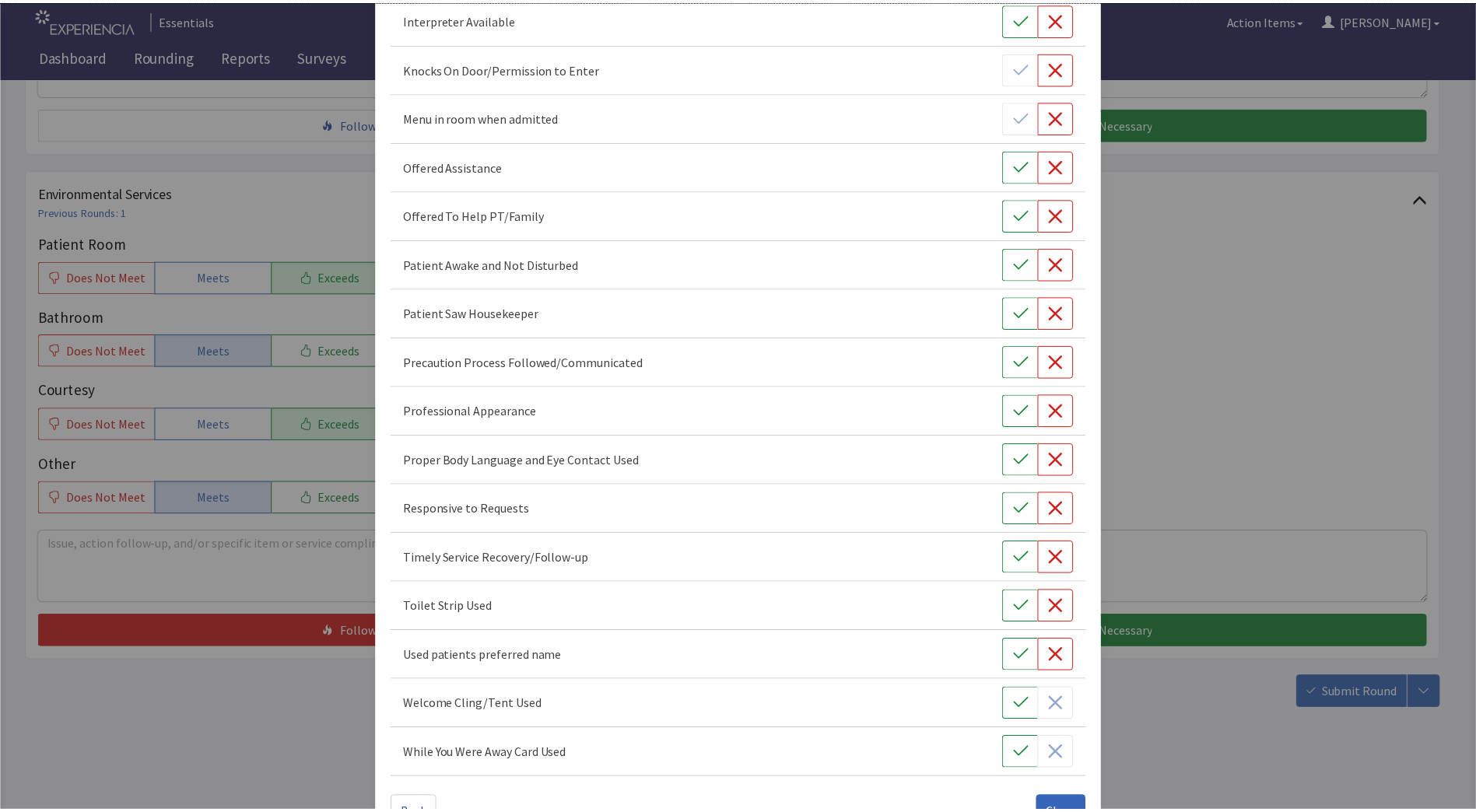
scroll to position [505, 0]
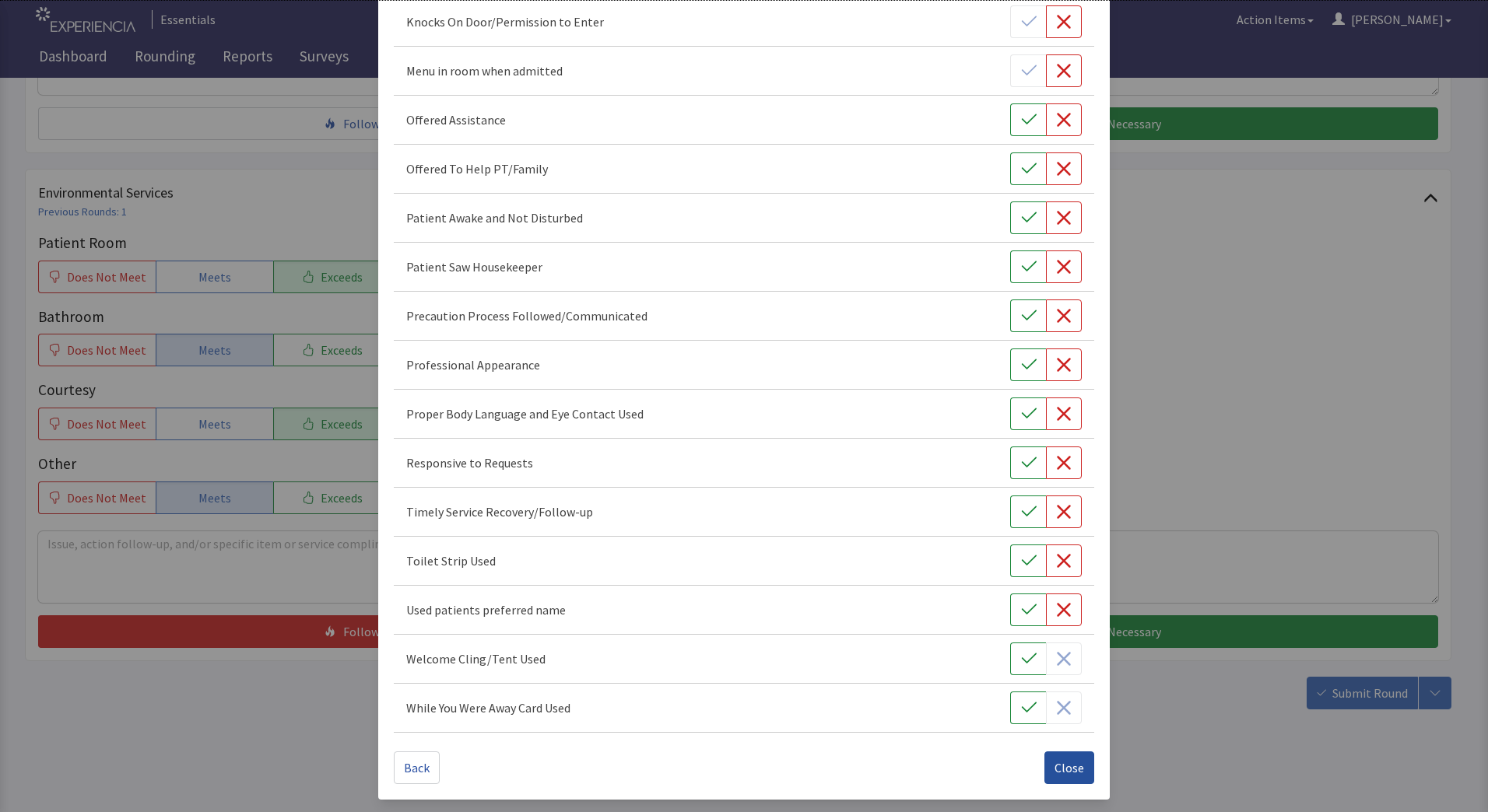
click at [1046, 771] on button "Close" at bounding box center [1069, 768] width 50 height 33
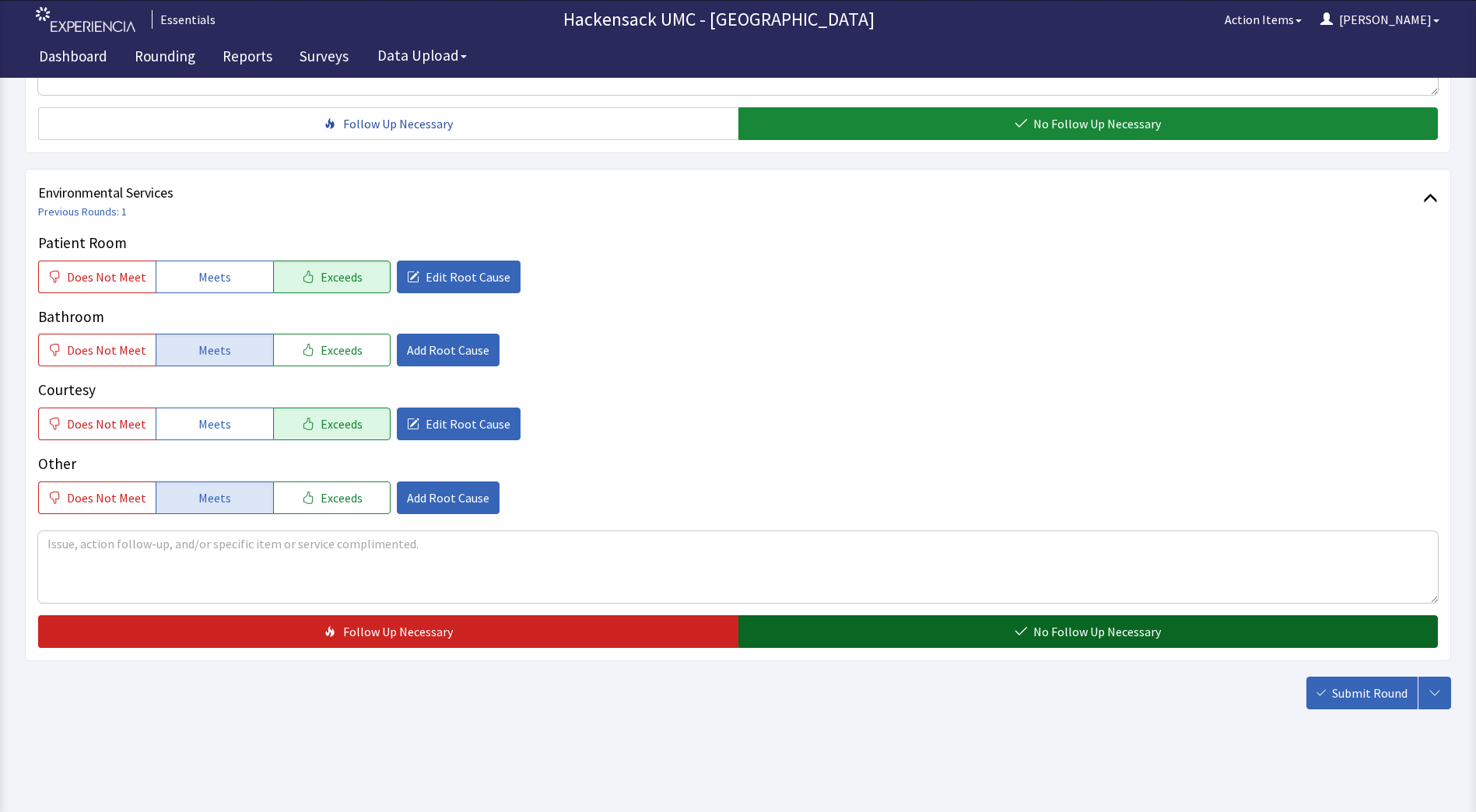
click at [932, 635] on button "No Follow Up Necessary" at bounding box center [1088, 631] width 700 height 33
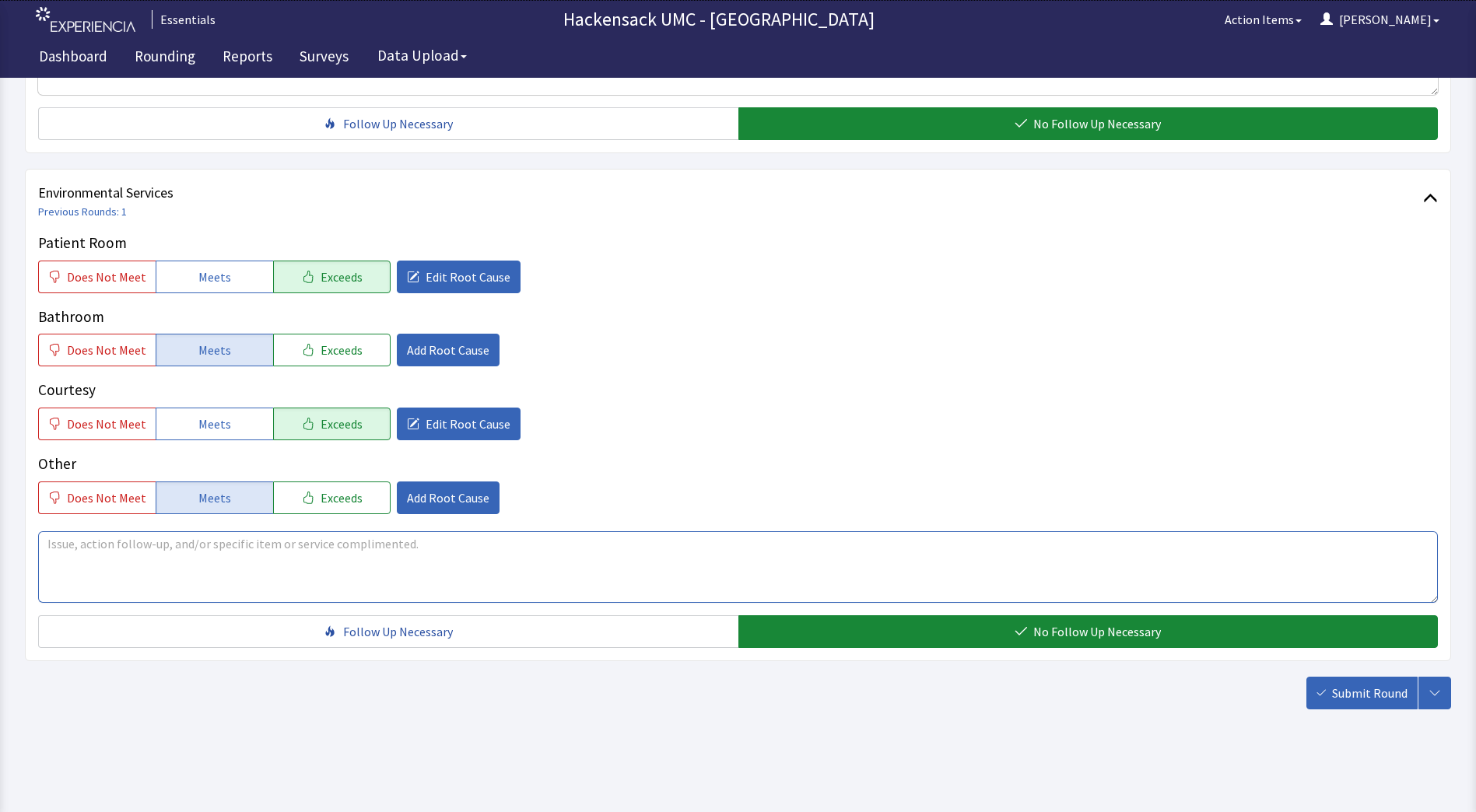
click at [340, 555] on textarea at bounding box center [738, 567] width 1400 height 72
type textarea "L"
type textarea "Patient new who Larry was and said he did and does a fine job keeping the room …"
click at [1355, 695] on span "Submit Round" at bounding box center [1369, 693] width 75 height 19
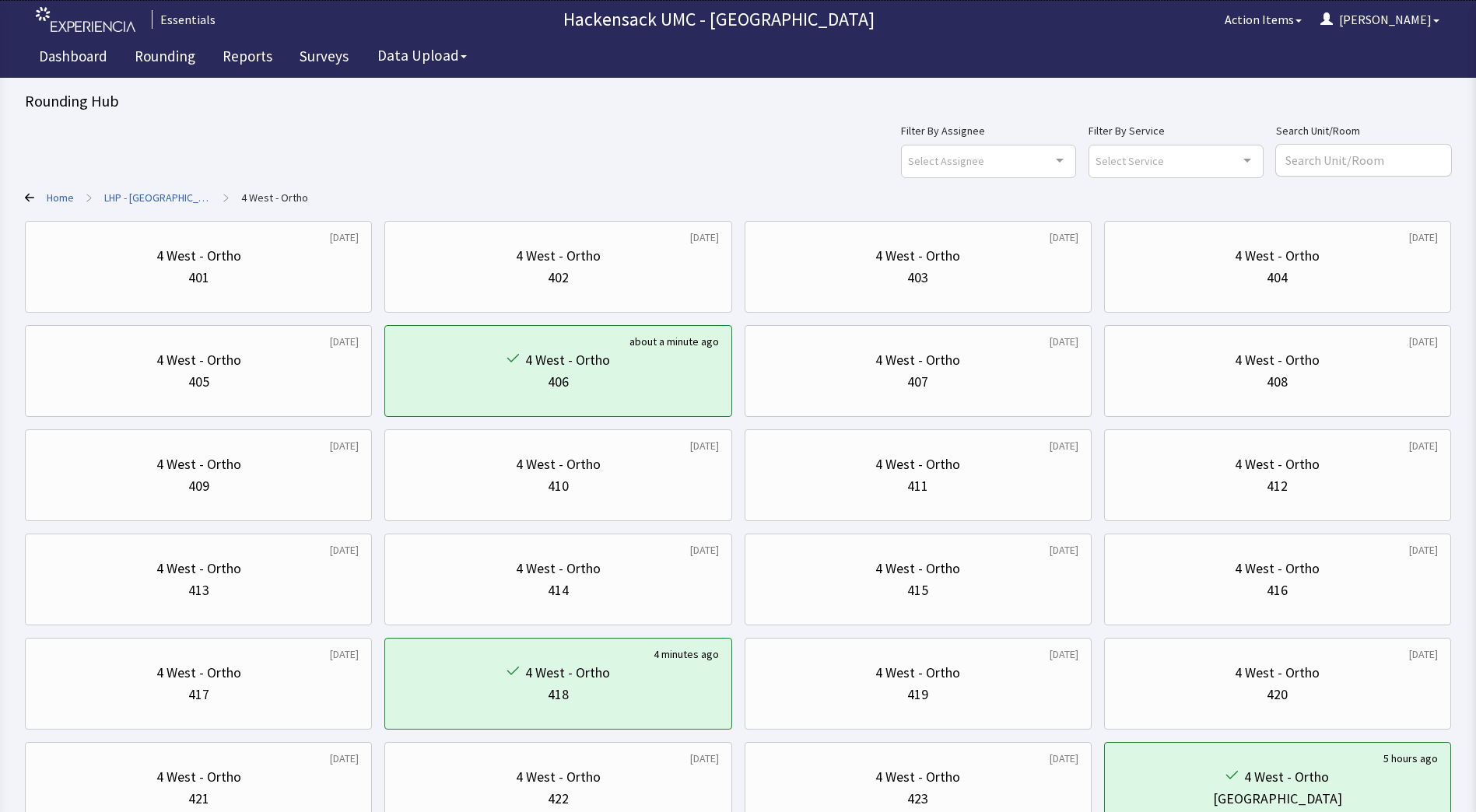
click at [287, 417] on div "[DATE] 4 West - Ortho 401 [DATE] 4 West - Ortho 402 [DATE] 4 West - Ortho 403 […" at bounding box center [738, 527] width 1426 height 613
click at [278, 386] on div "405" at bounding box center [198, 381] width 321 height 22
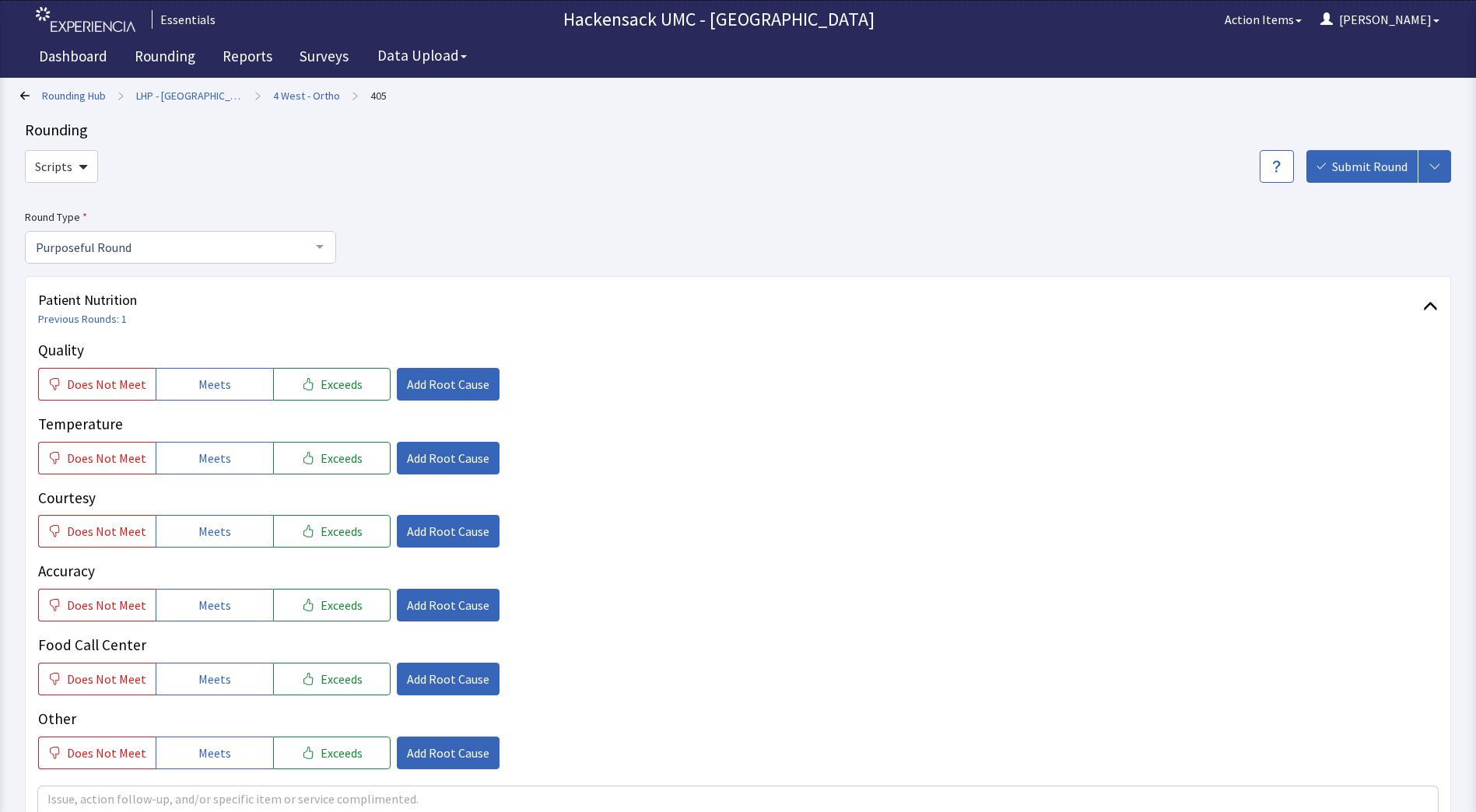
click at [314, 251] on div at bounding box center [320, 246] width 31 height 29
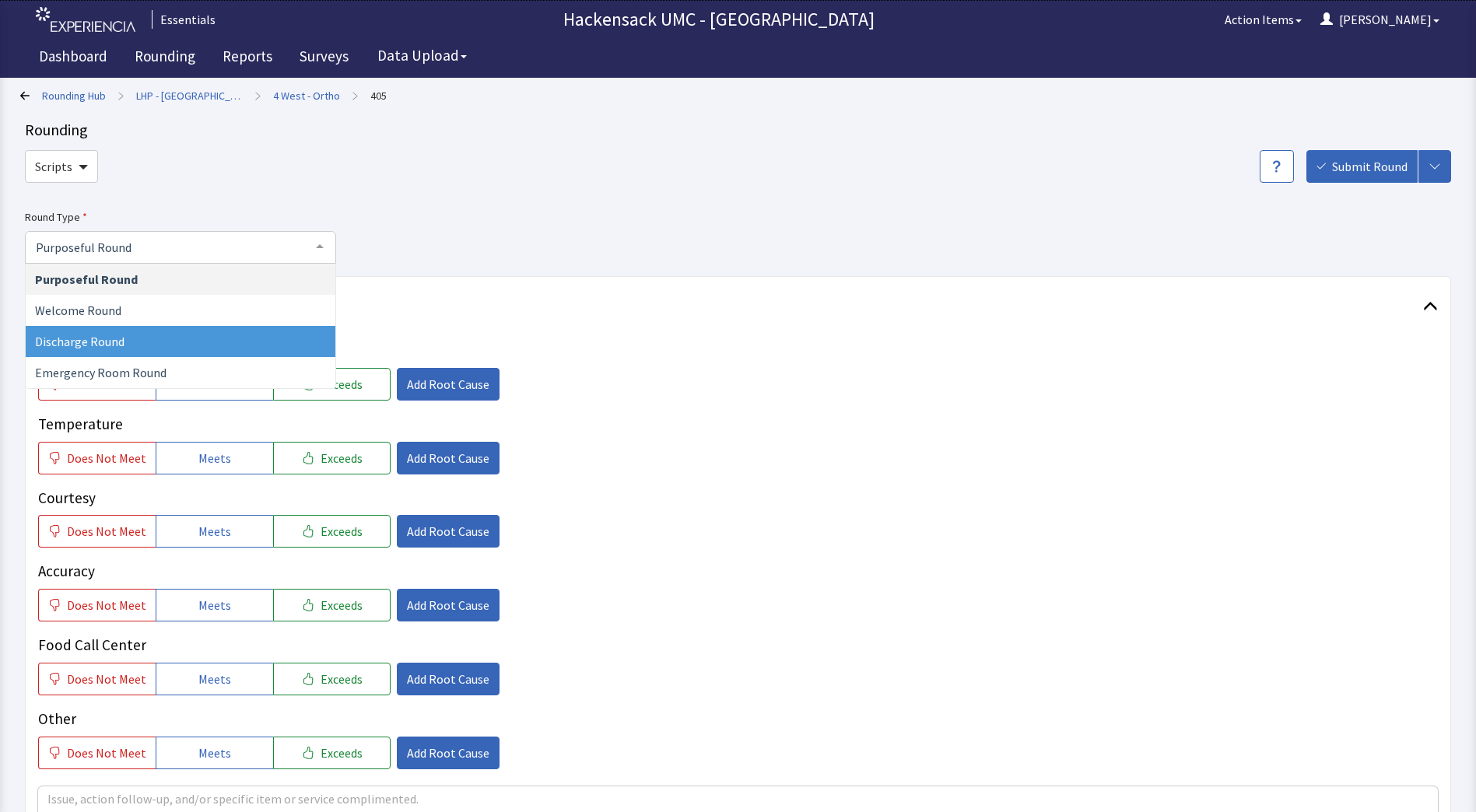
click at [106, 341] on span "Discharge Round" at bounding box center [79, 341] width 90 height 15
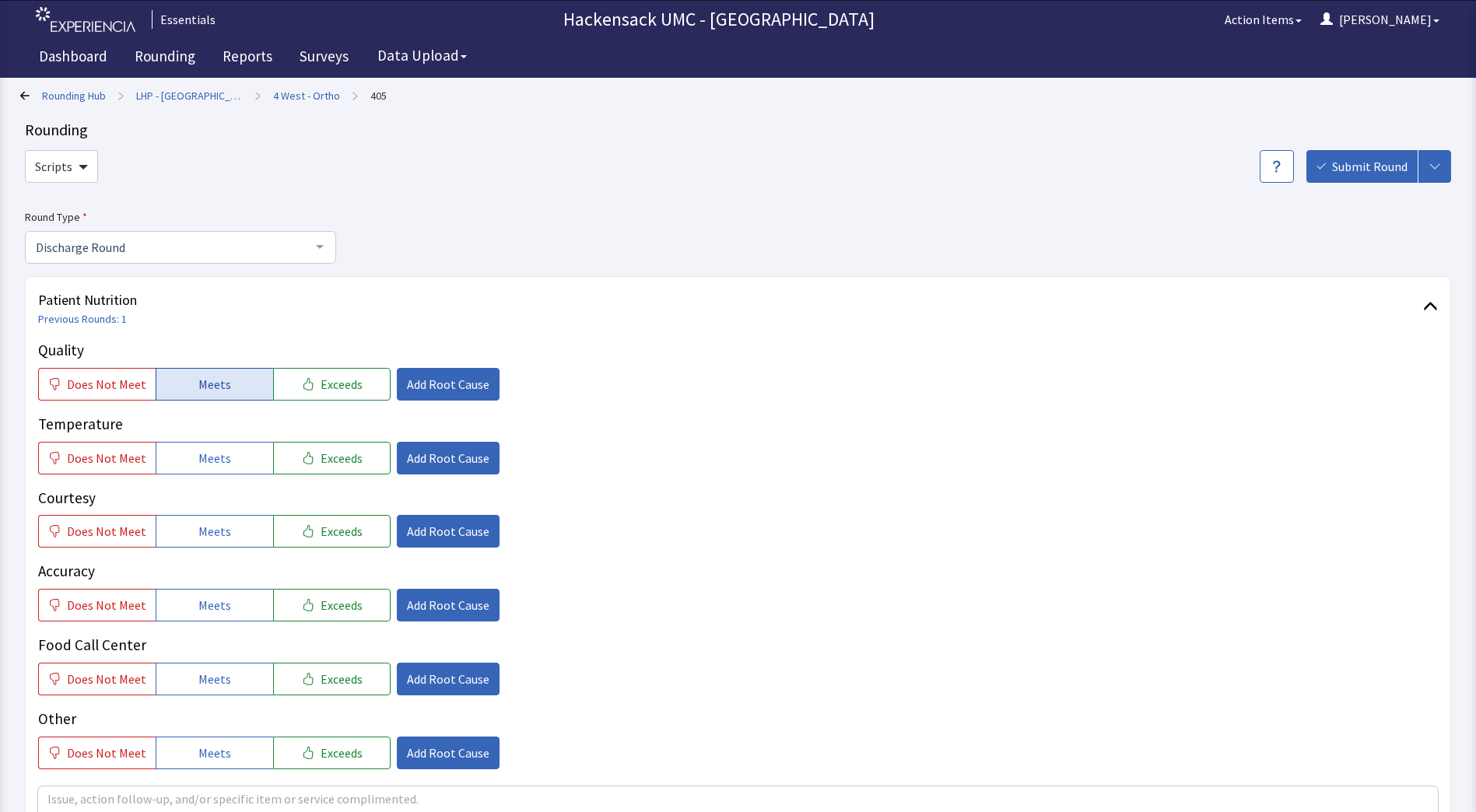
click at [238, 392] on button "Meets" at bounding box center [214, 384] width 118 height 33
click at [231, 462] on button "Meets" at bounding box center [214, 458] width 118 height 33
click at [226, 523] on button "Meets" at bounding box center [214, 531] width 118 height 33
click at [224, 628] on div "Quality Does Not Meet Meets Exceeds Add Root Cause Temperature Does Not Meet Me…" at bounding box center [738, 555] width 1400 height 430
click at [247, 612] on button "Meets" at bounding box center [214, 605] width 118 height 33
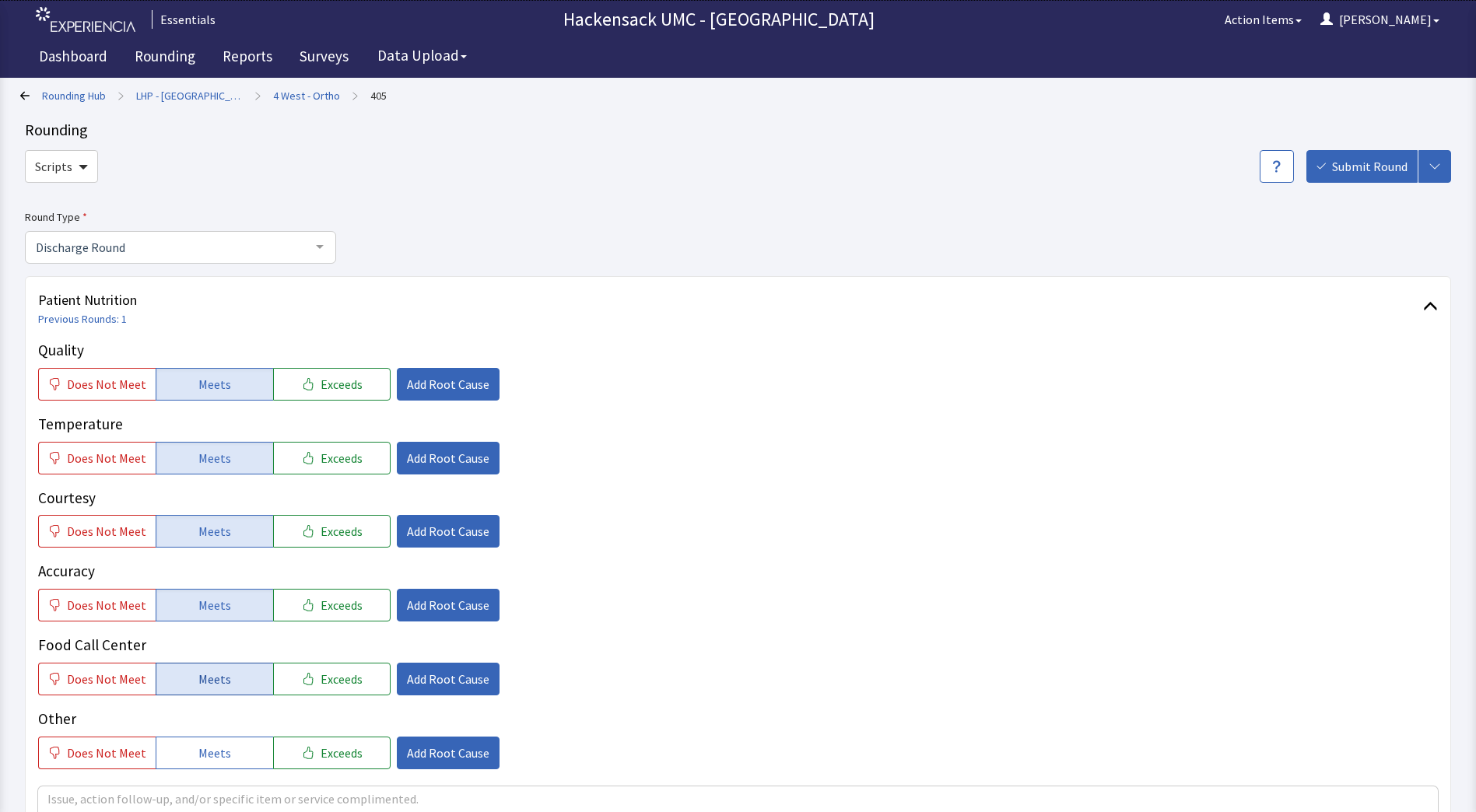
click at [219, 688] on button "Meets" at bounding box center [214, 679] width 118 height 33
click at [225, 749] on button "Meets" at bounding box center [214, 753] width 118 height 33
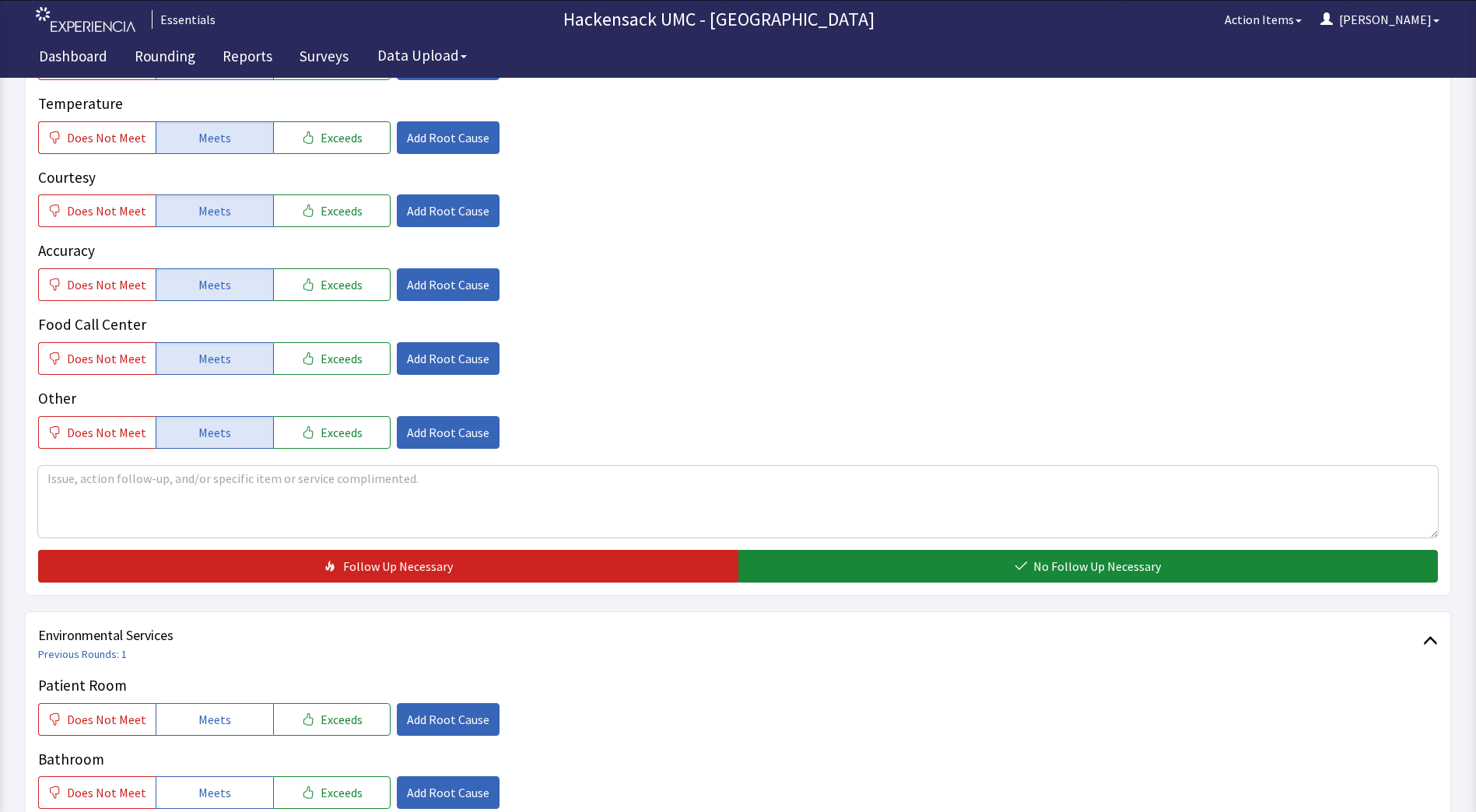
scroll to position [326, 0]
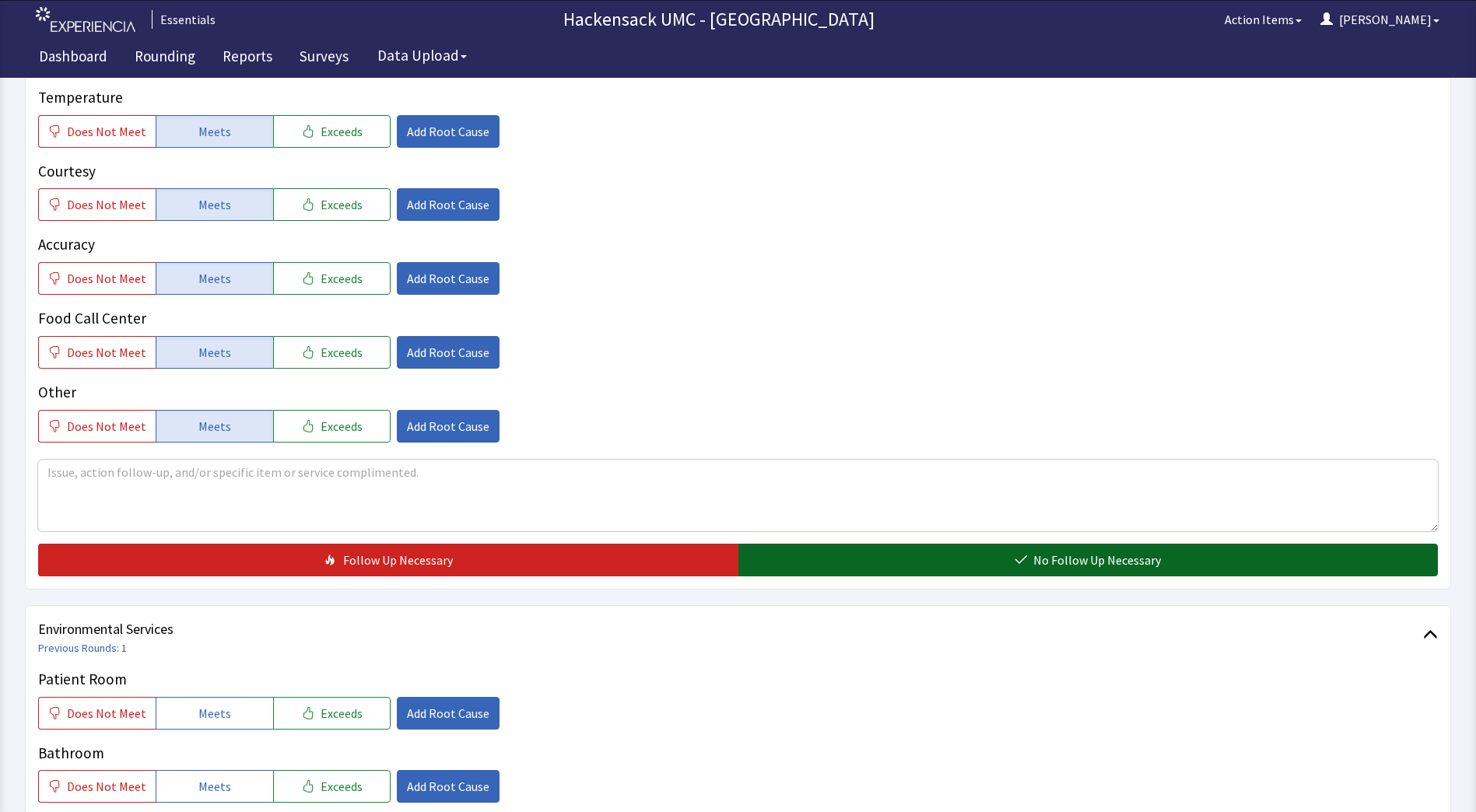
click at [1078, 558] on span "No Follow Up Necessary" at bounding box center [1096, 560] width 127 height 19
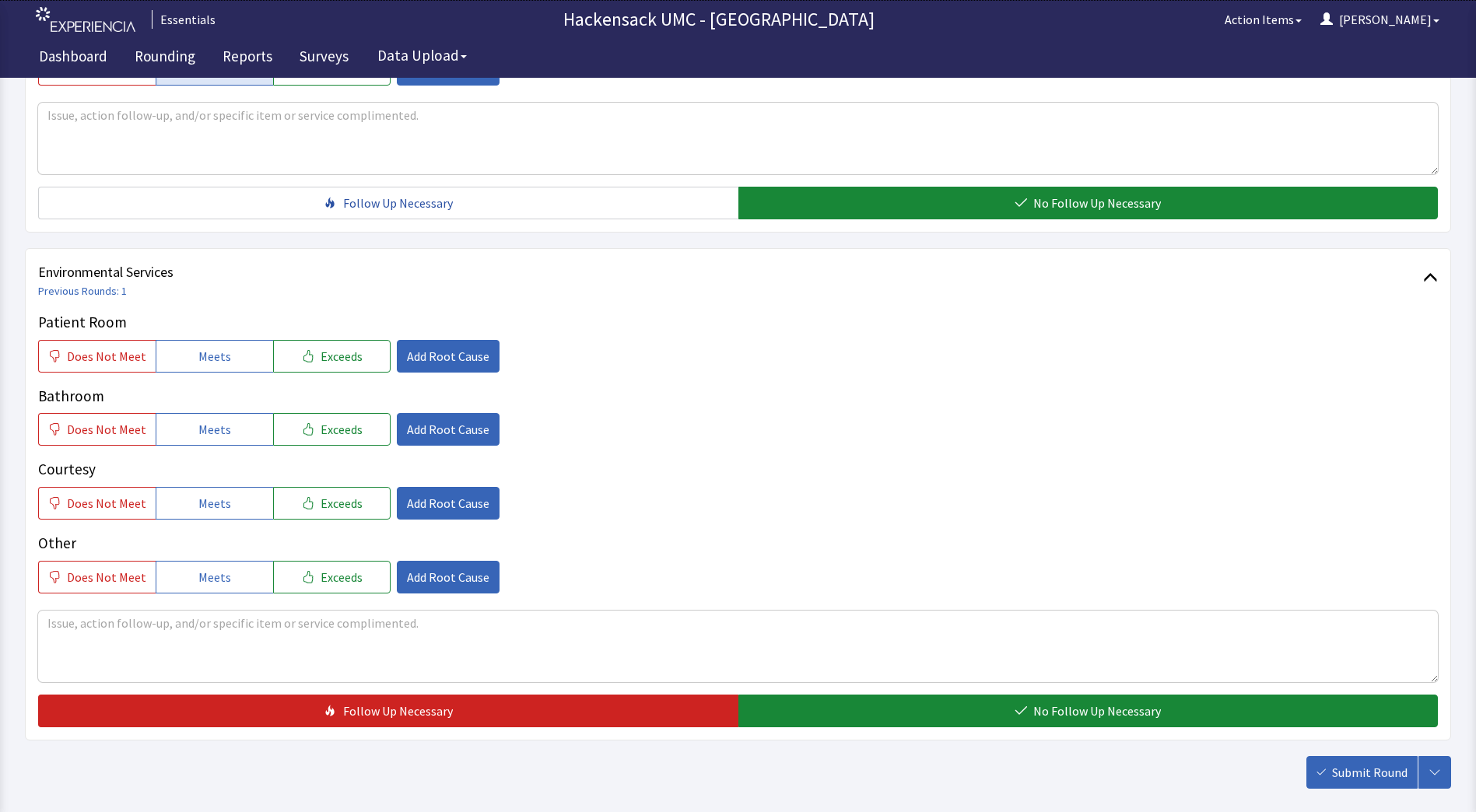
scroll to position [688, 0]
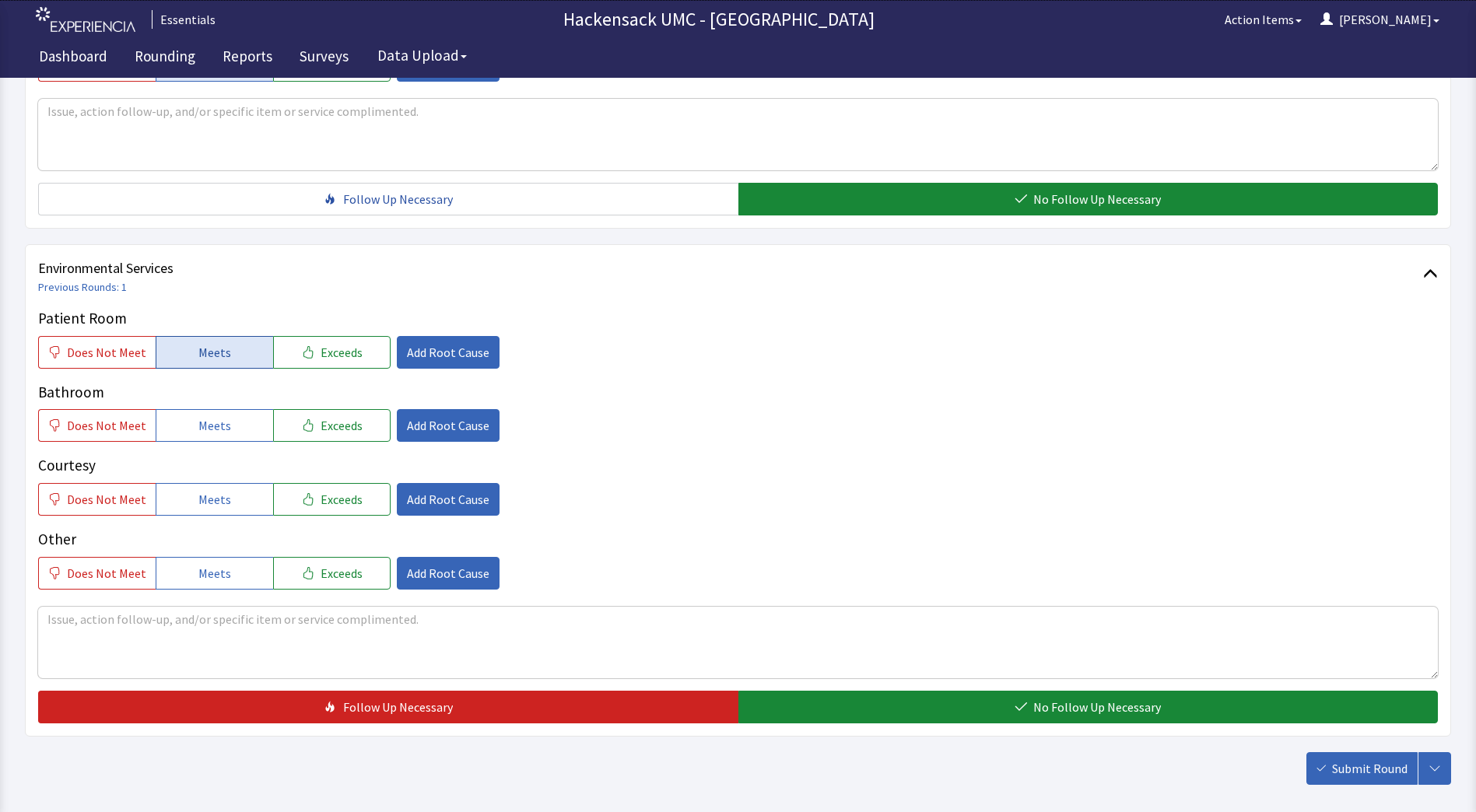
click at [229, 362] on button "Meets" at bounding box center [214, 352] width 118 height 33
click at [221, 429] on span "Meets" at bounding box center [214, 425] width 33 height 19
click at [201, 496] on span "Meets" at bounding box center [214, 500] width 33 height 19
click at [205, 566] on span "Meets" at bounding box center [214, 573] width 33 height 19
click at [161, 600] on div "Patient Room Does Not Meet Meets Exceeds Add Root Cause Bathroom Does Not Meet …" at bounding box center [738, 515] width 1400 height 416
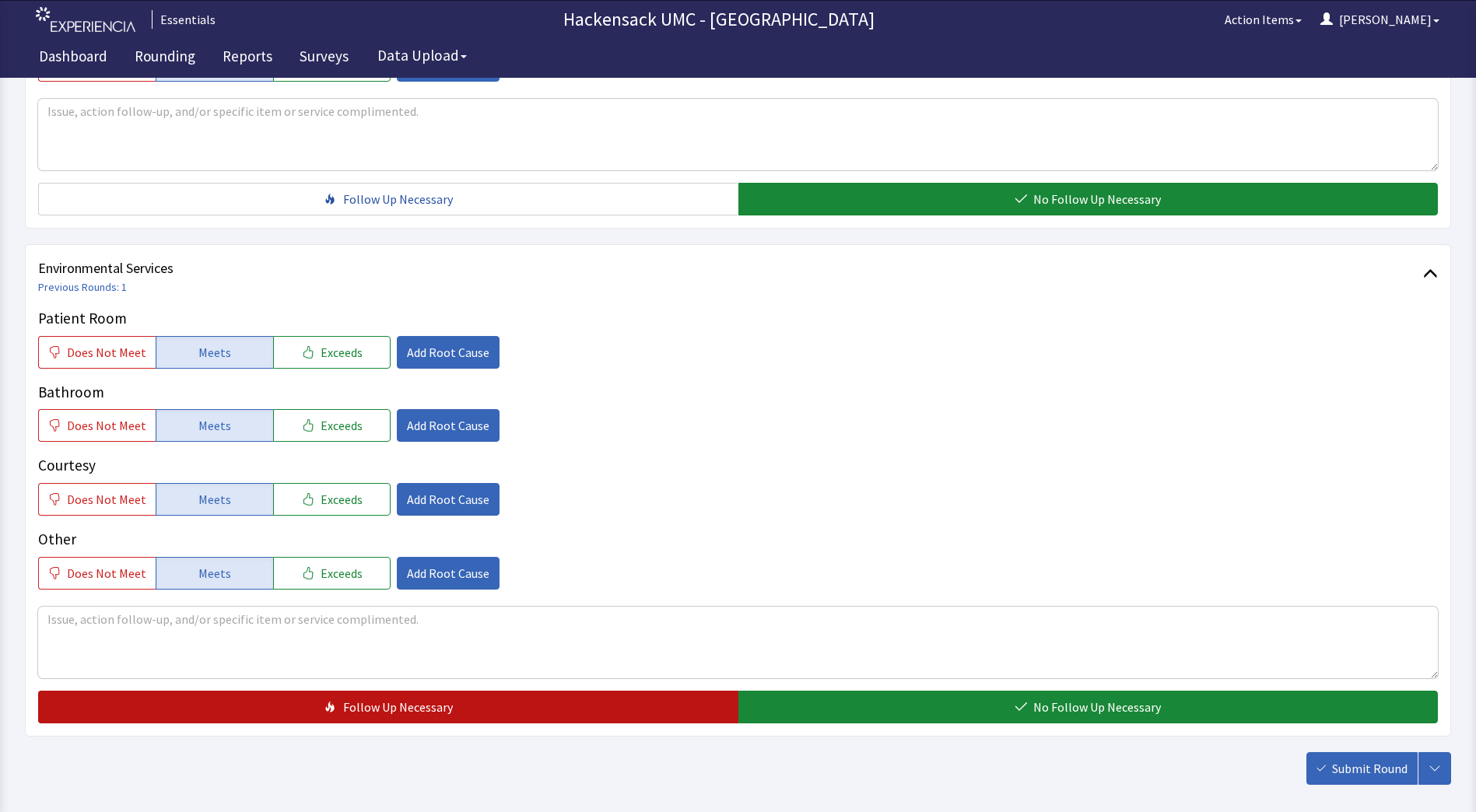
click at [123, 690] on button "Follow Up Necessary" at bounding box center [388, 706] width 700 height 33
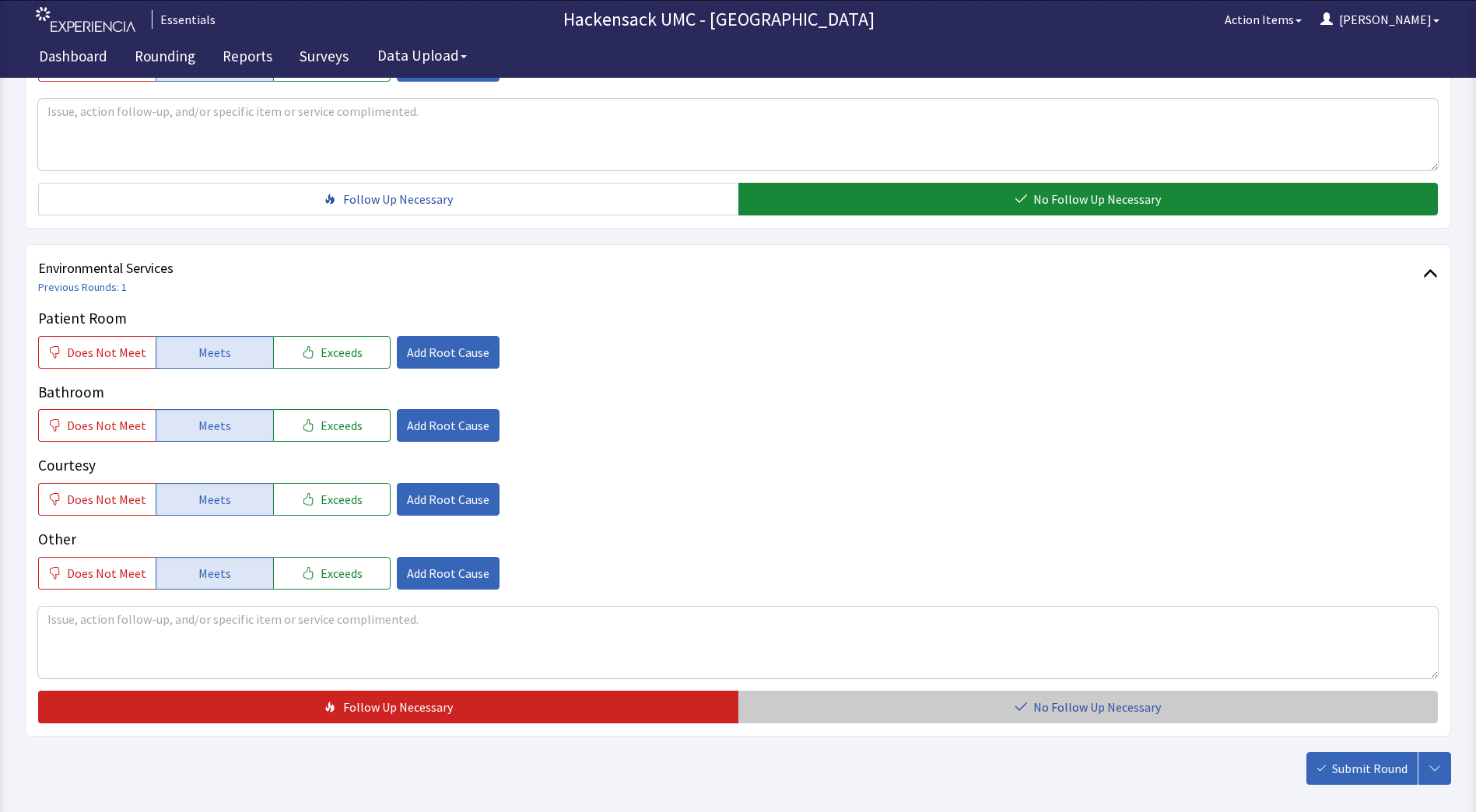
drag, startPoint x: 165, startPoint y: 637, endPoint x: 869, endPoint y: 721, distance: 709.0
click at [869, 721] on button "No Follow Up Necessary" at bounding box center [1088, 706] width 700 height 33
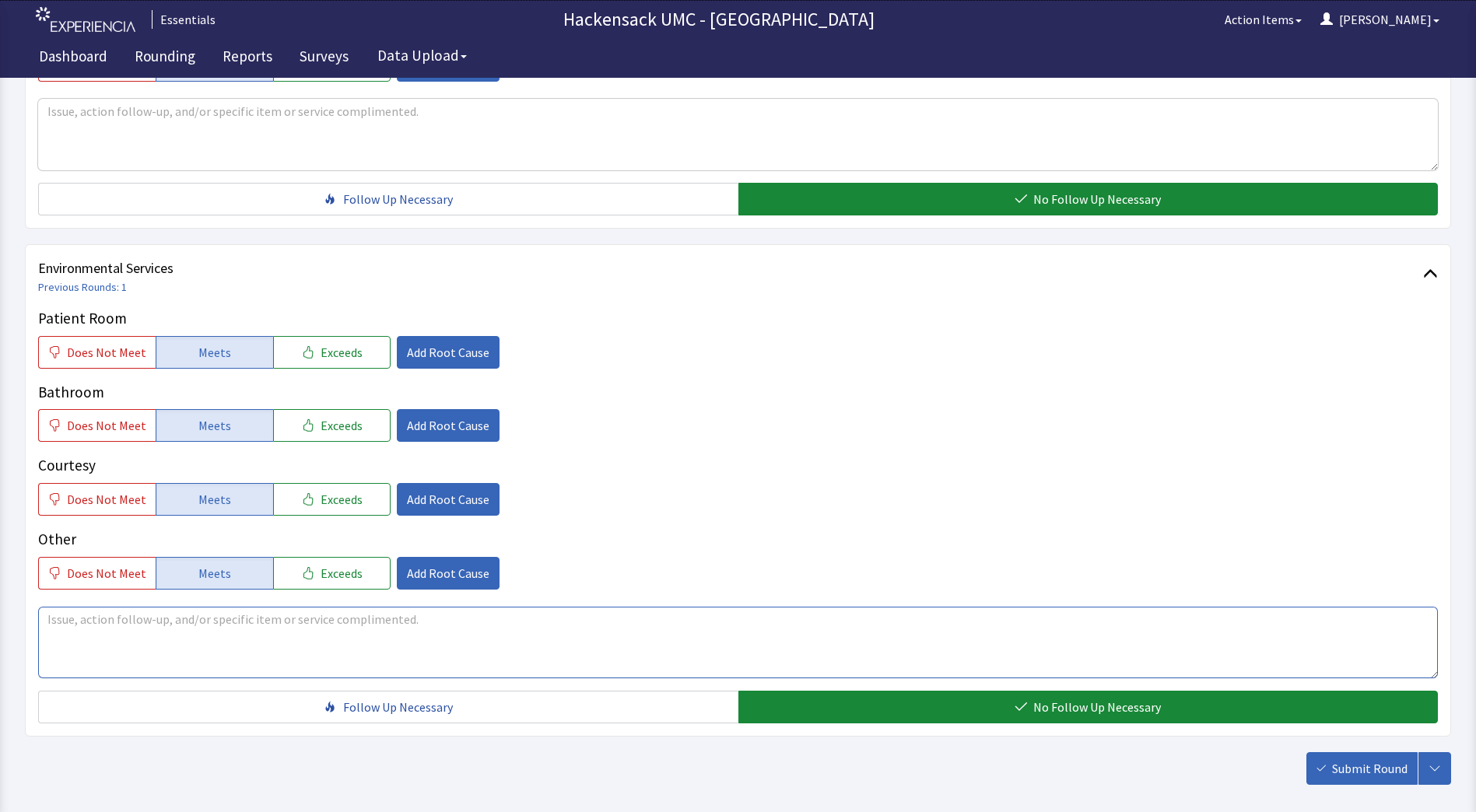
click at [275, 636] on textarea at bounding box center [738, 642] width 1400 height 72
click at [121, 575] on span "Does Not Meet" at bounding box center [107, 573] width 79 height 19
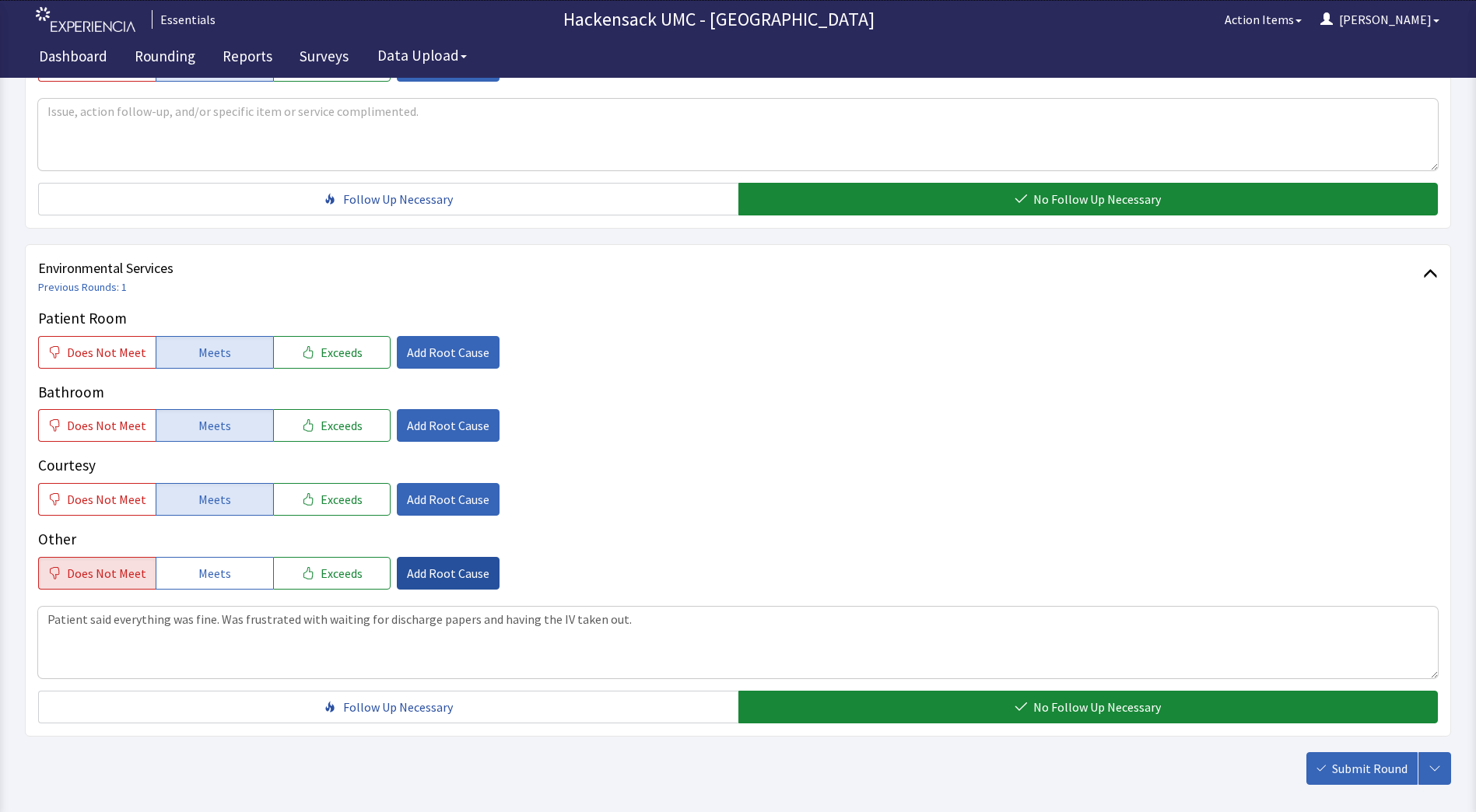
click at [438, 572] on span "Add Root Cause" at bounding box center [447, 573] width 82 height 19
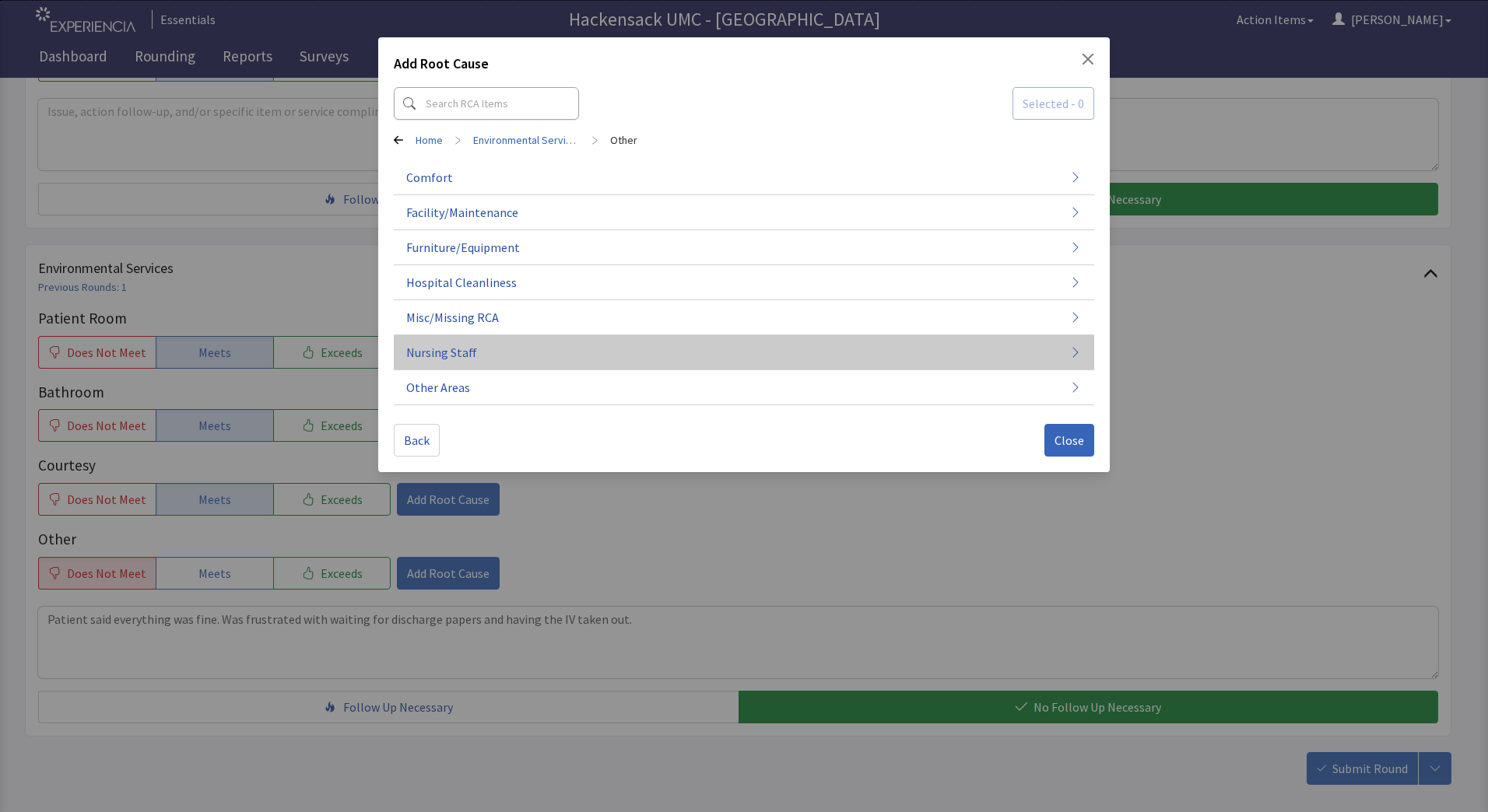
click at [498, 354] on button "Nursing Staff" at bounding box center [744, 353] width 700 height 35
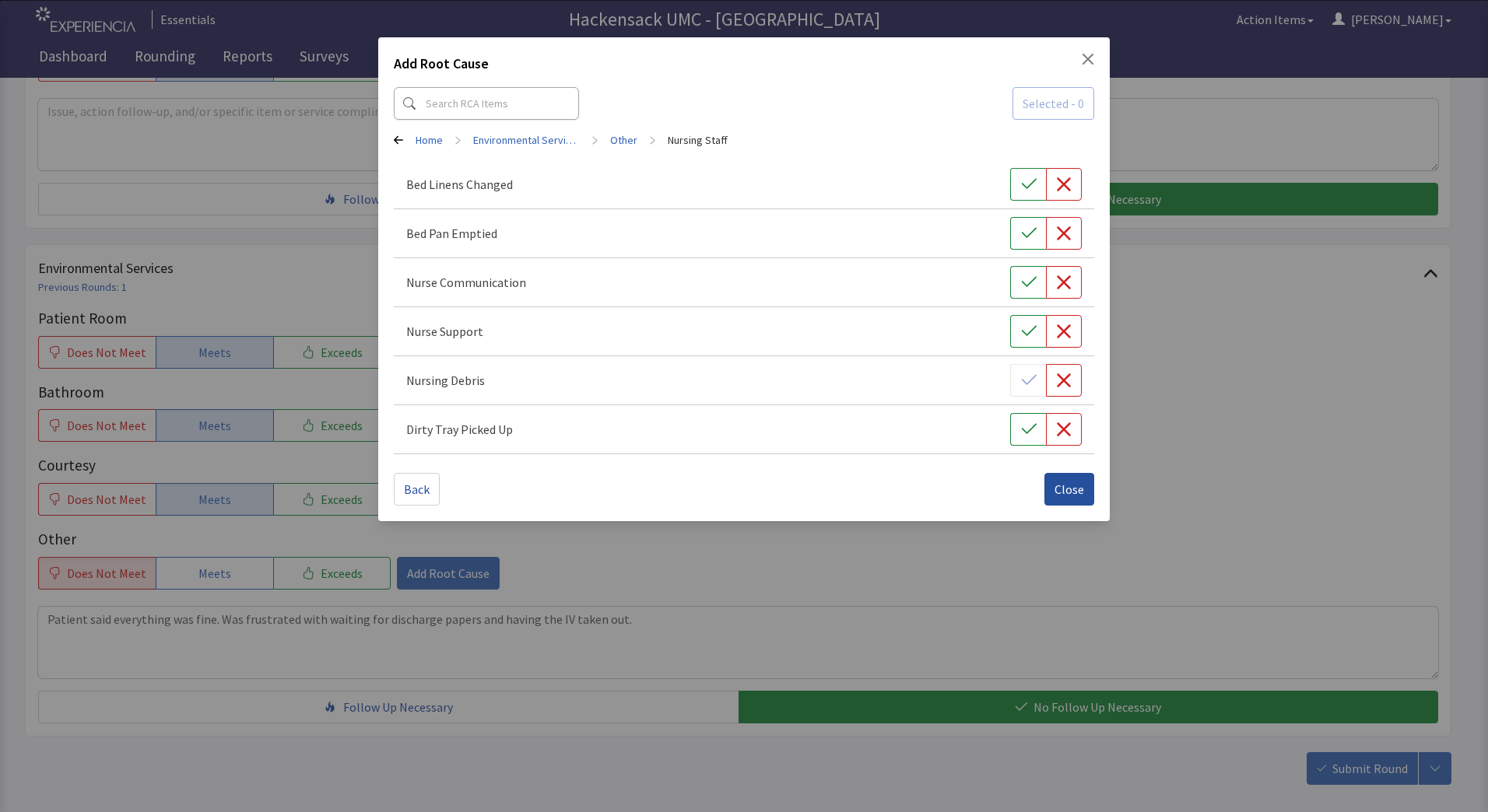
click at [1063, 485] on span "Close" at bounding box center [1069, 489] width 29 height 19
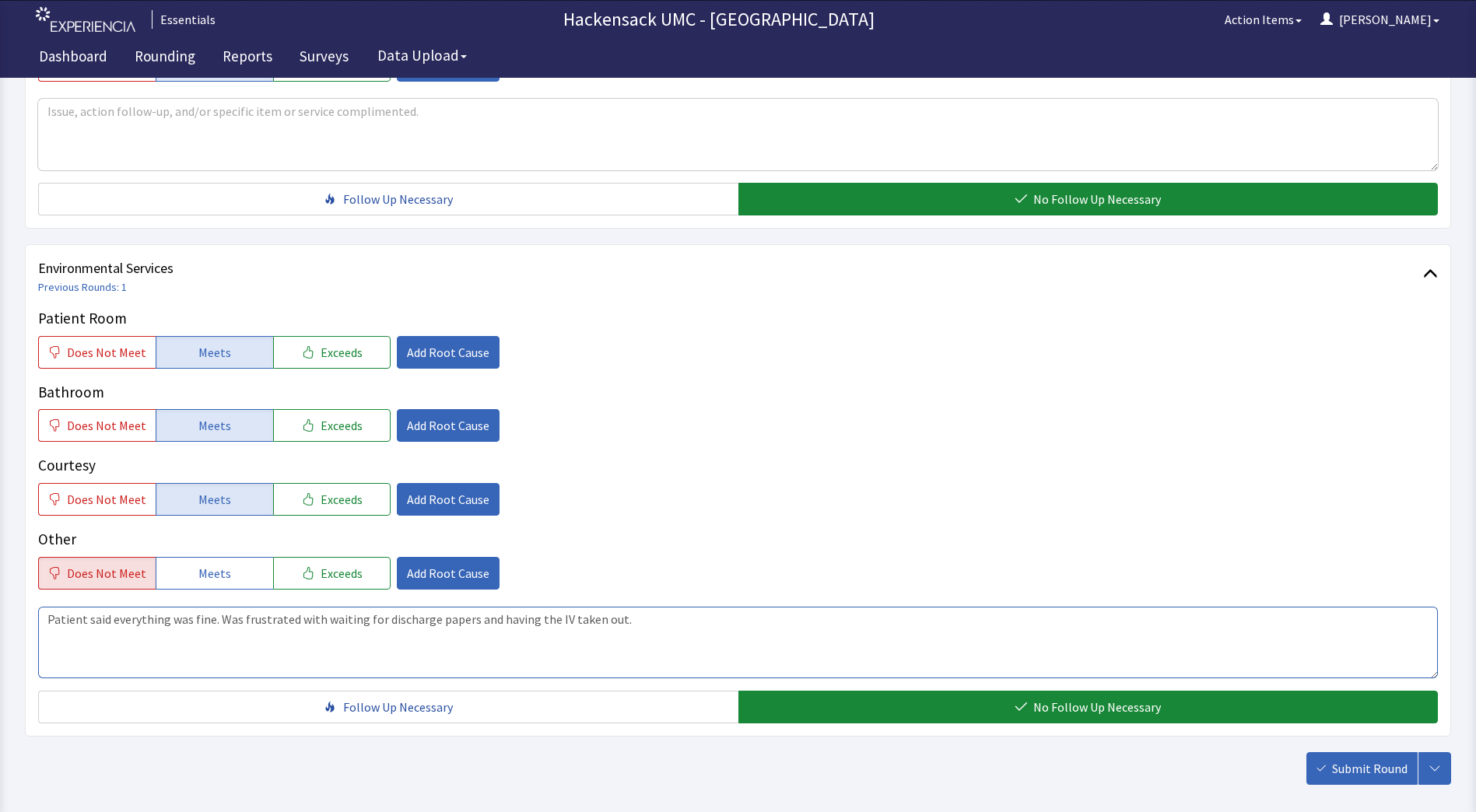
click at [700, 632] on textarea "Patient said everything was fine. Was frustrated with waiting for discharge pap…" at bounding box center [738, 642] width 1400 height 72
click at [436, 572] on span "Add Root Cause" at bounding box center [447, 573] width 82 height 19
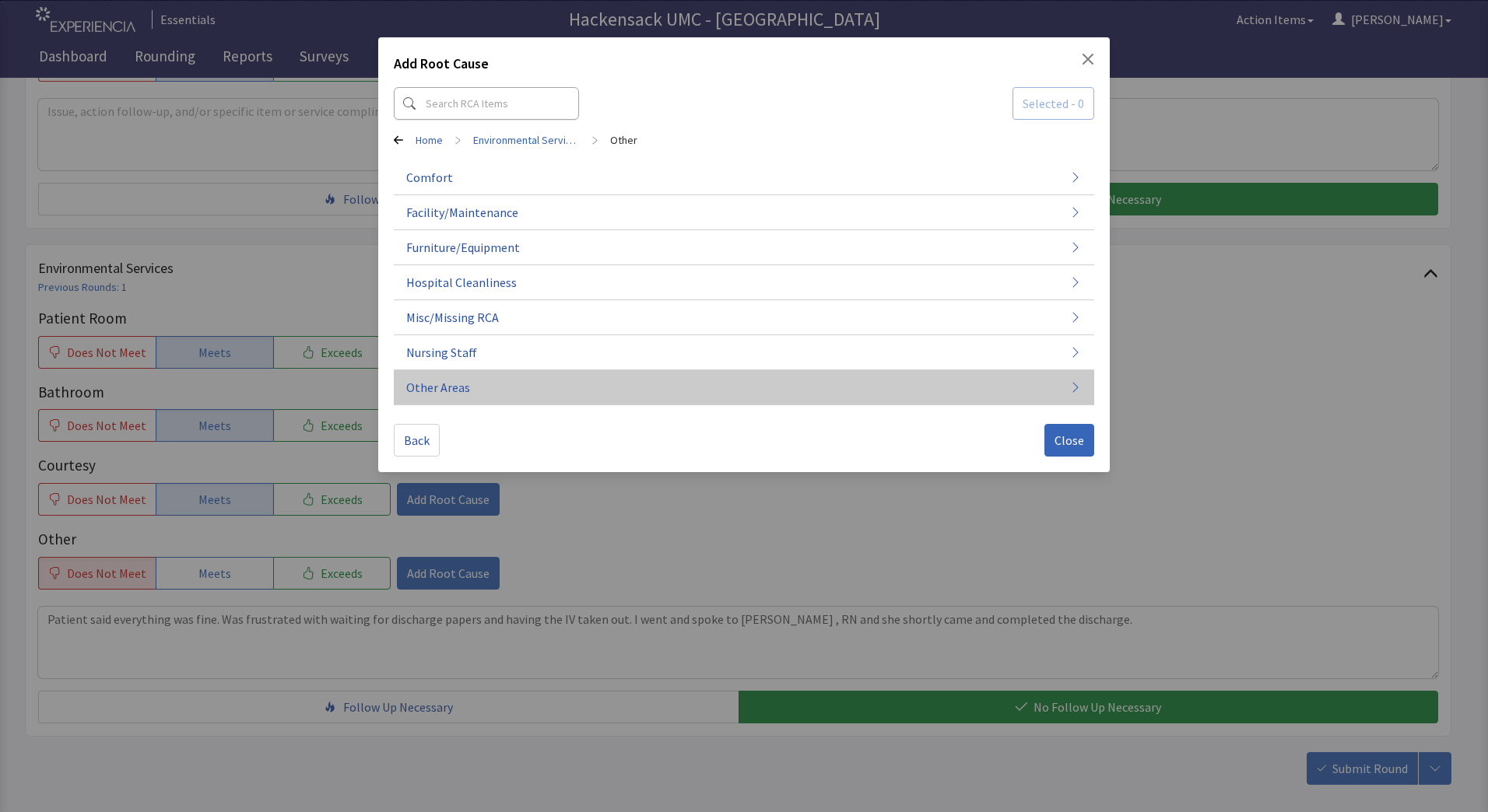
click at [553, 379] on button "Other Areas" at bounding box center [744, 388] width 700 height 35
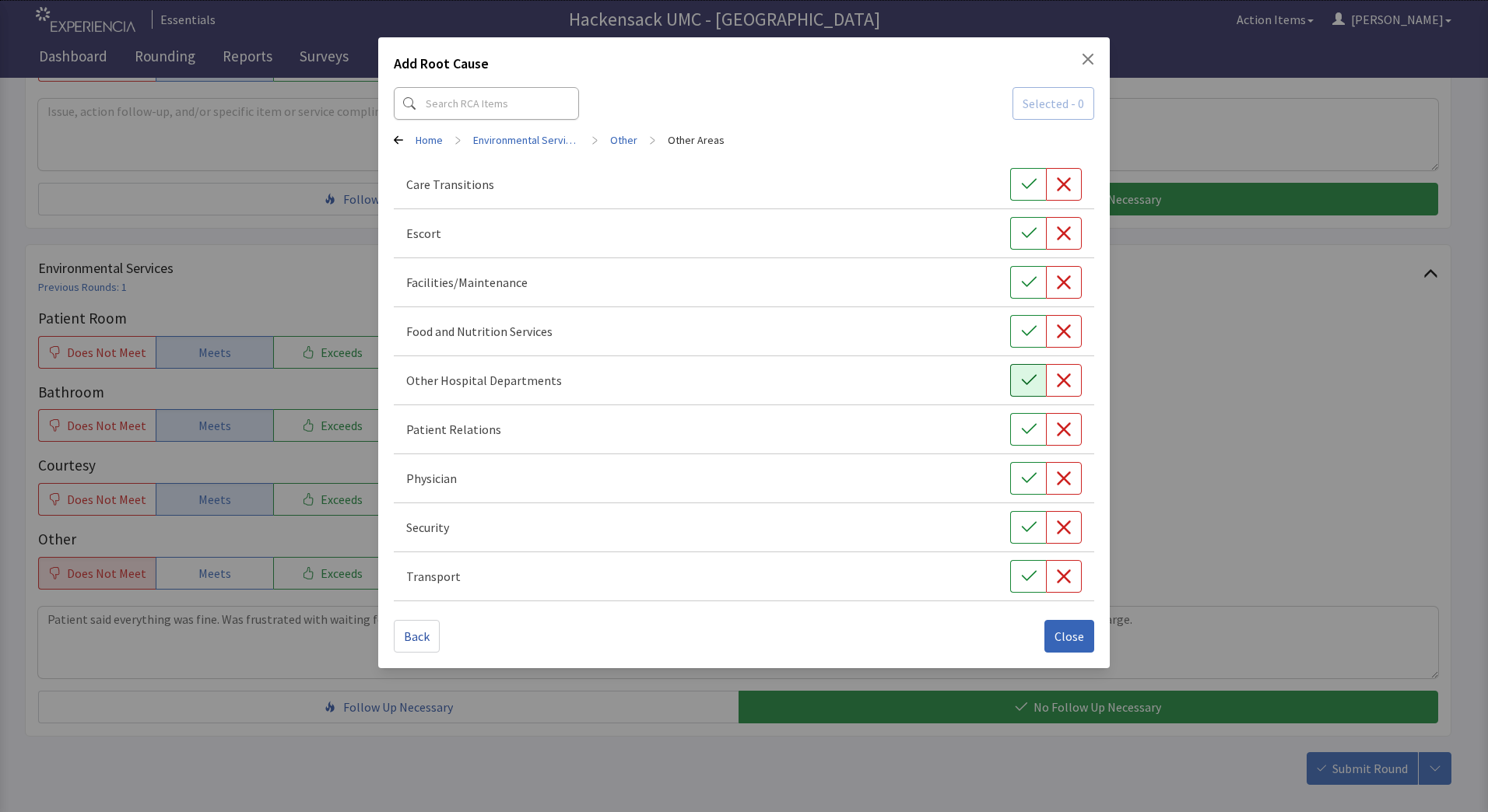
click at [1033, 381] on icon "button" at bounding box center [1028, 380] width 15 height 15
click at [1057, 383] on icon "button" at bounding box center [1063, 380] width 15 height 15
click at [1072, 636] on span "Close" at bounding box center [1069, 637] width 29 height 19
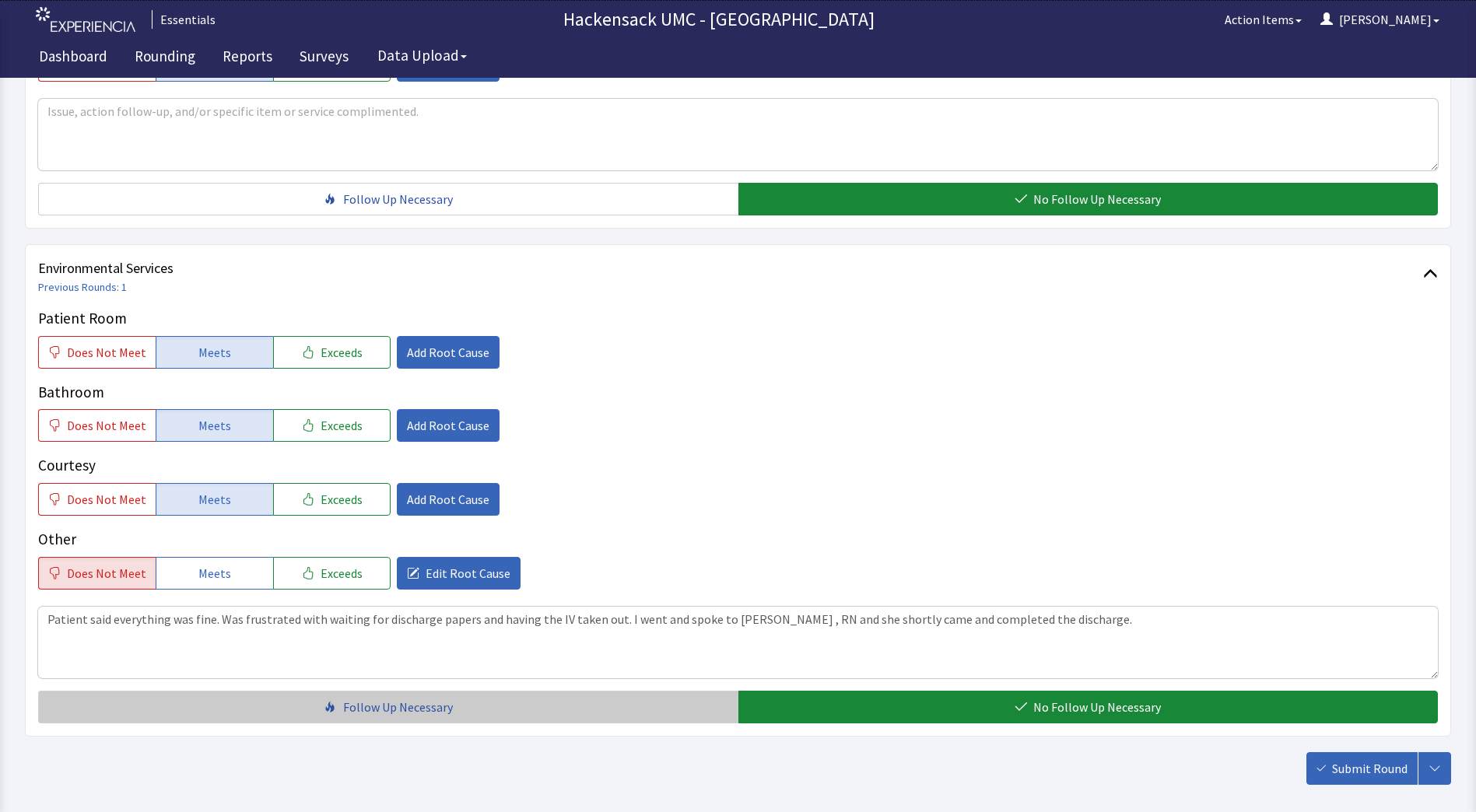
click at [508, 706] on button "Follow Up Necessary" at bounding box center [388, 706] width 700 height 33
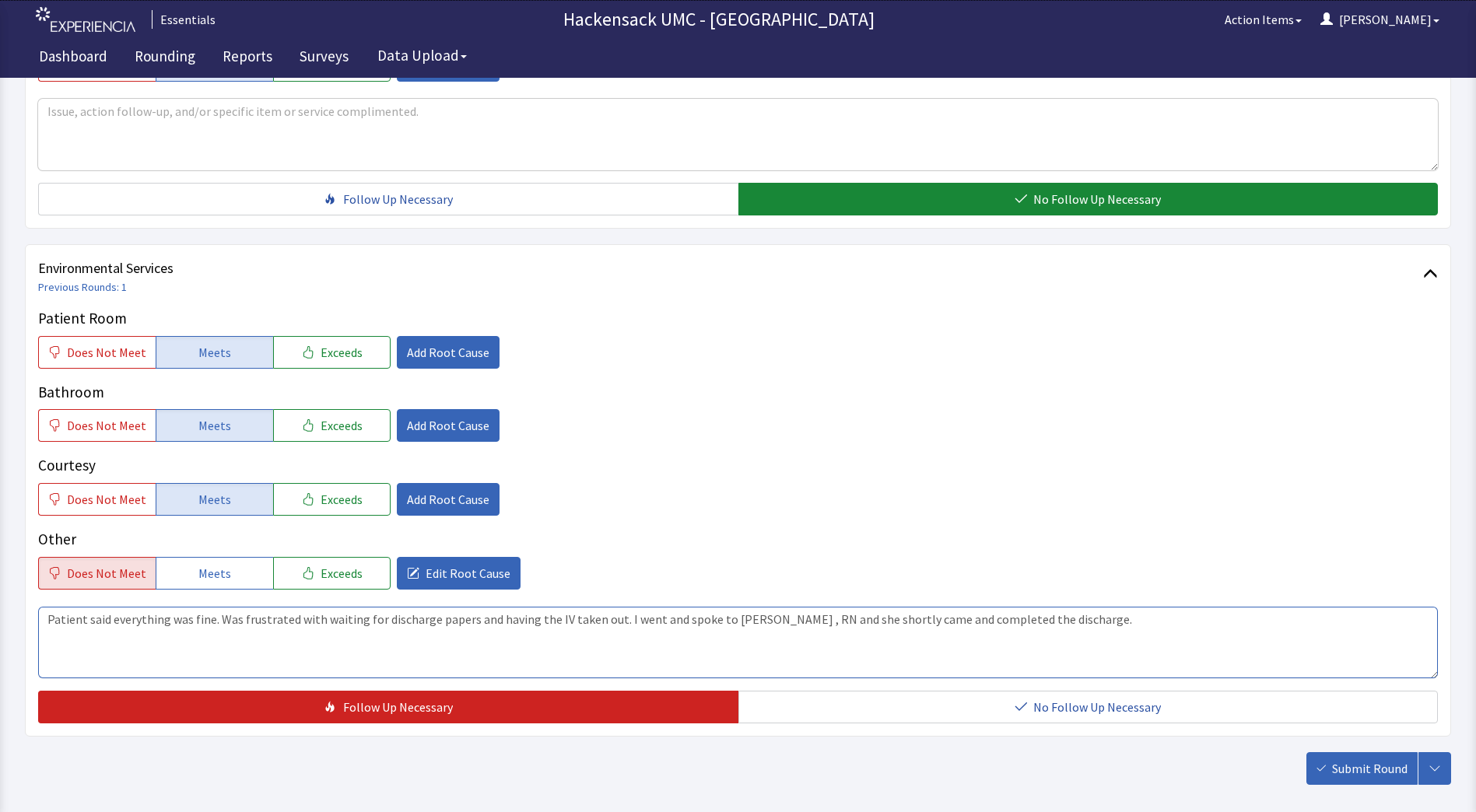
drag, startPoint x: 1049, startPoint y: 621, endPoint x: 615, endPoint y: 640, distance: 434.4
click at [615, 640] on textarea "Patient said everything was fine. Was frustrated with waiting for discharge pap…" at bounding box center [738, 642] width 1400 height 72
type textarea "Patient said everything was fine. Was frustrated with waiting for discharge pap…"
click at [1352, 766] on span "Submit Round" at bounding box center [1369, 769] width 75 height 19
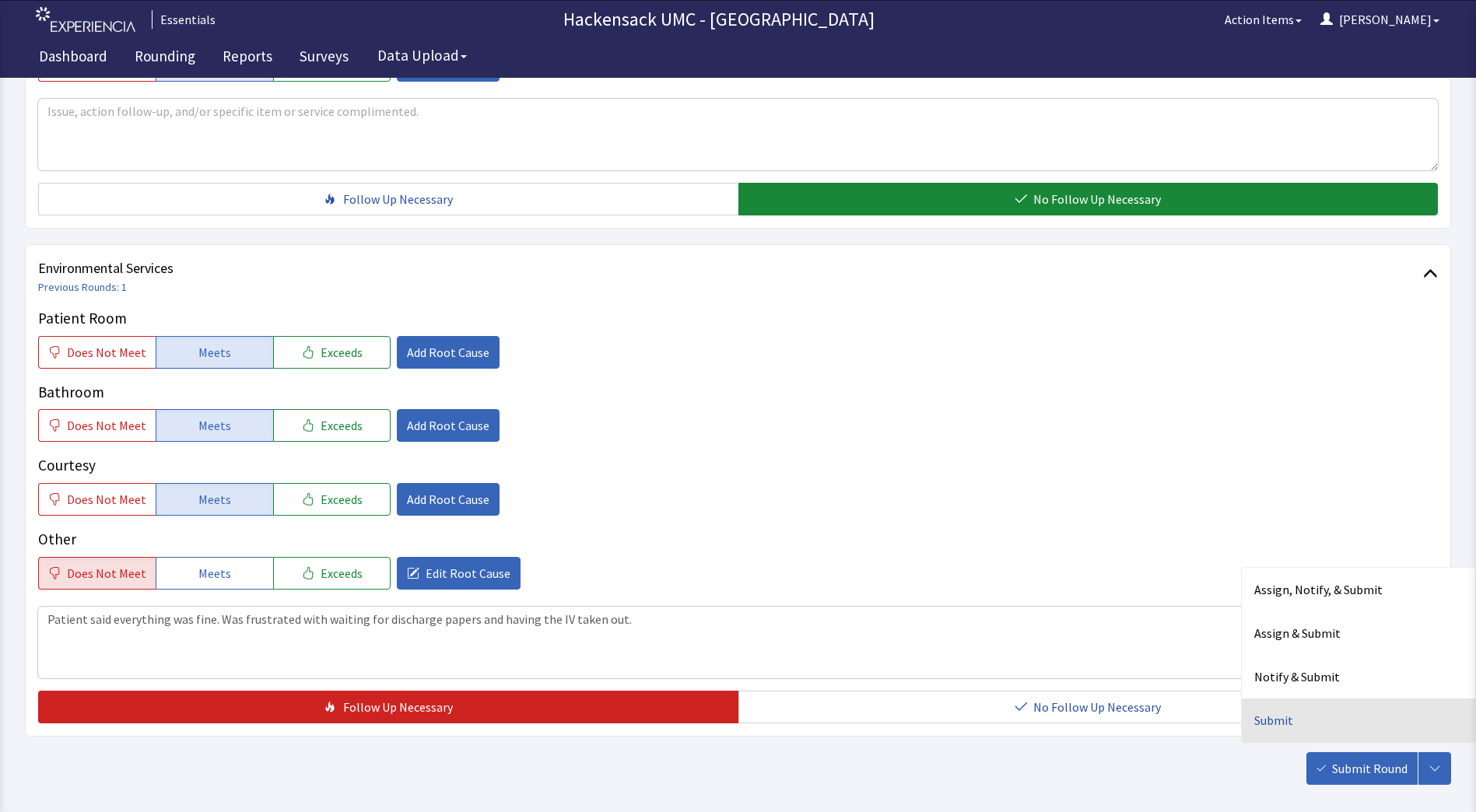
click at [1289, 717] on div "Submit" at bounding box center [1357, 721] width 233 height 43
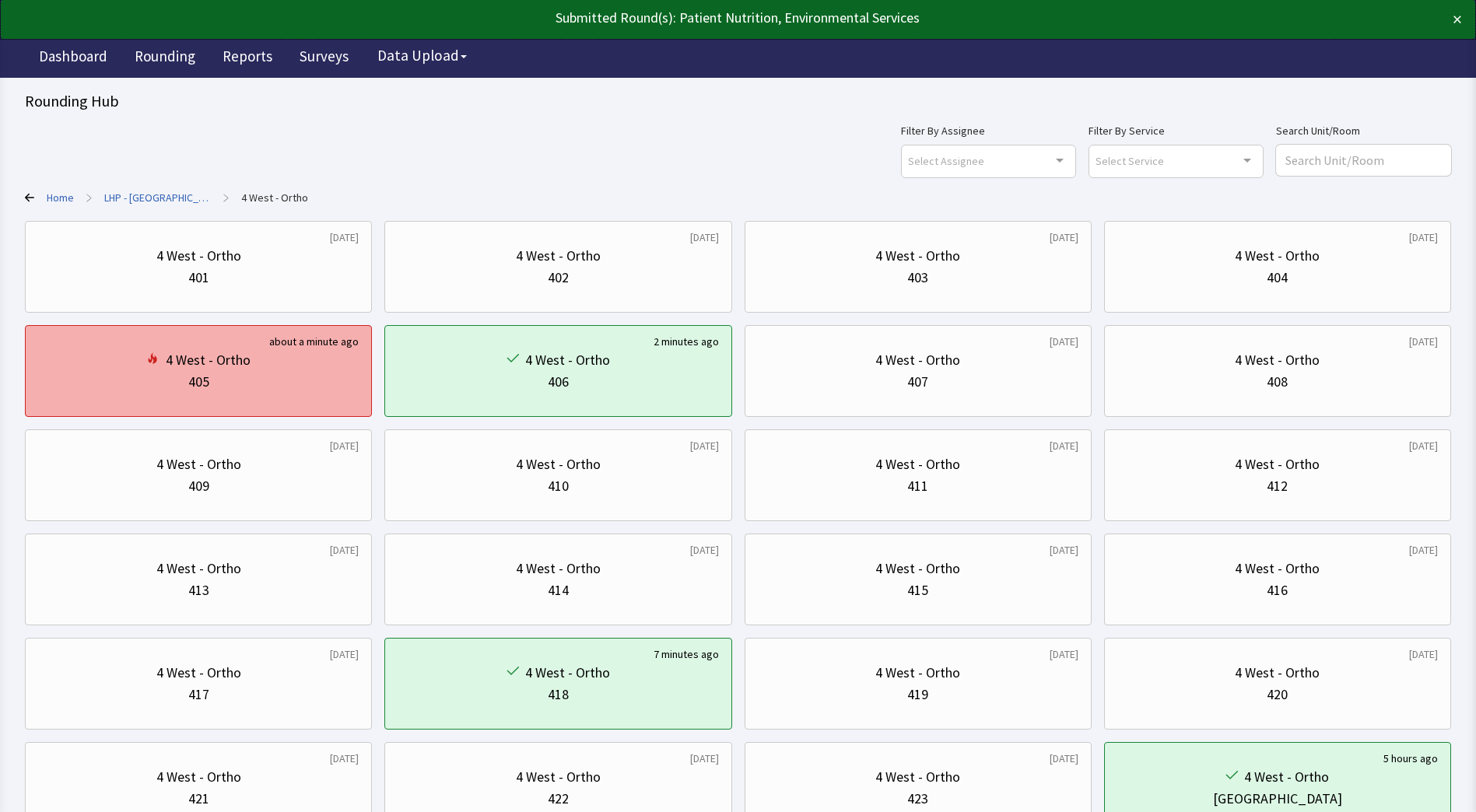
click at [277, 378] on div "405" at bounding box center [198, 381] width 321 height 22
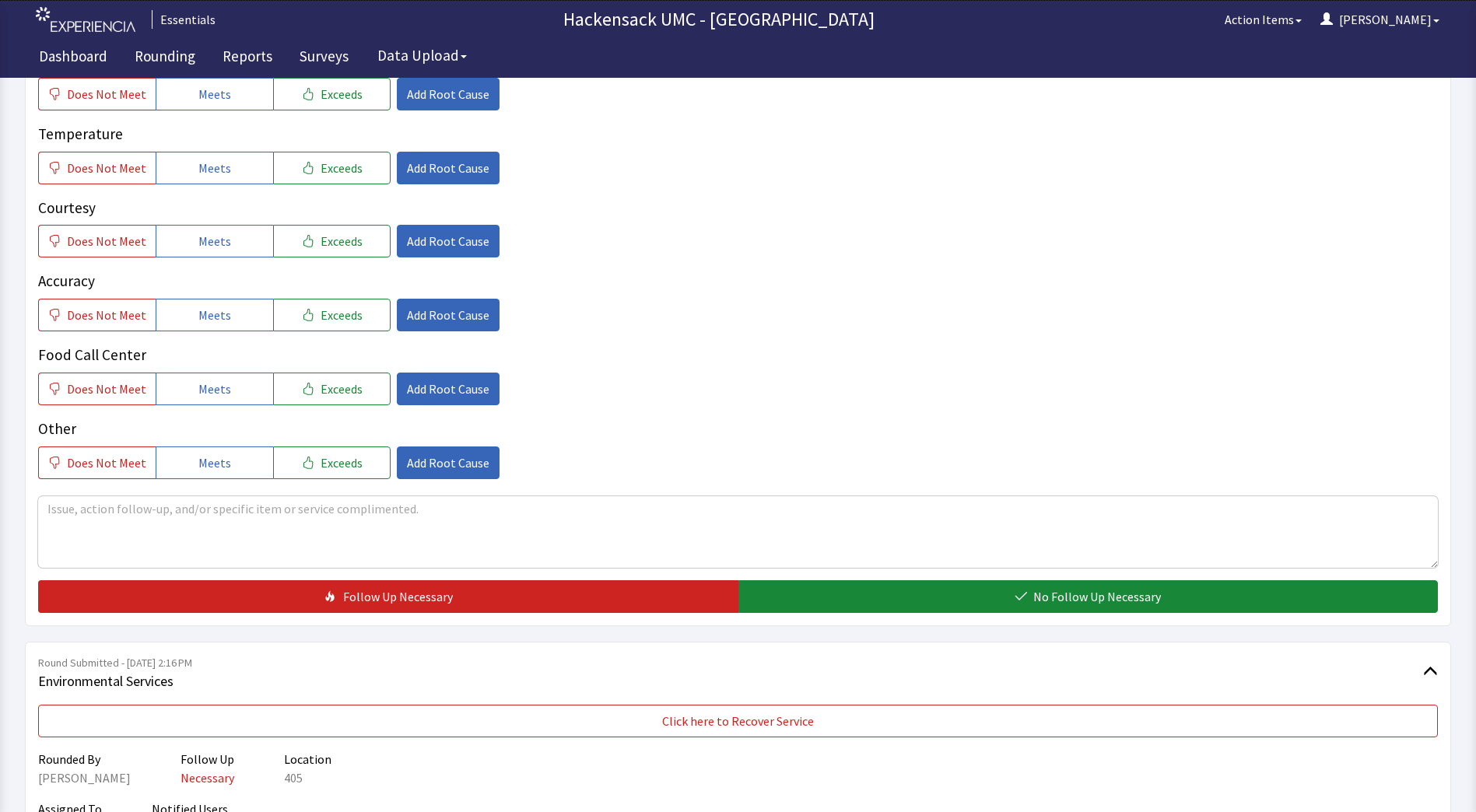
scroll to position [446, 0]
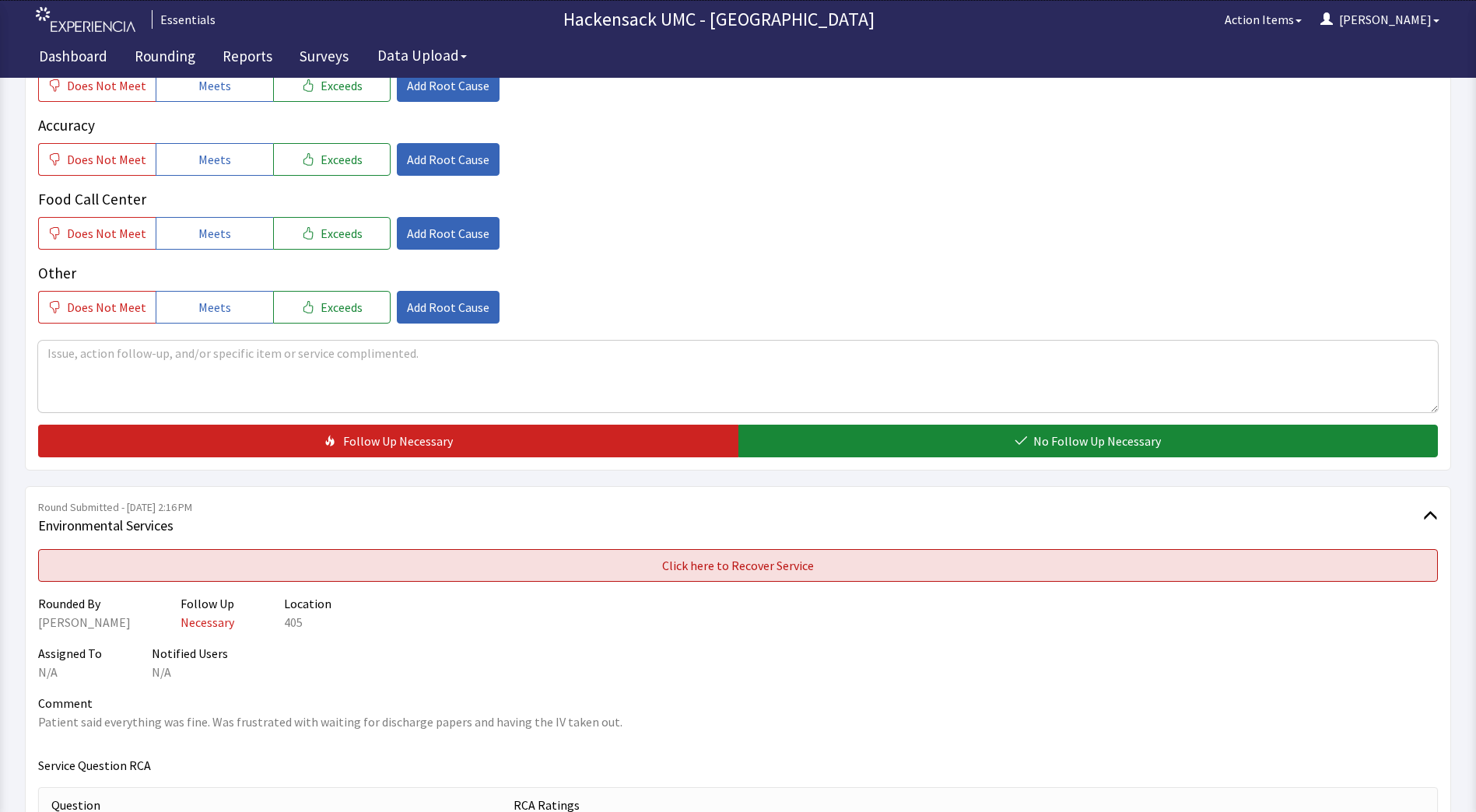
click at [800, 563] on span "Click here to Recover Service" at bounding box center [738, 566] width 152 height 19
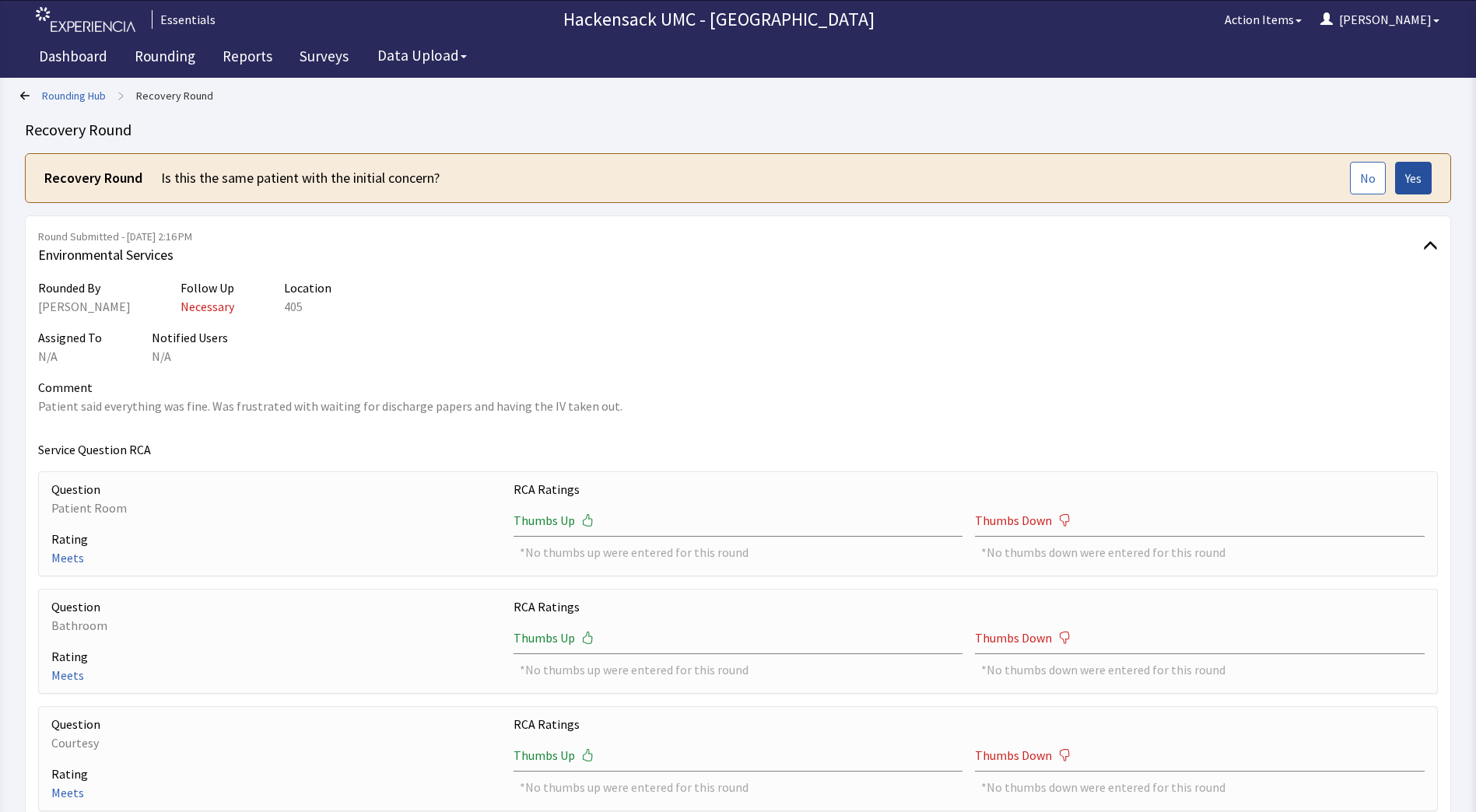
click at [1408, 182] on span "Yes" at bounding box center [1413, 178] width 16 height 19
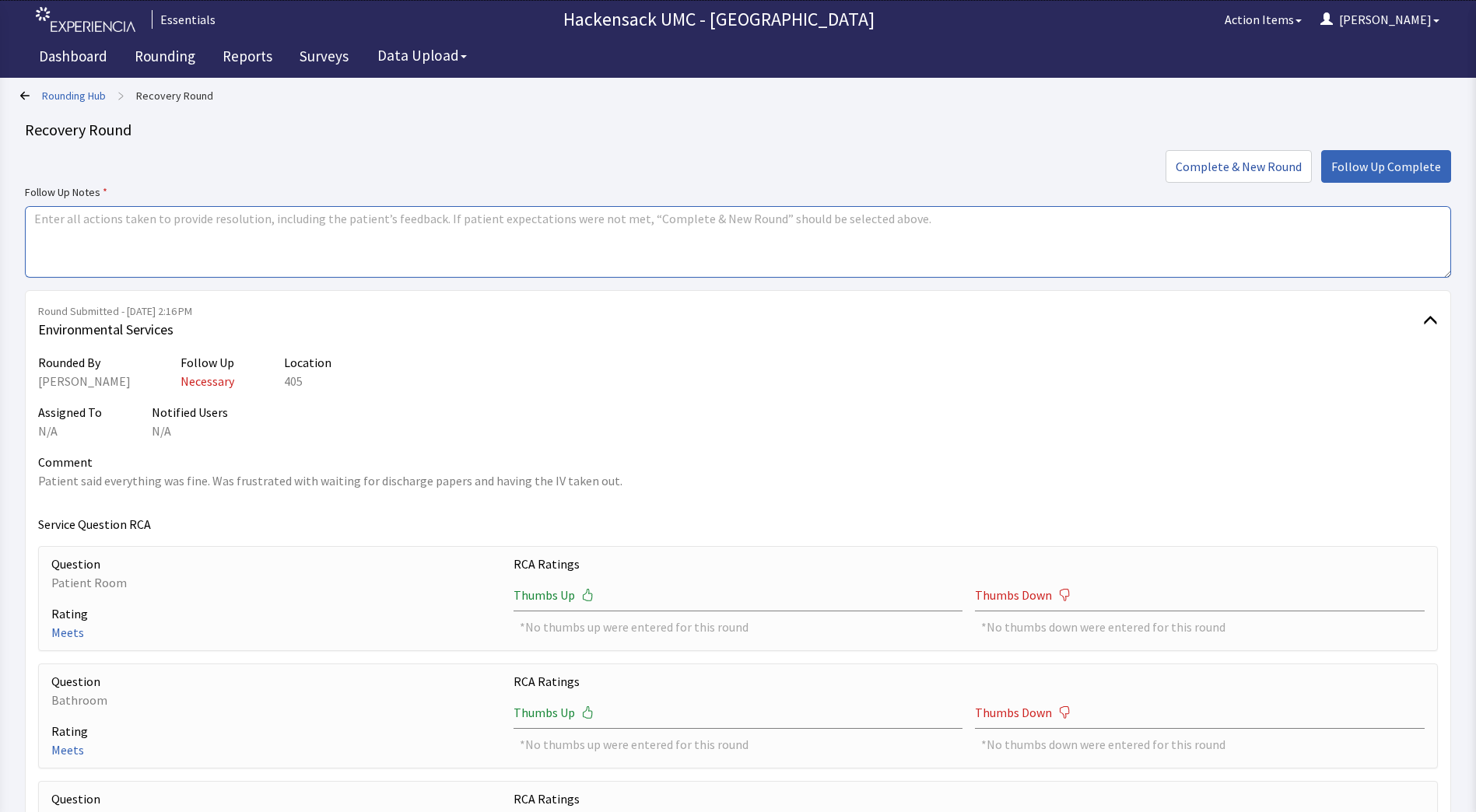
click at [520, 233] on textarea at bounding box center [738, 242] width 1426 height 72
click at [472, 223] on textarea "Went and spoke to charge nurse [PERSON_NAME] and informed her of the patient wa…" at bounding box center [738, 242] width 1426 height 72
click at [592, 222] on textarea "Went and spoke to charge nurse Mary and informed her of the patient was aggrava…" at bounding box center [738, 242] width 1426 height 72
click at [696, 222] on textarea "Went and spoke to charge nurse Mary and informed her of the patient was aggrava…" at bounding box center [738, 242] width 1426 height 72
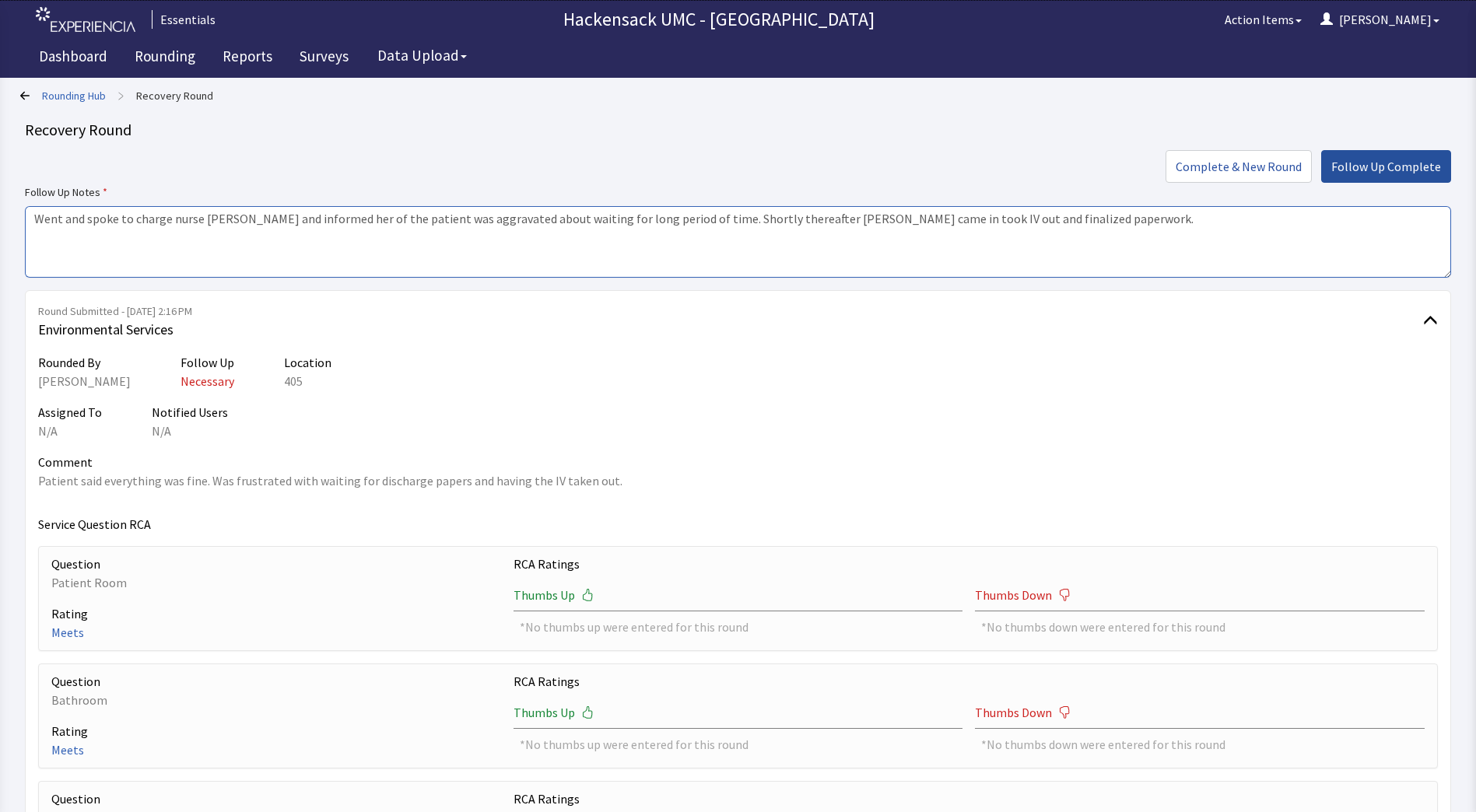
type textarea "Went and spoke to charge nurse Mary and informed her of the patient was aggrava…"
click at [1424, 163] on span "Follow Up Complete" at bounding box center [1385, 167] width 109 height 19
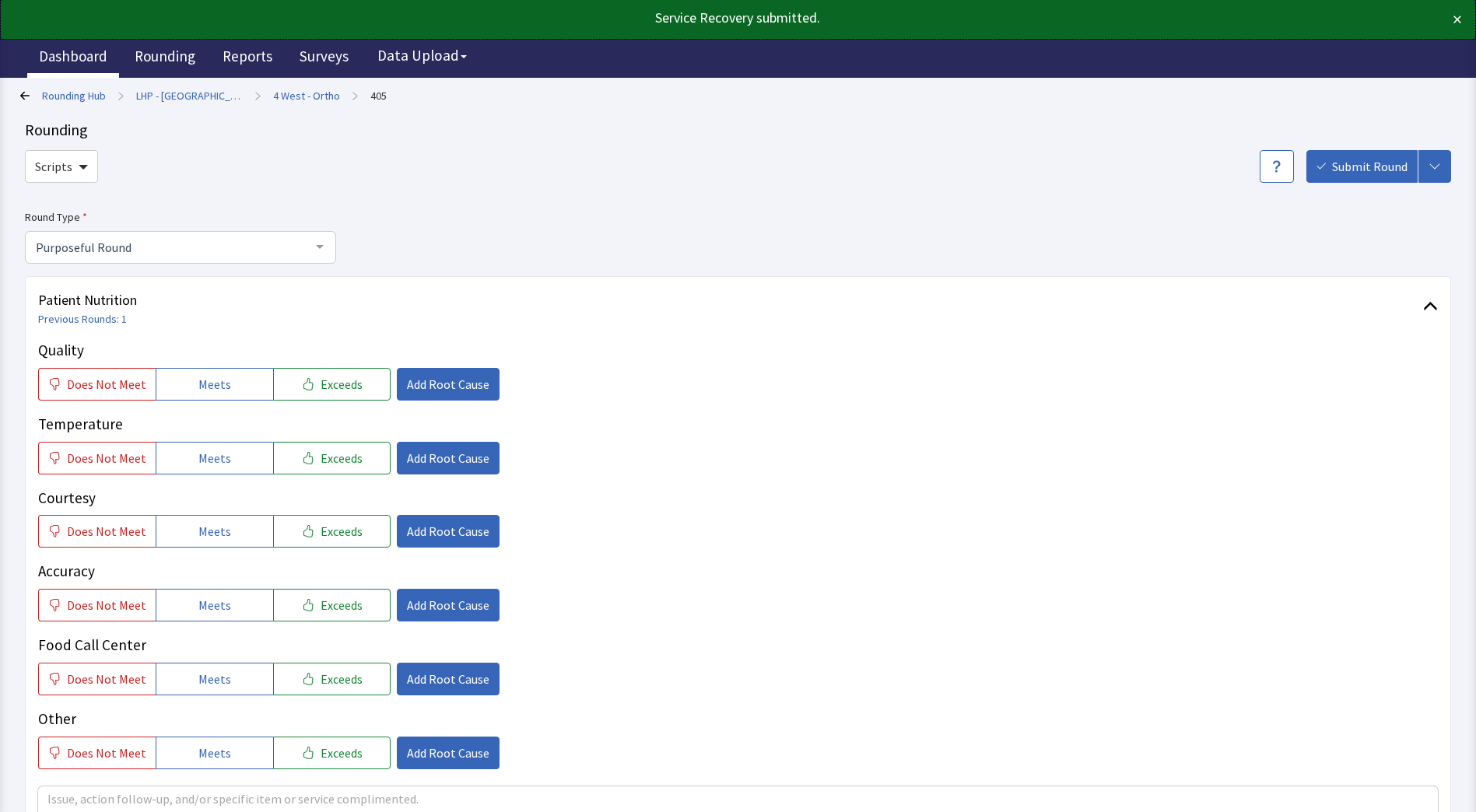
click at [83, 56] on link "Dashboard" at bounding box center [73, 58] width 91 height 39
